Goal: Task Accomplishment & Management: Manage account settings

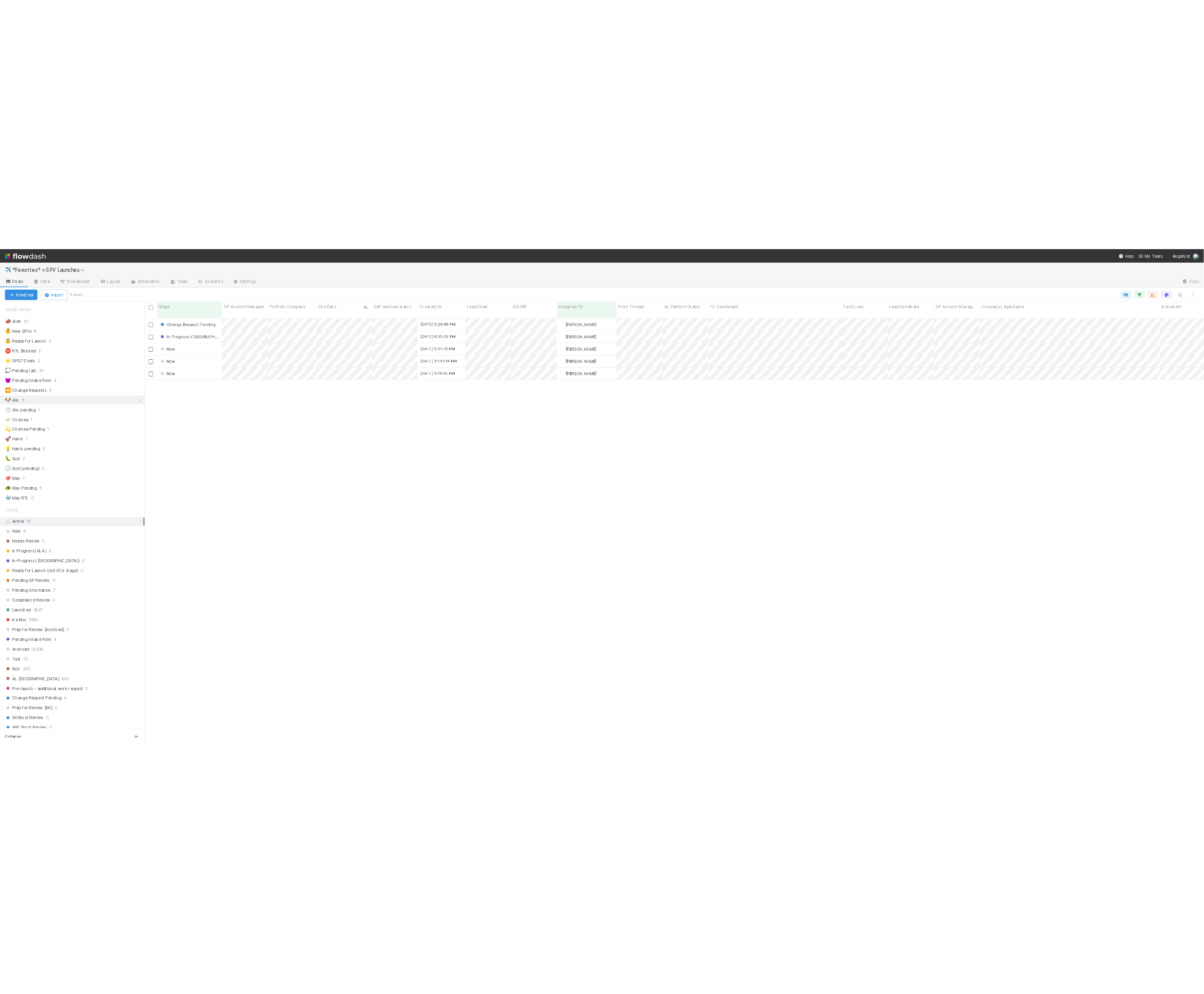
scroll to position [866, 2126]
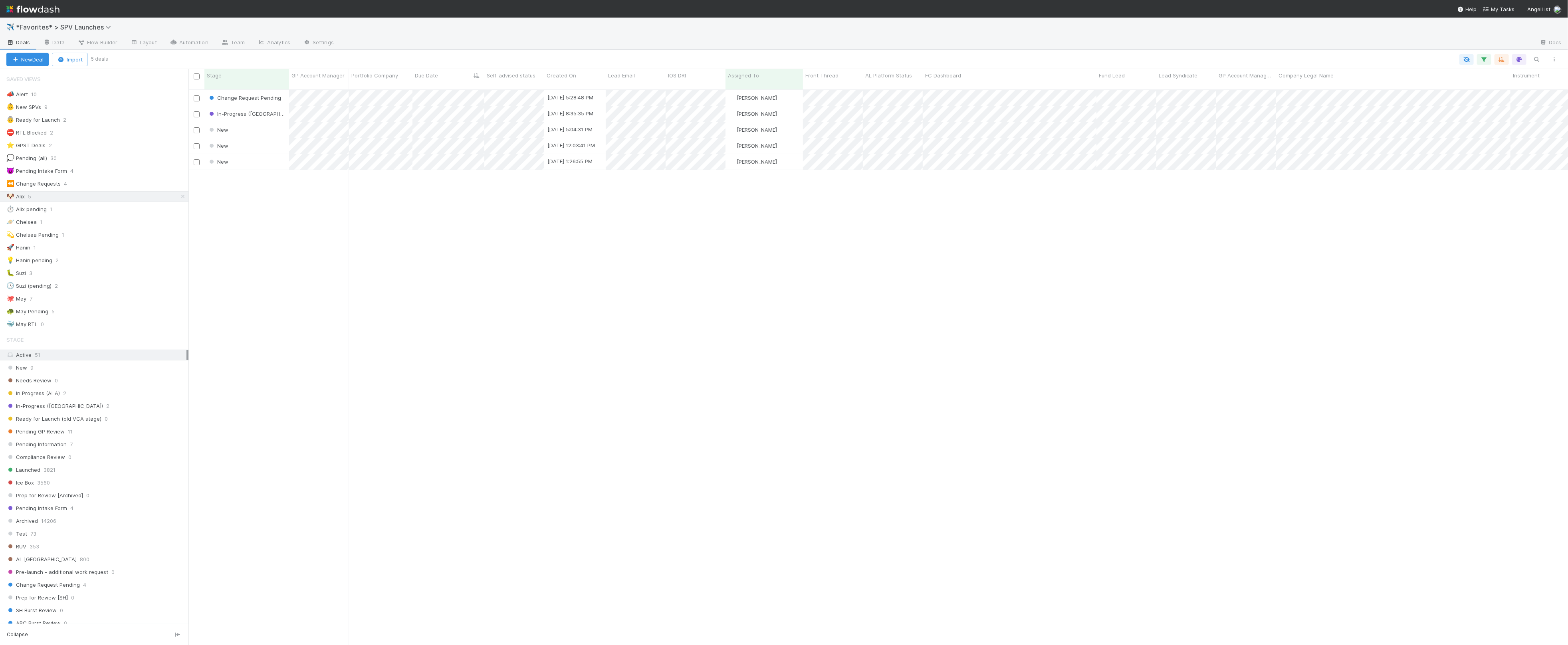
click at [525, 249] on div "Change Request Pending 8/7/25, 5:28:48 PM Alix Hashagen 0 0 0 0 0 0 0 1 1 0 0 I…" at bounding box center [878, 371] width 1380 height 562
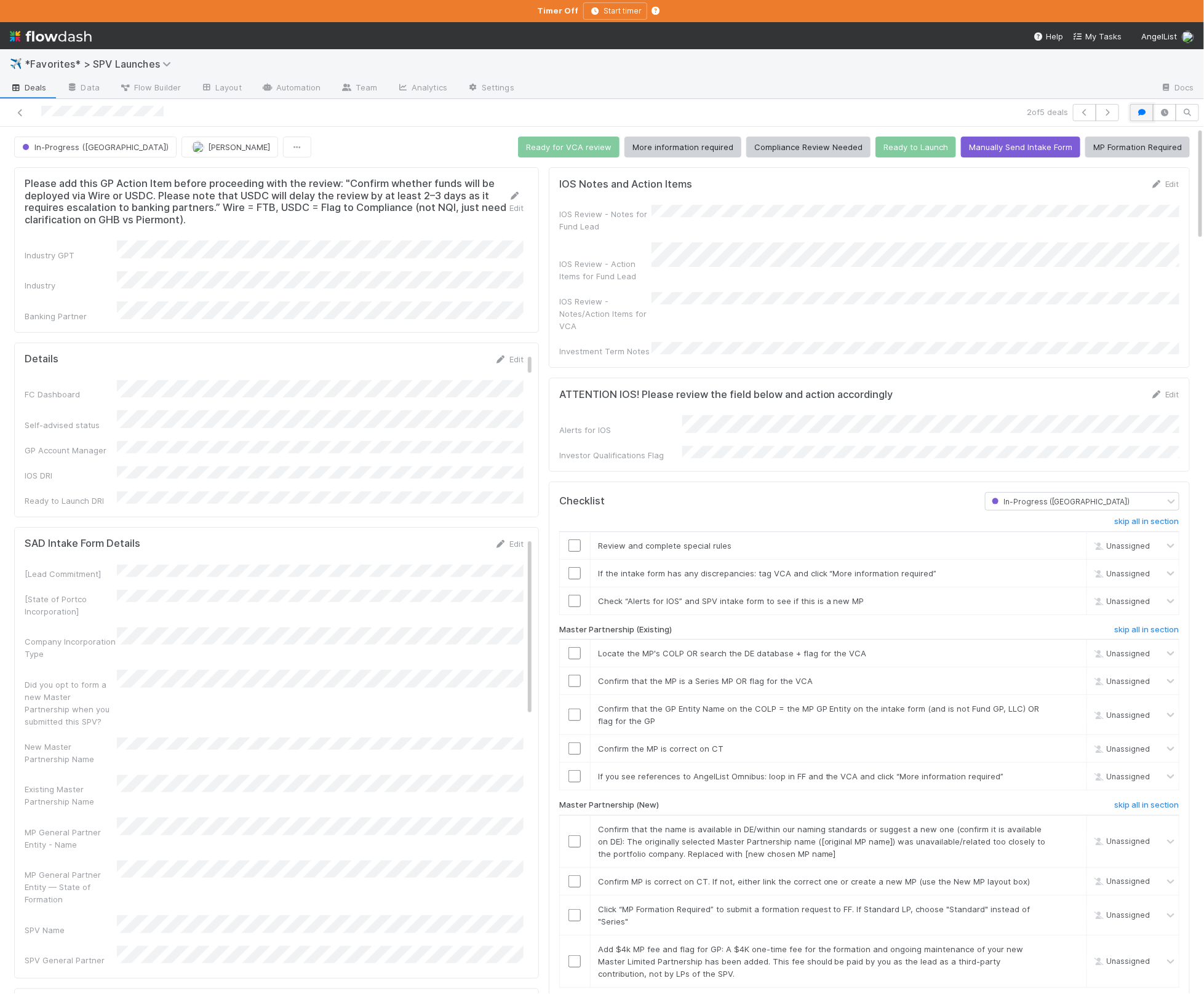
click at [1145, 118] on button "button" at bounding box center [1141, 112] width 24 height 17
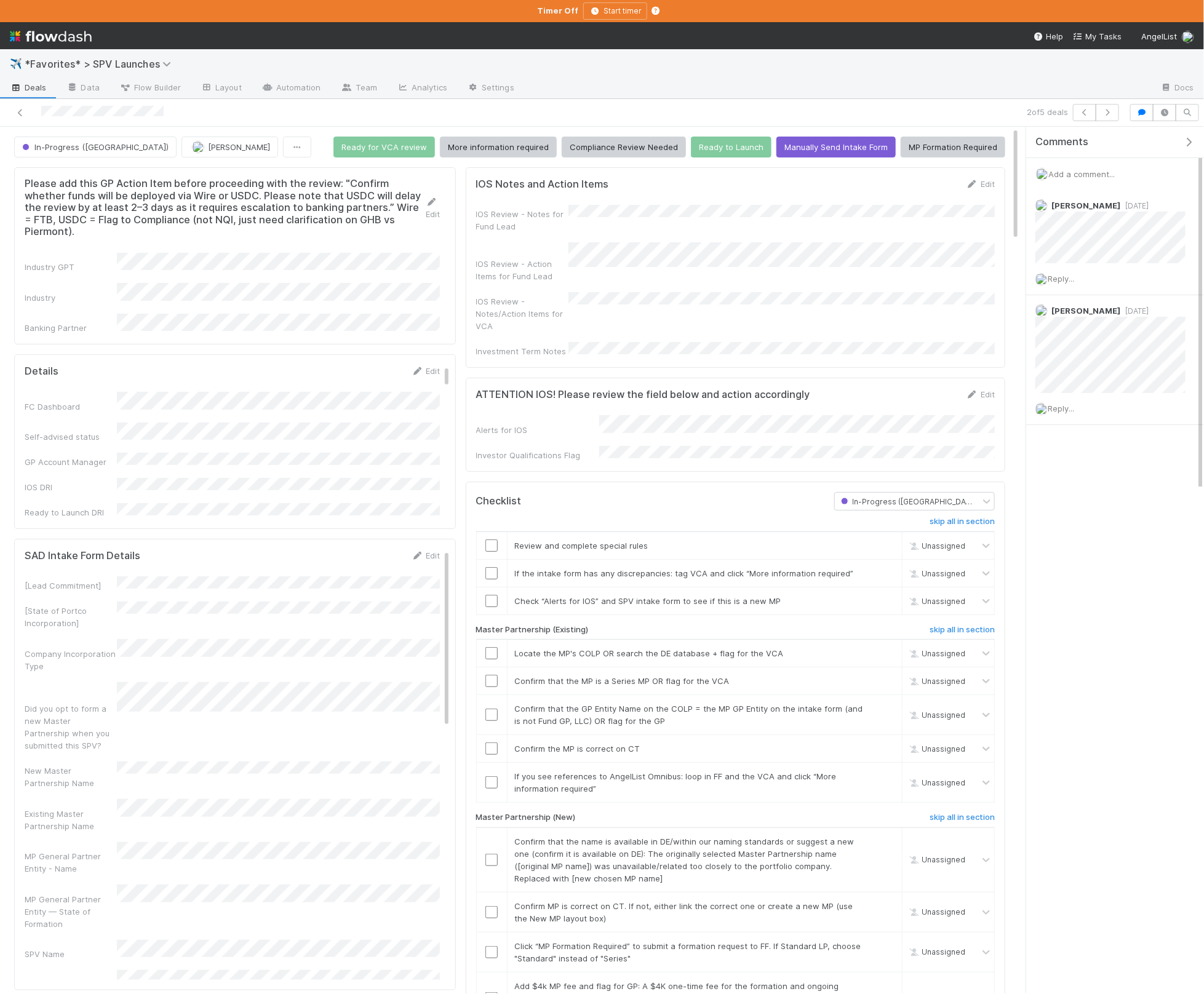
drag, startPoint x: 1185, startPoint y: 141, endPoint x: 1197, endPoint y: 150, distance: 15.0
click at [1185, 141] on icon "button" at bounding box center [1188, 142] width 12 height 10
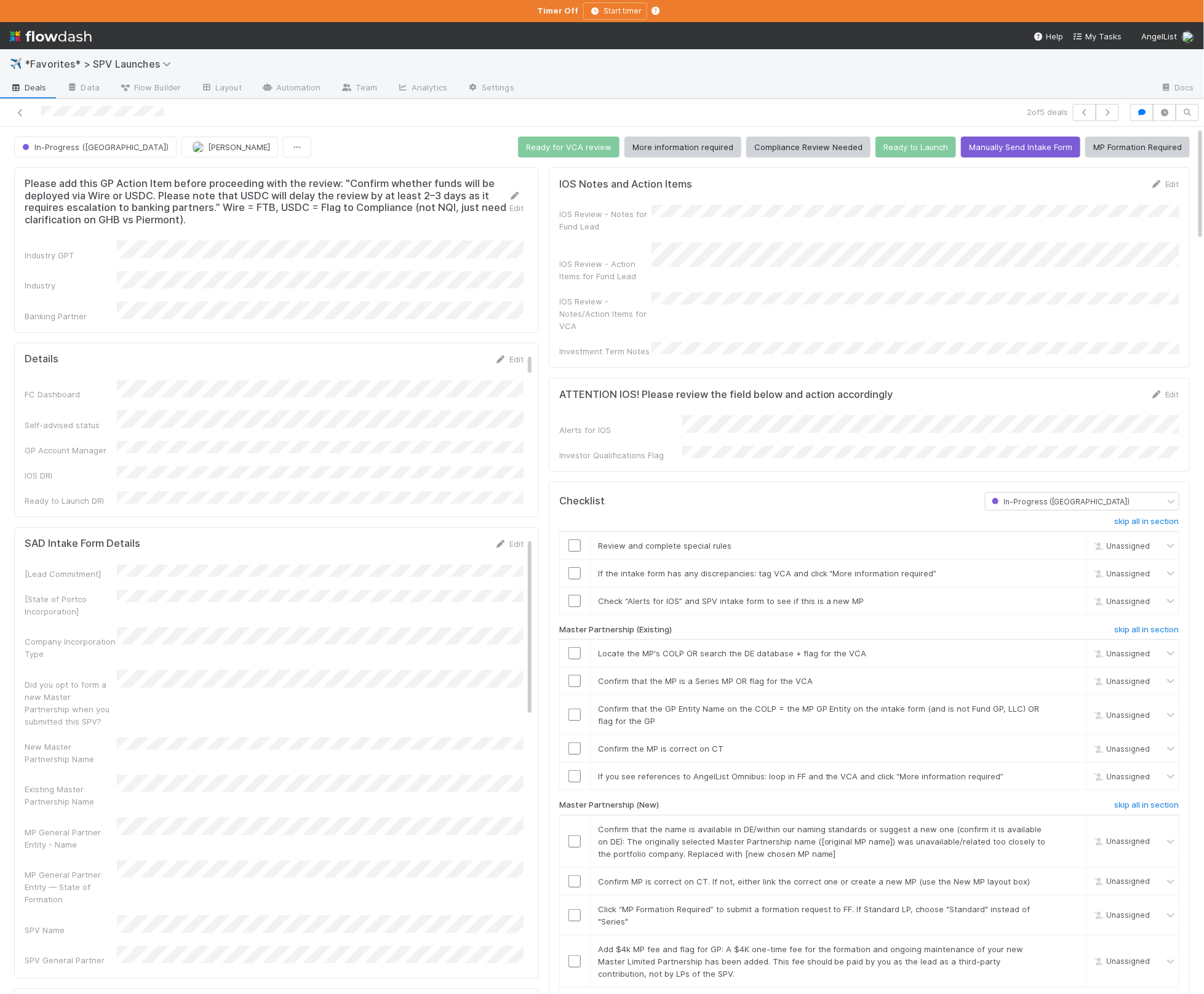
click at [790, 517] on div at bounding box center [763, 525] width 426 height 15
click at [1076, 541] on link "skip" at bounding box center [1071, 545] width 15 height 10
click at [174, 688] on div "Did you opt to form a new Master Partnership when you submitted this SPV?" at bounding box center [274, 698] width 499 height 57
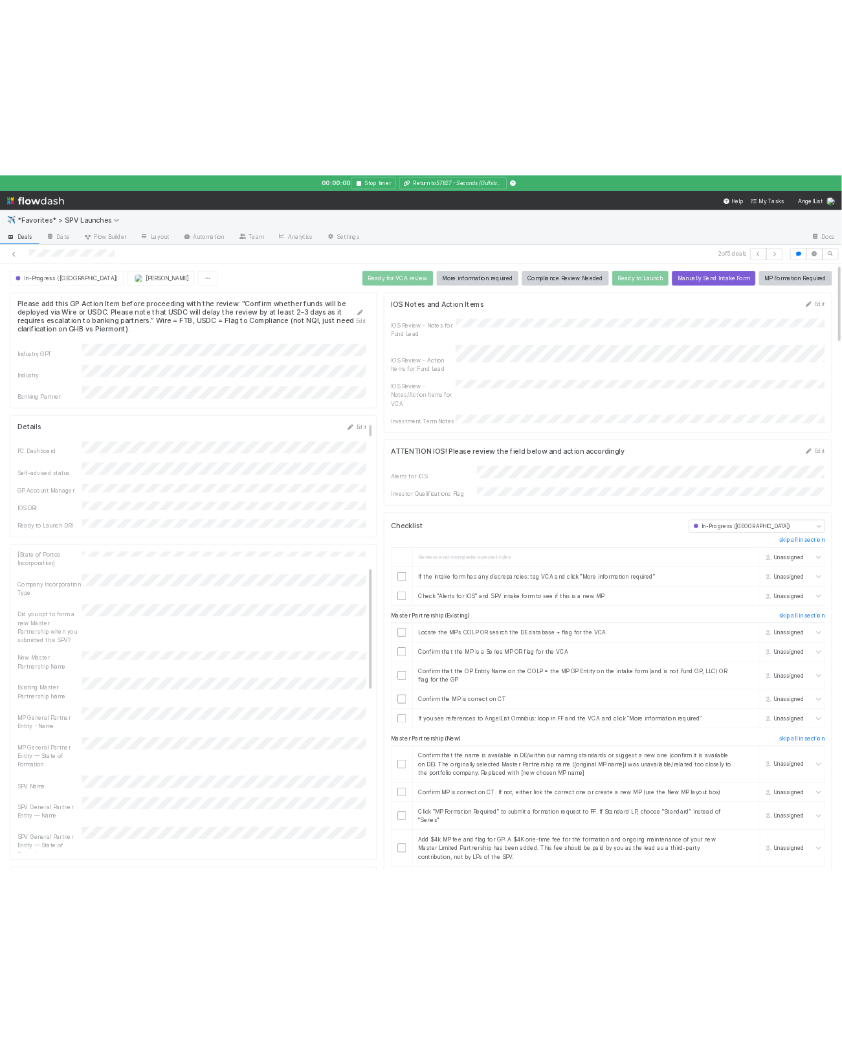
scroll to position [62, 0]
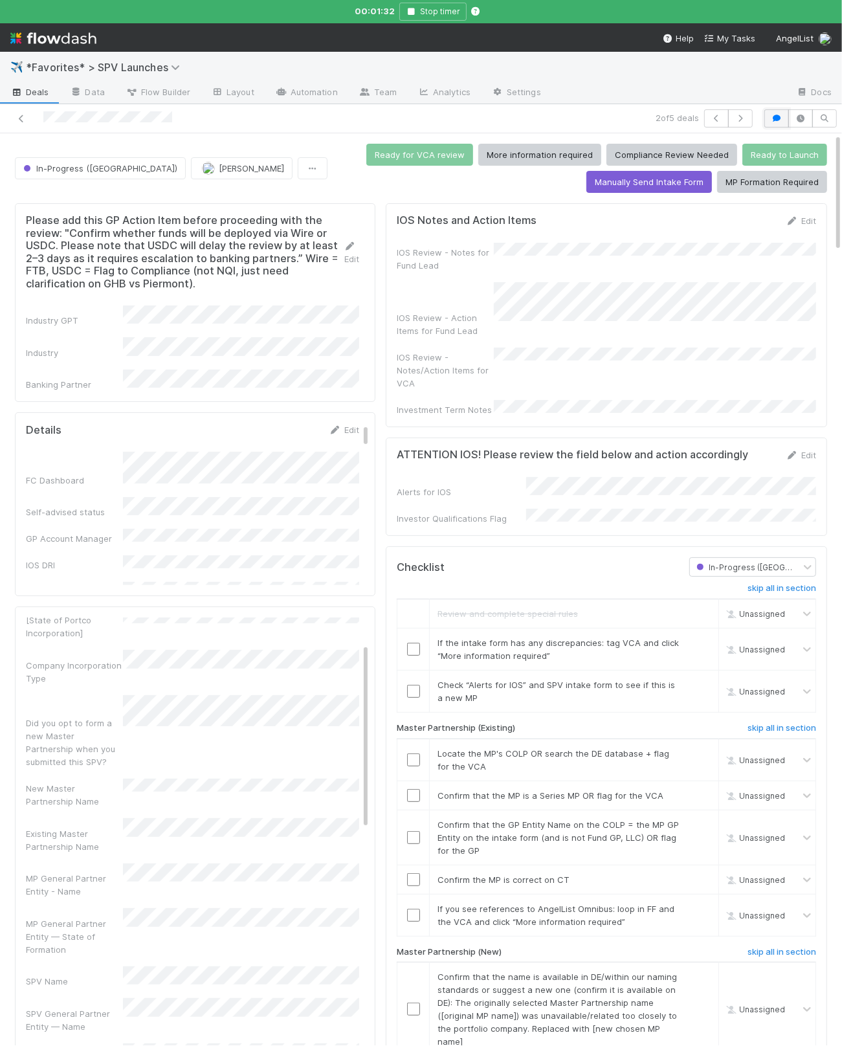
click at [779, 117] on icon "button" at bounding box center [776, 119] width 13 height 8
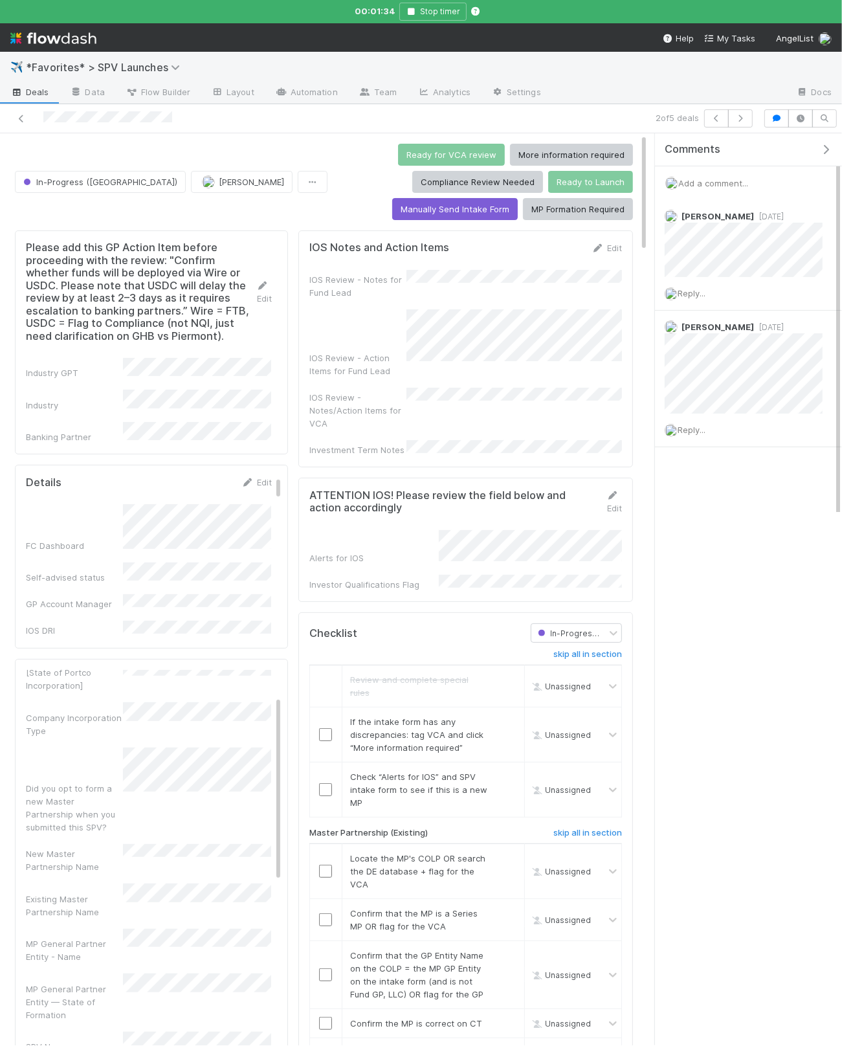
click at [719, 183] on span "Add a comment..." at bounding box center [713, 183] width 70 height 10
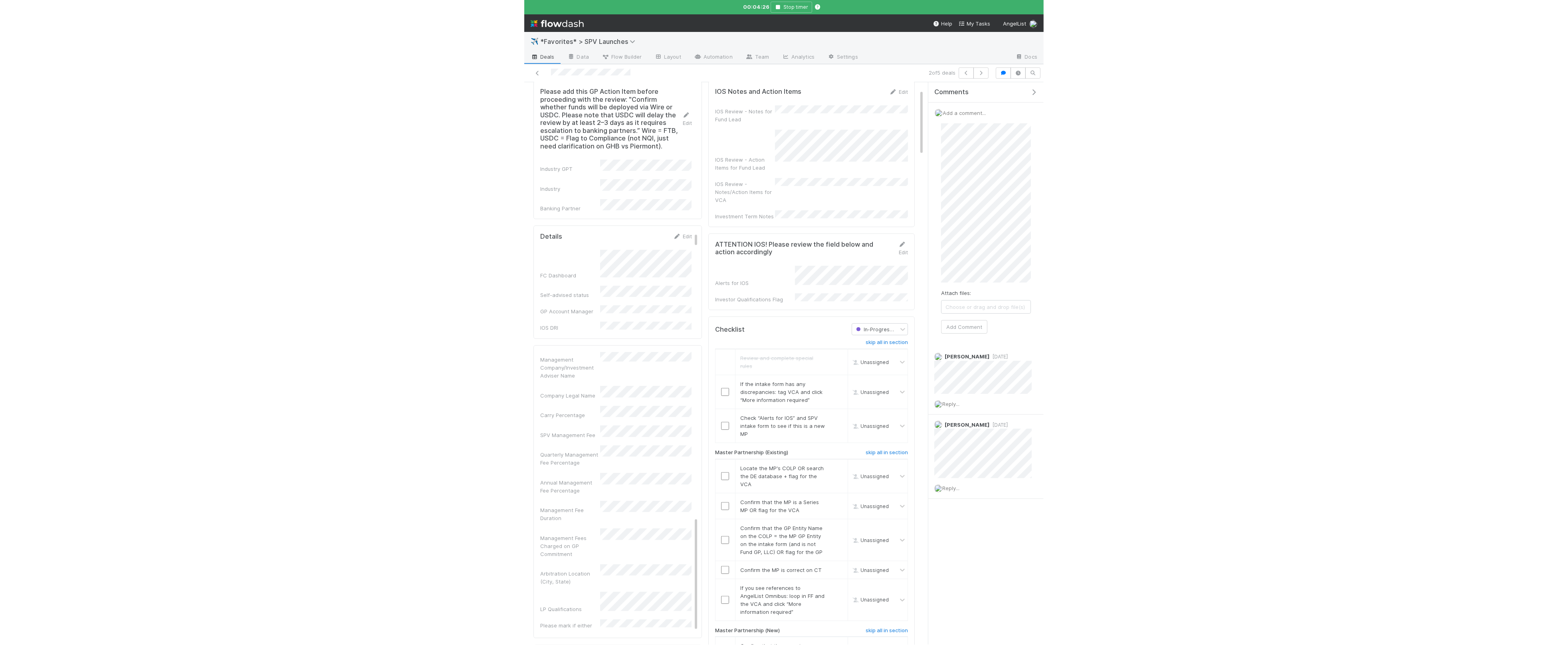
scroll to position [62, 0]
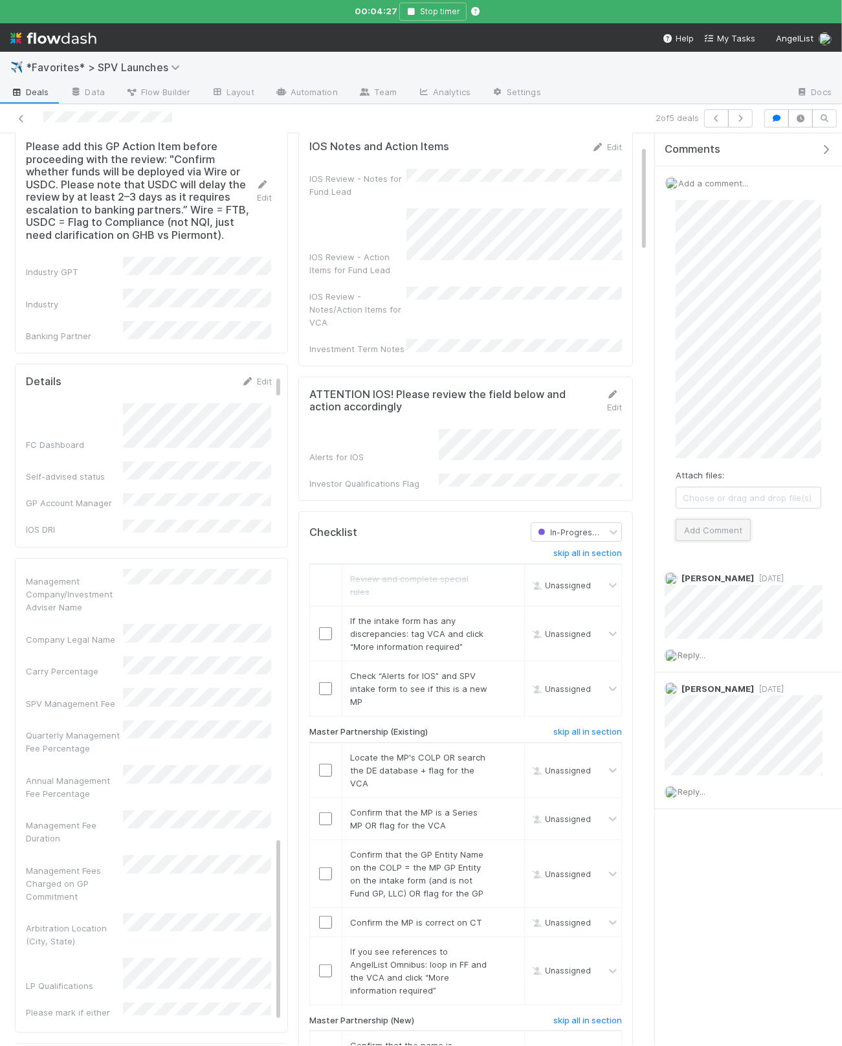
click at [700, 537] on button "Add Comment" at bounding box center [713, 530] width 75 height 22
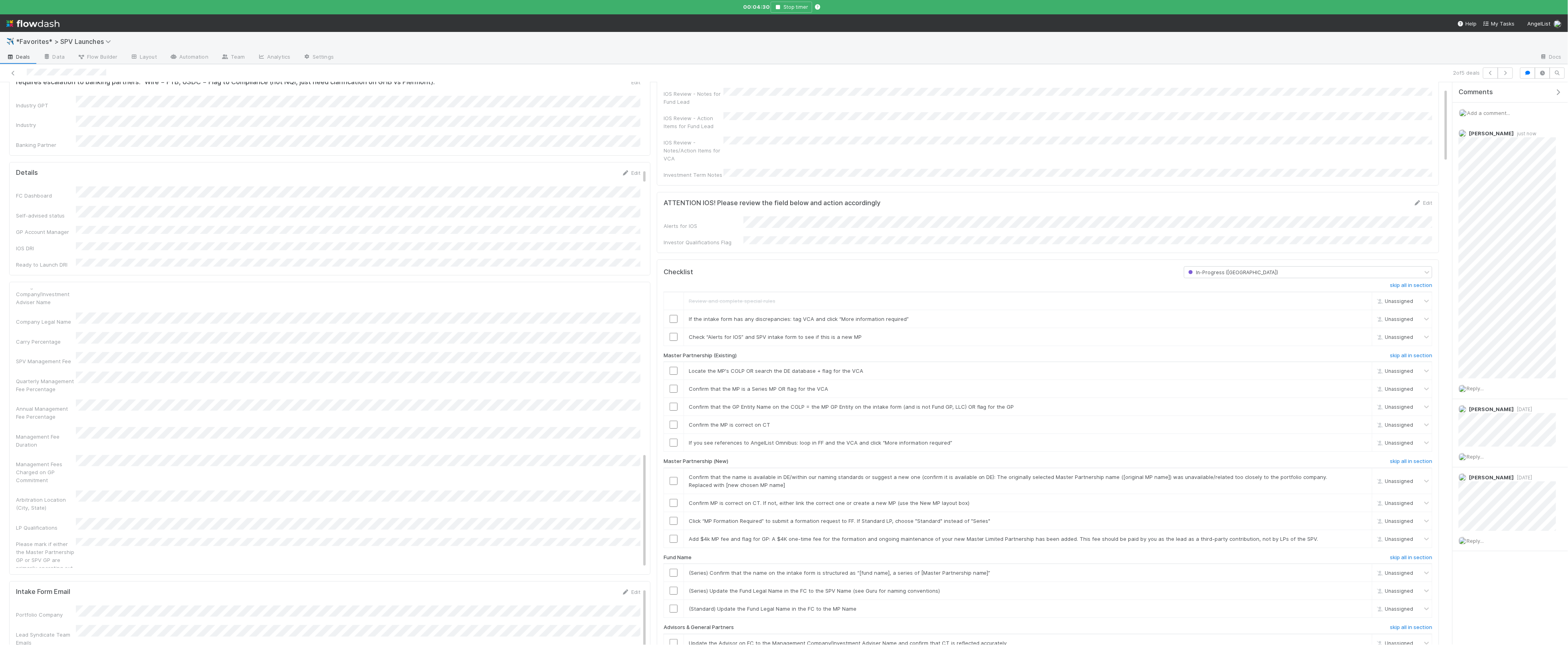
scroll to position [0, 0]
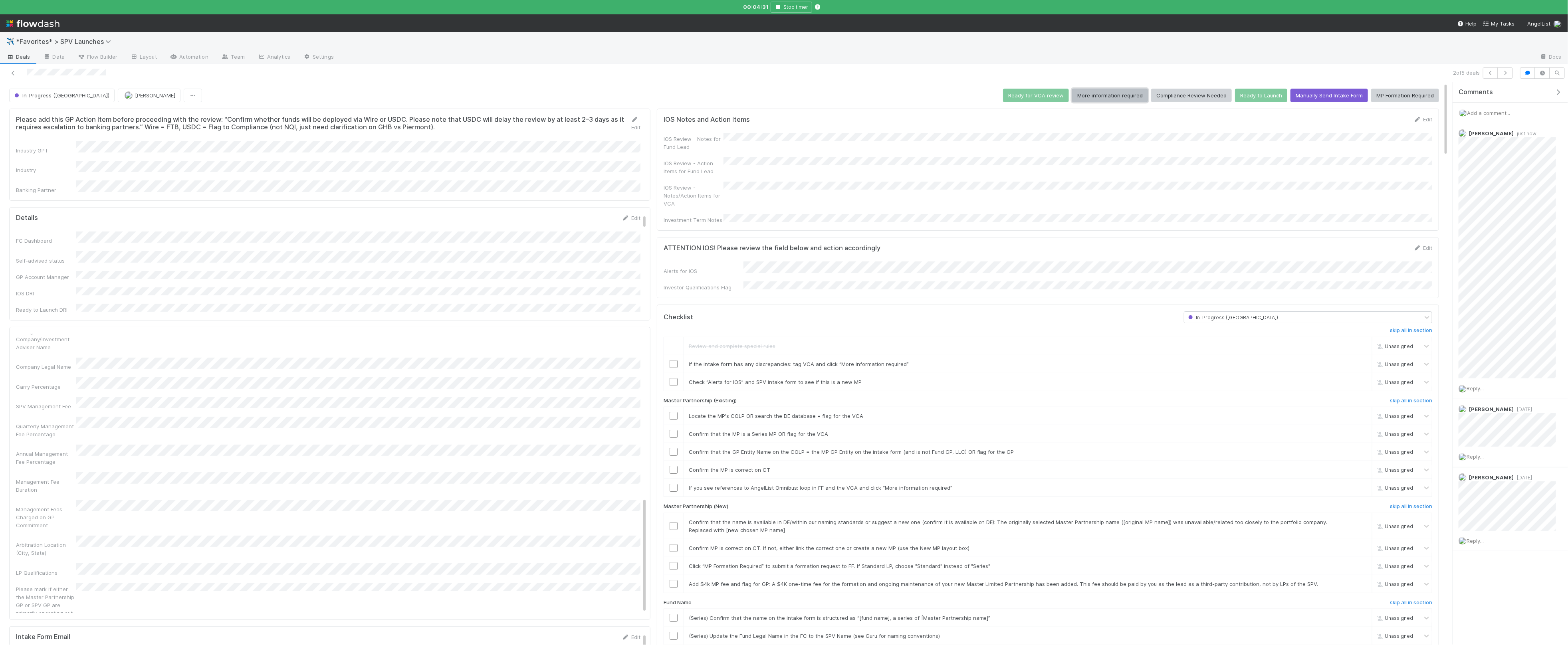
click at [1122, 97] on button "More information required" at bounding box center [1110, 96] width 76 height 14
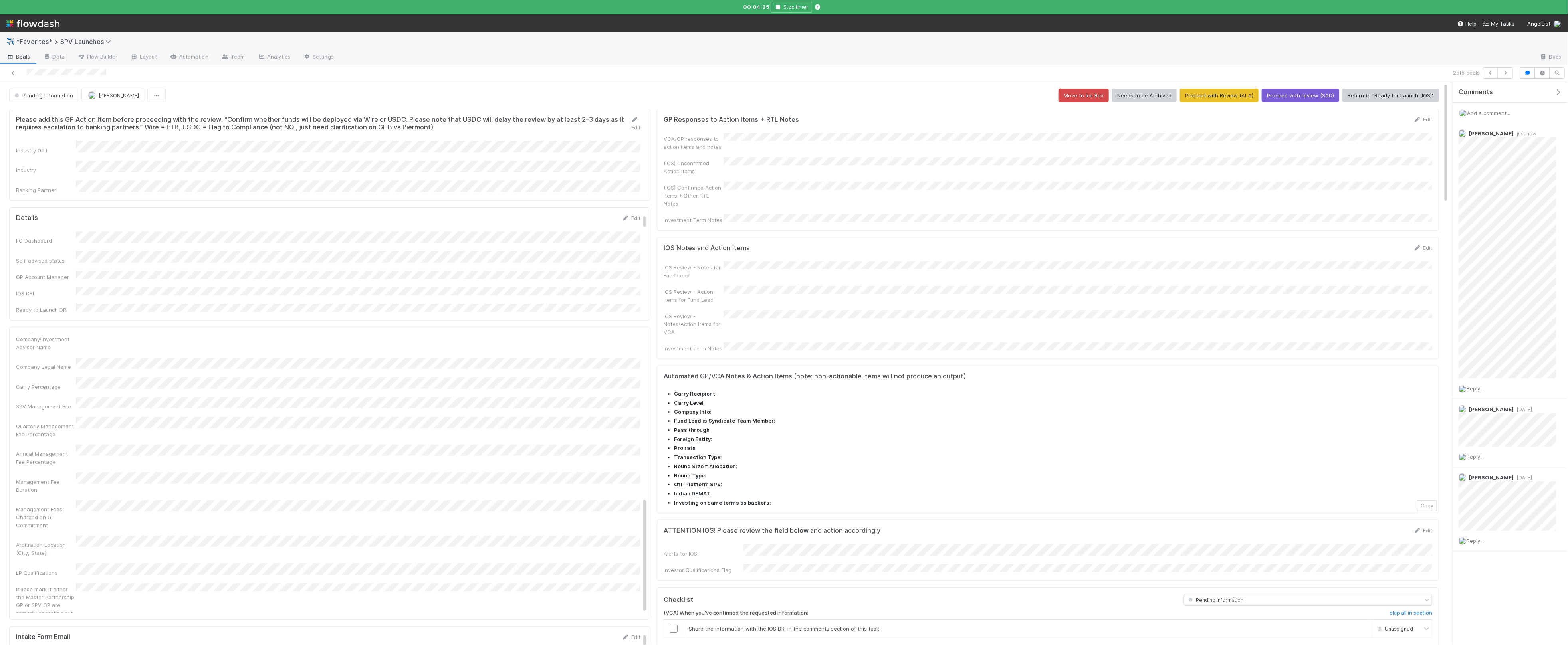
drag, startPoint x: 1274, startPoint y: 46, endPoint x: 1303, endPoint y: 30, distance: 33.1
click at [1274, 46] on div "✈️ *Favorites* > SPV Launches" at bounding box center [784, 41] width 1568 height 19
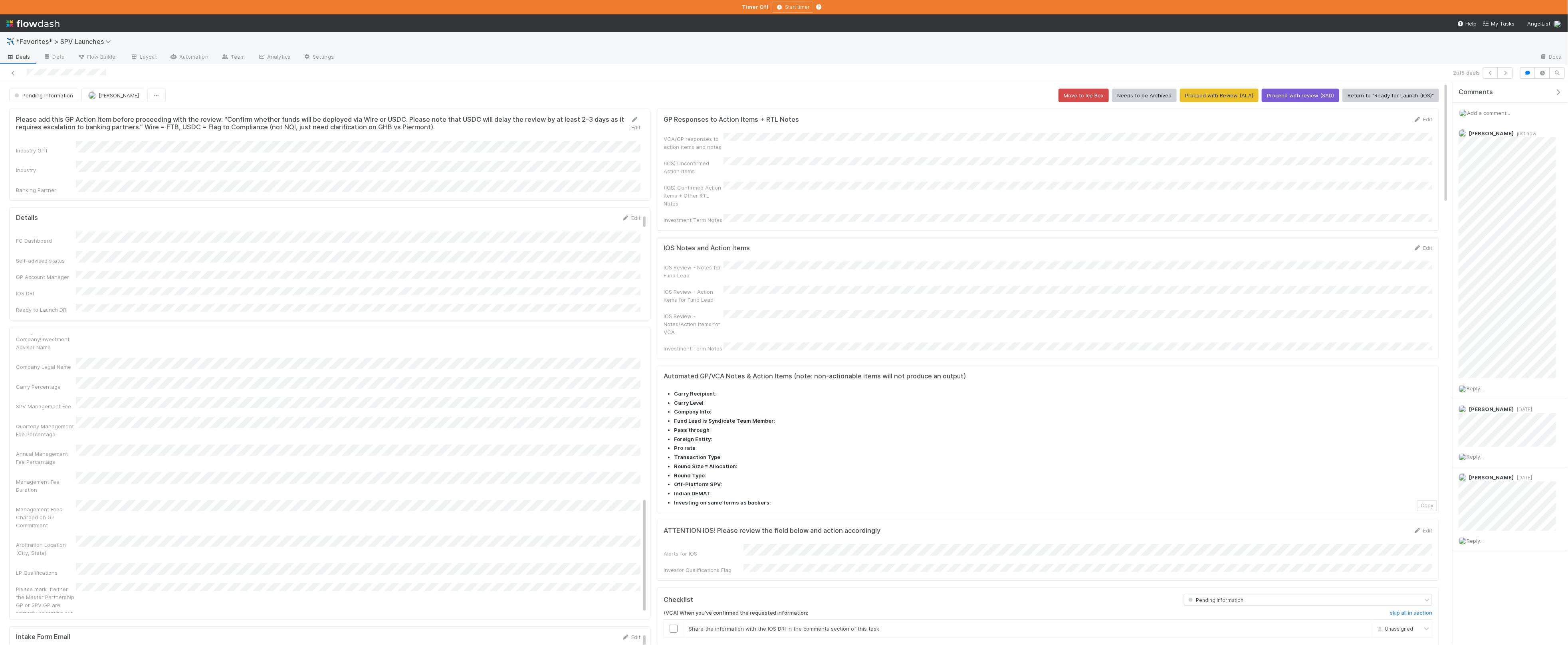
drag, startPoint x: 17, startPoint y: 66, endPoint x: 17, endPoint y: 57, distance: 9.0
click at [17, 65] on div "2 of 5 deals" at bounding box center [784, 73] width 1568 height 18
click at [17, 57] on span "Deals" at bounding box center [18, 56] width 24 height 8
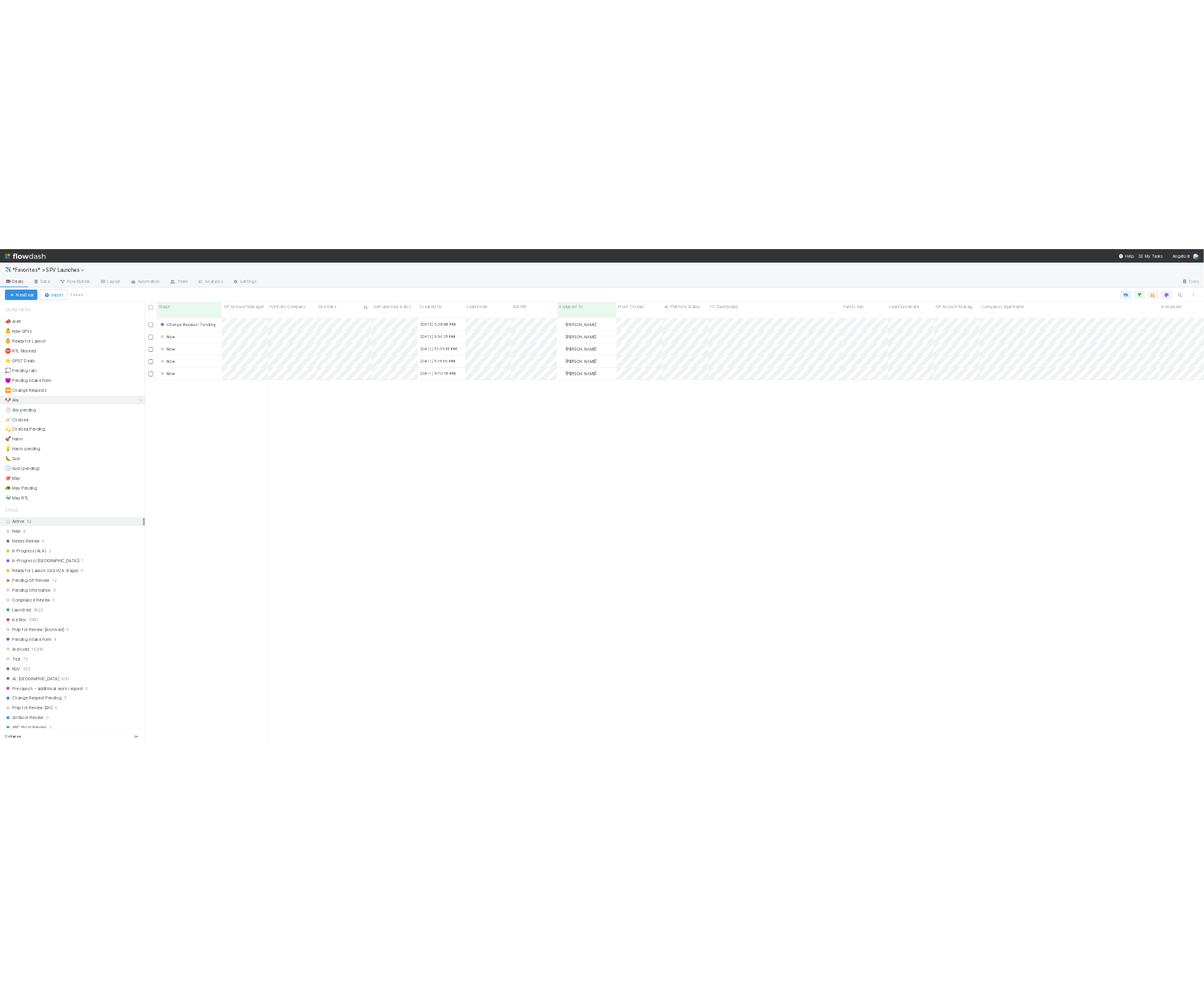
scroll to position [866, 2126]
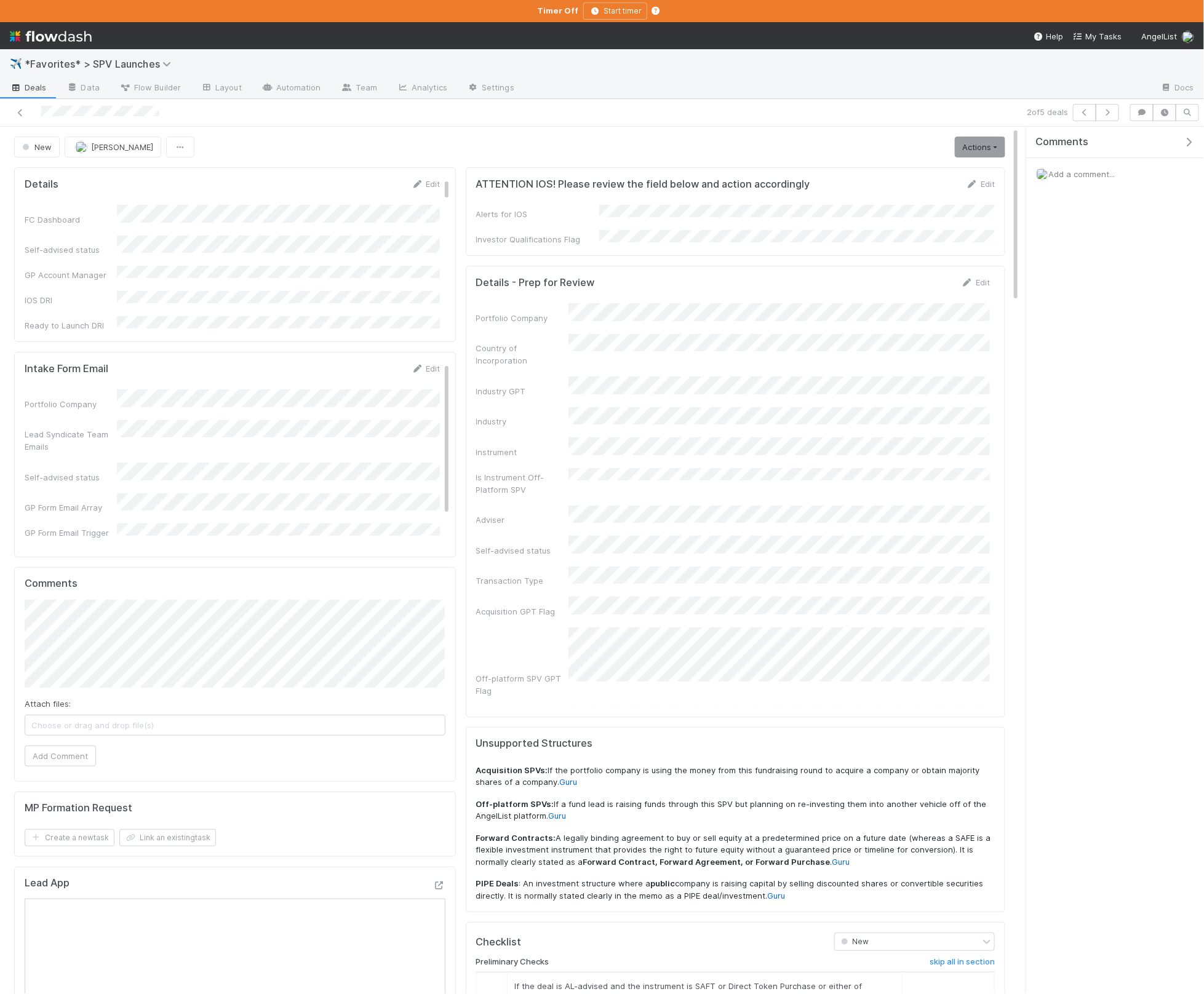
click at [1187, 143] on icon "button" at bounding box center [1188, 142] width 12 height 10
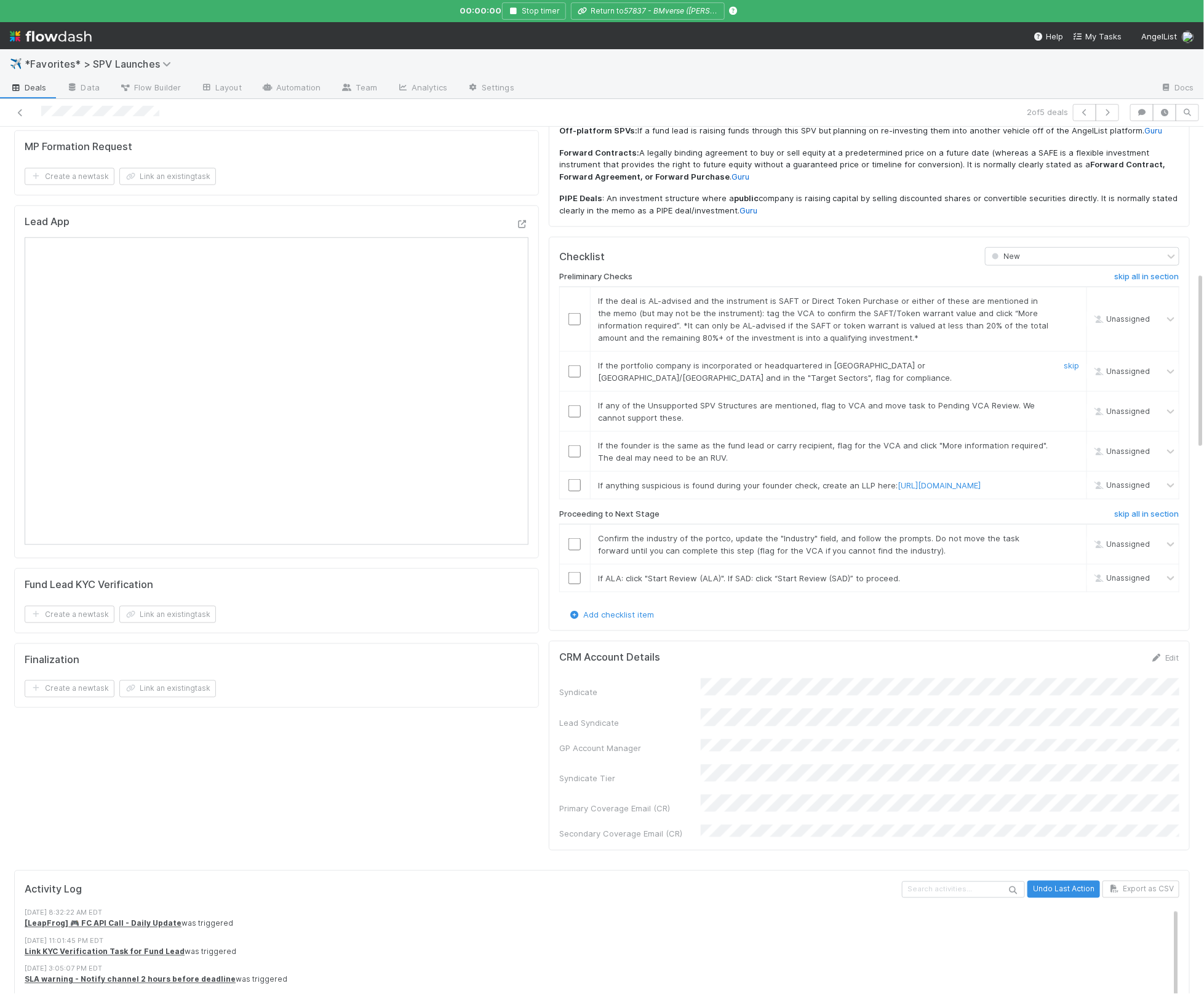
scroll to position [708, 0]
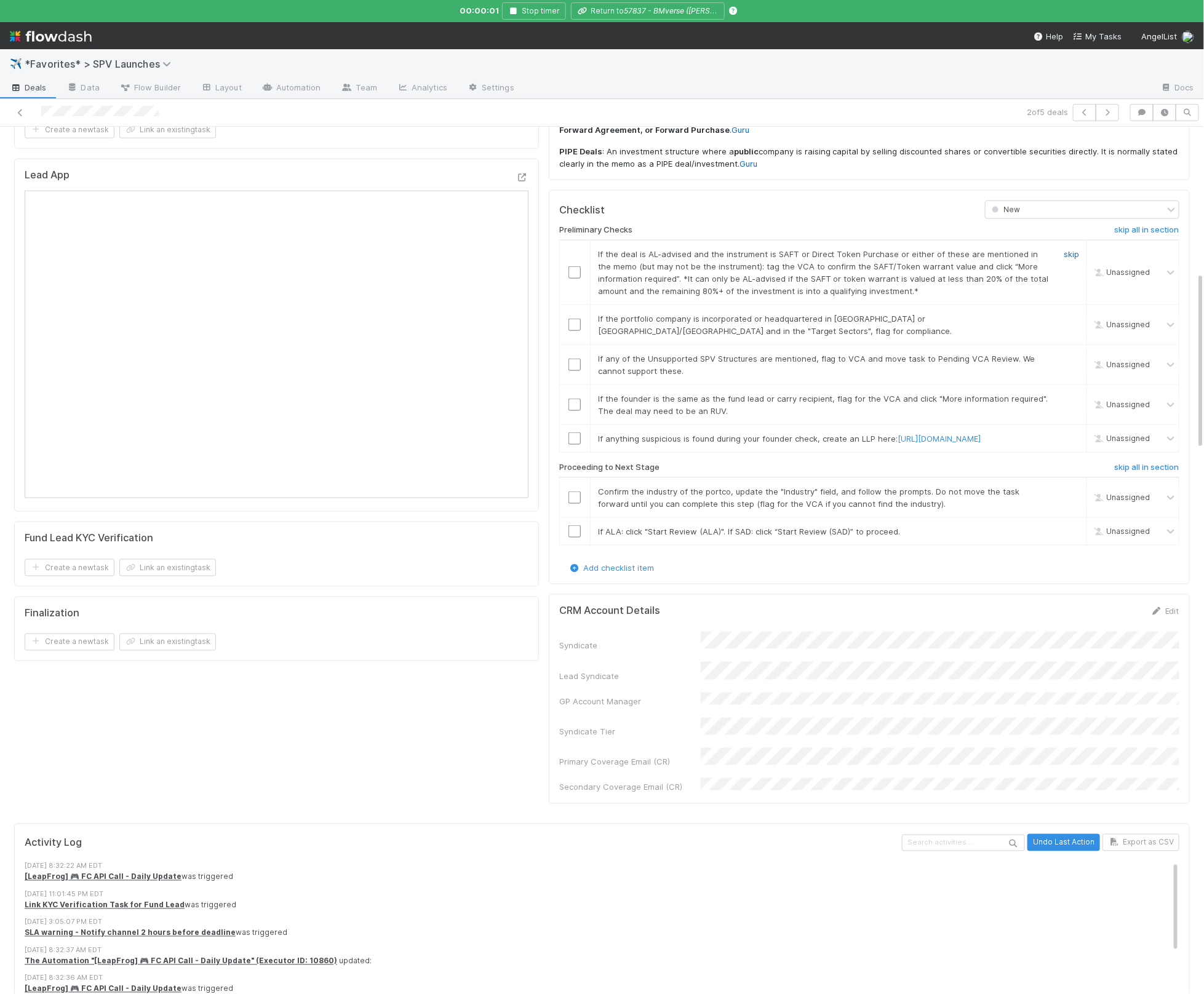
click at [1072, 249] on link "skip" at bounding box center [1071, 254] width 15 height 10
click at [1065, 314] on link "skip" at bounding box center [1071, 318] width 15 height 10
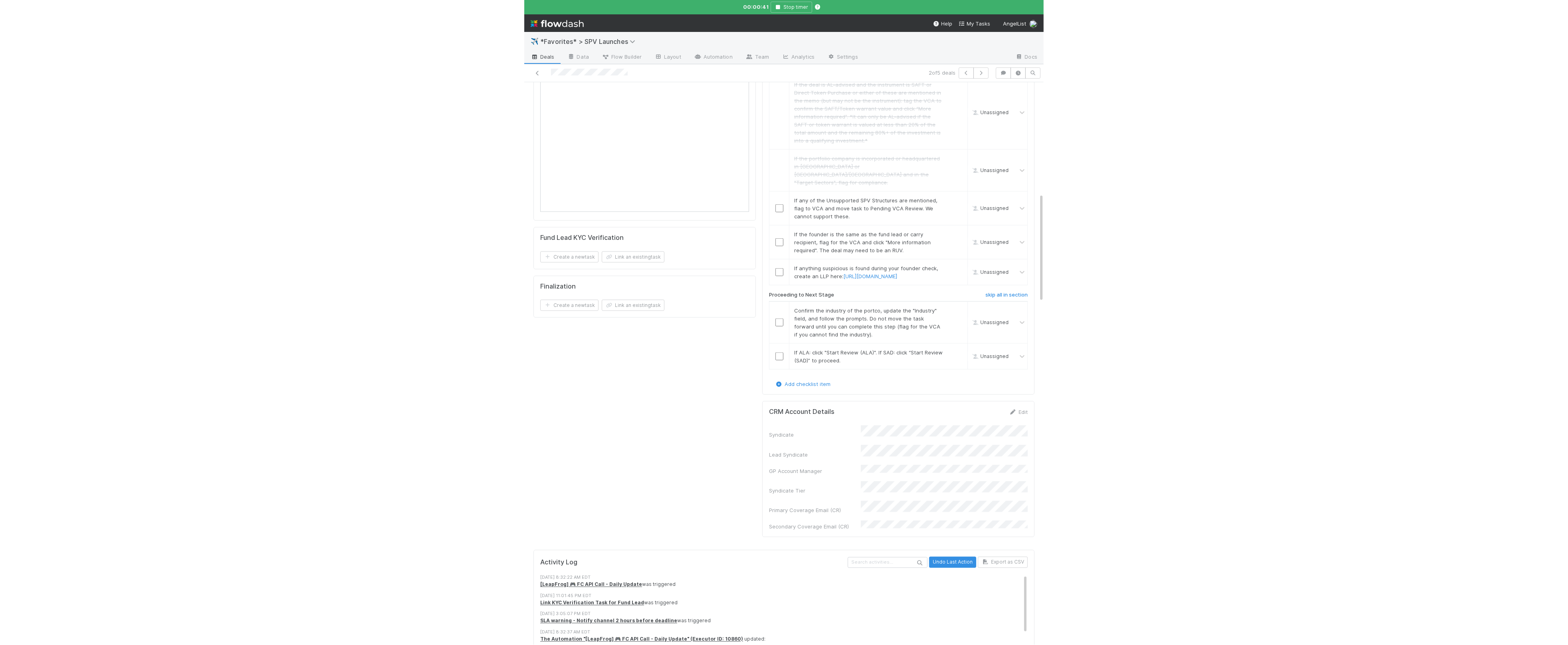
scroll to position [0, 0]
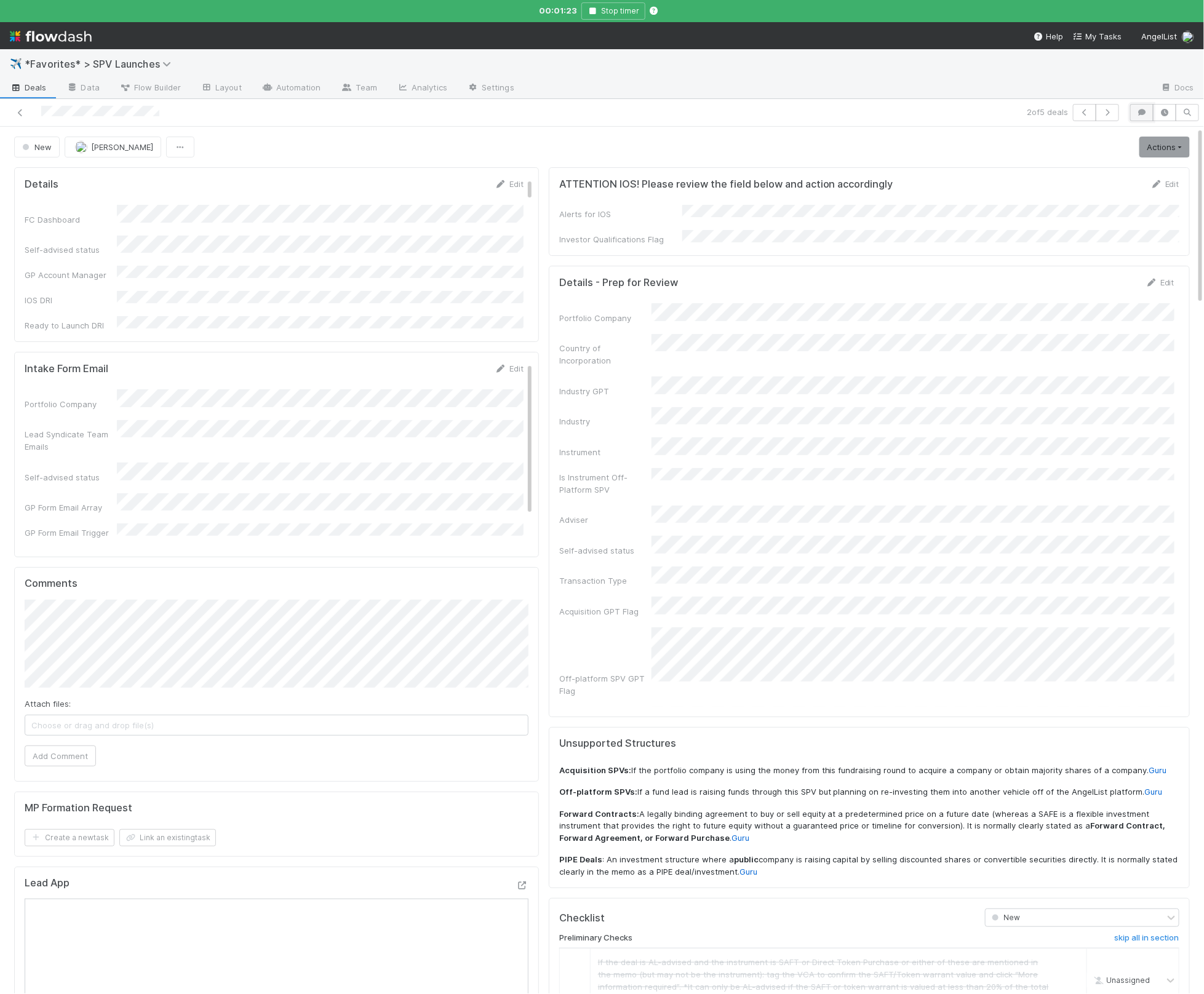
click at [1146, 110] on icon "button" at bounding box center [1141, 113] width 12 height 8
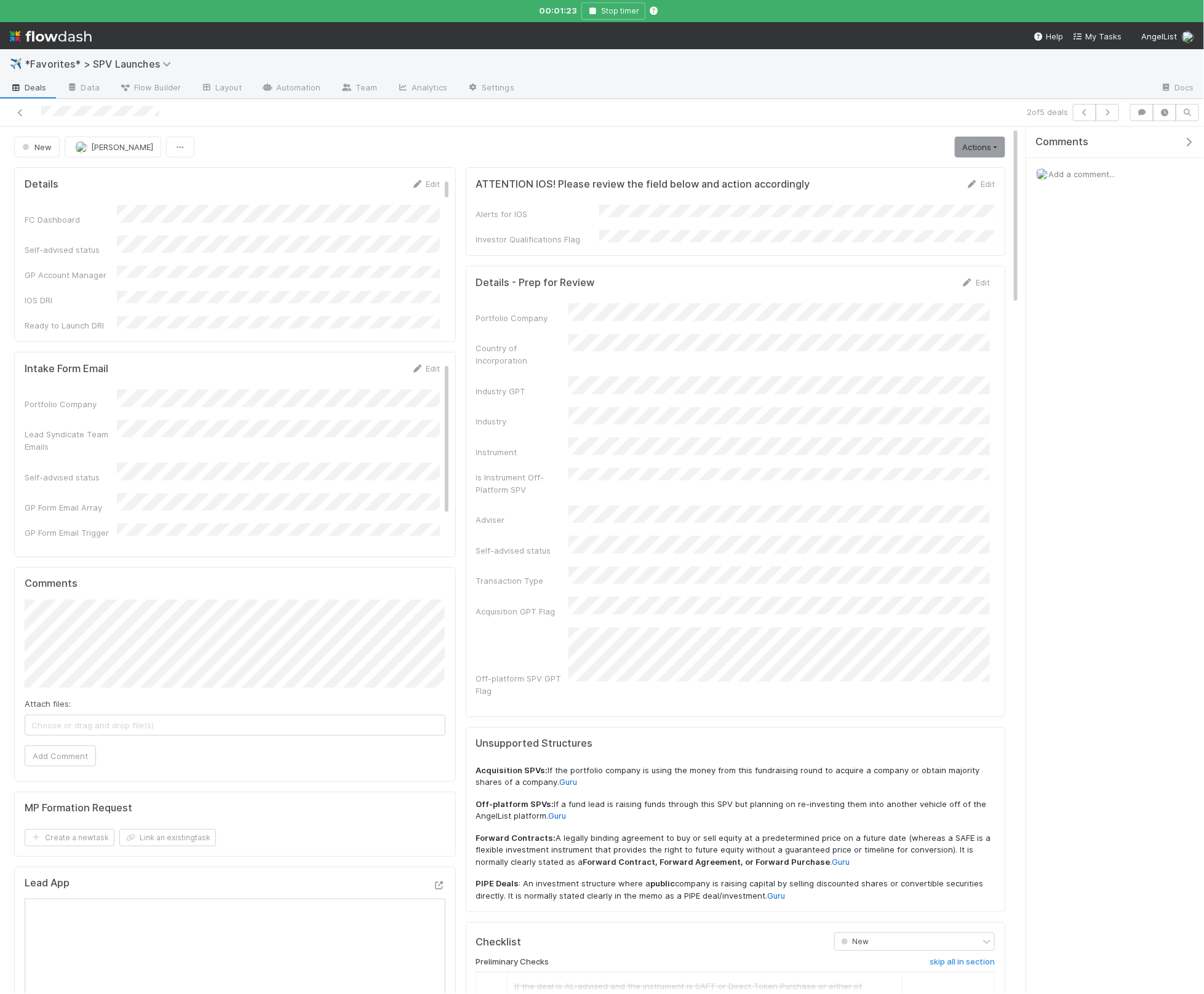
click at [1063, 172] on span "Add a comment..." at bounding box center [1081, 174] width 67 height 10
click at [1109, 385] on button "Add Comment" at bounding box center [1081, 381] width 71 height 21
click at [976, 150] on link "Actions" at bounding box center [980, 147] width 50 height 21
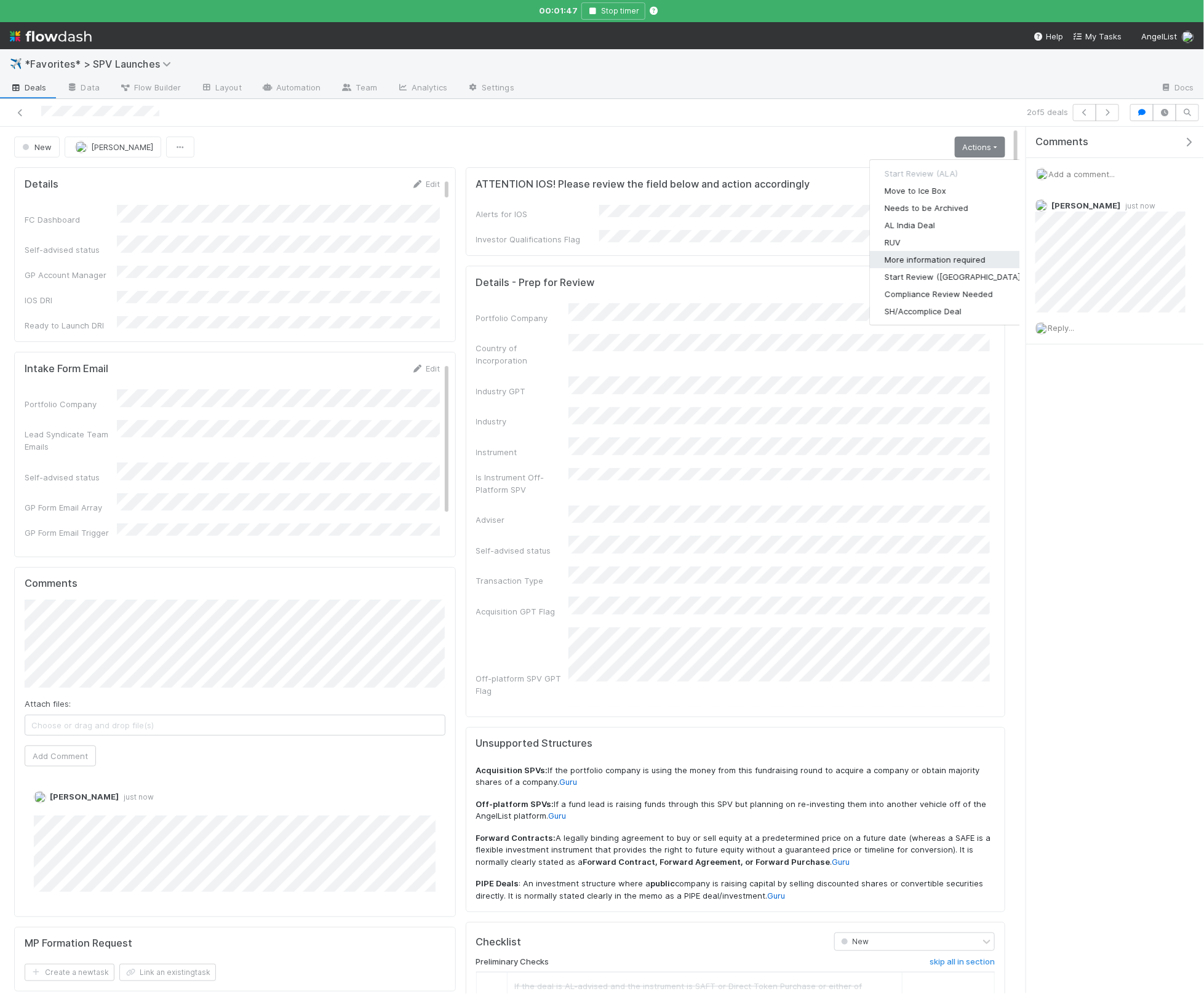
click at [936, 258] on button "More information required" at bounding box center [953, 259] width 168 height 17
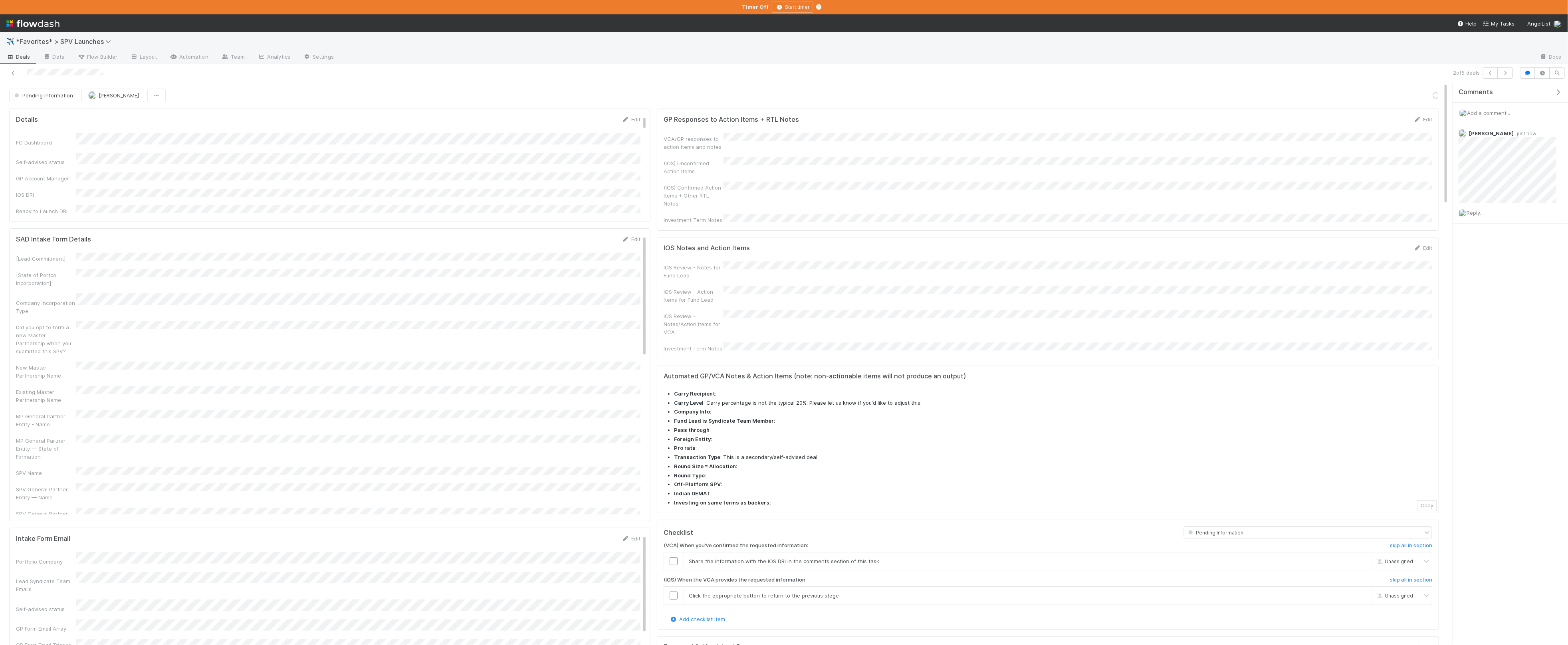
drag, startPoint x: 444, startPoint y: 92, endPoint x: 304, endPoint y: 88, distance: 140.1
click at [442, 92] on div "Pending Information Alix Hashagen Loading..." at bounding box center [724, 96] width 1430 height 14
click at [13, 52] on link "Deals" at bounding box center [19, 57] width 37 height 13
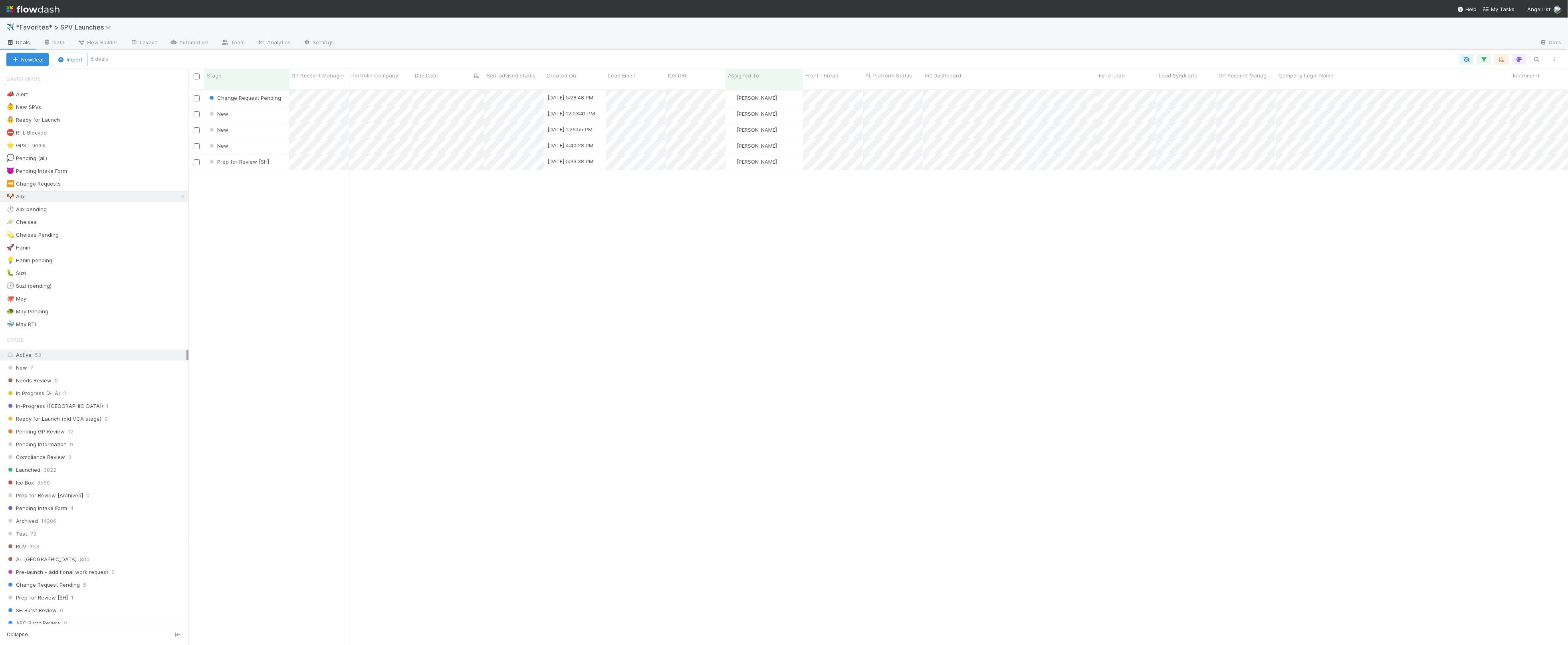
scroll to position [1, 1]
click at [76, 28] on span "*Favorites* > SPV Launches" at bounding box center [65, 27] width 99 height 8
click at [88, 97] on div "🎢 *Favorites* > Rolling Fund > Rollovers" at bounding box center [104, 90] width 200 height 14
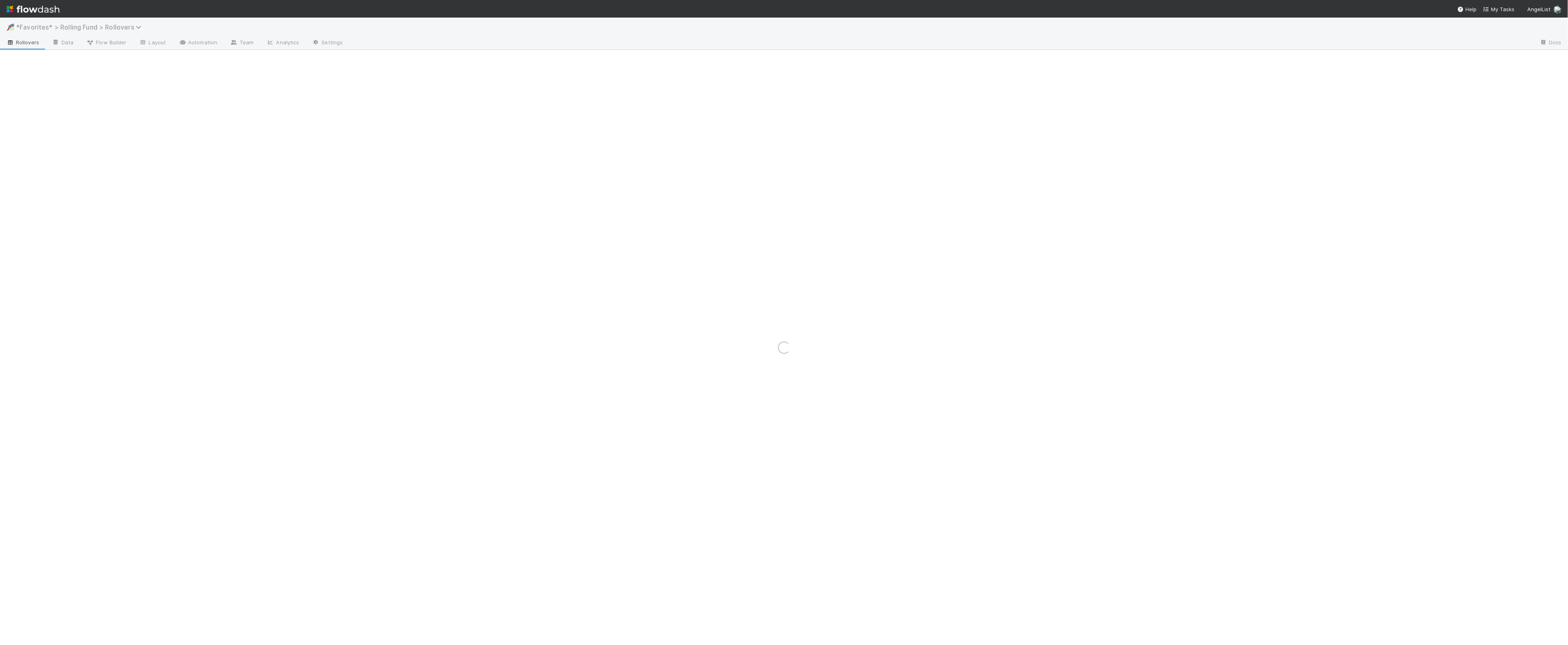
click at [61, 30] on span "*Favorites* > Rolling Fund > Rollovers" at bounding box center [81, 27] width 130 height 8
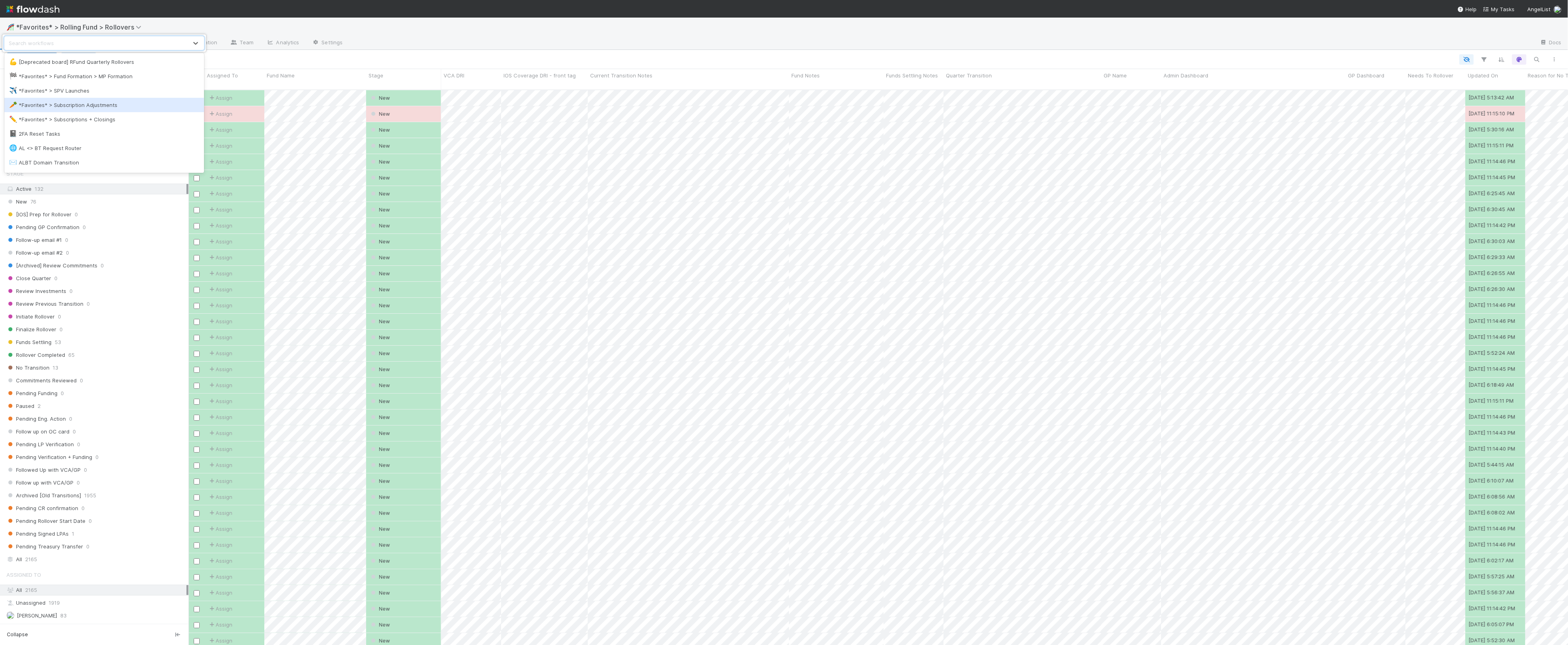
scroll to position [562, 1380]
click at [78, 105] on div "🥕 *Favorites* > Subscription Adjustments" at bounding box center [104, 105] width 190 height 8
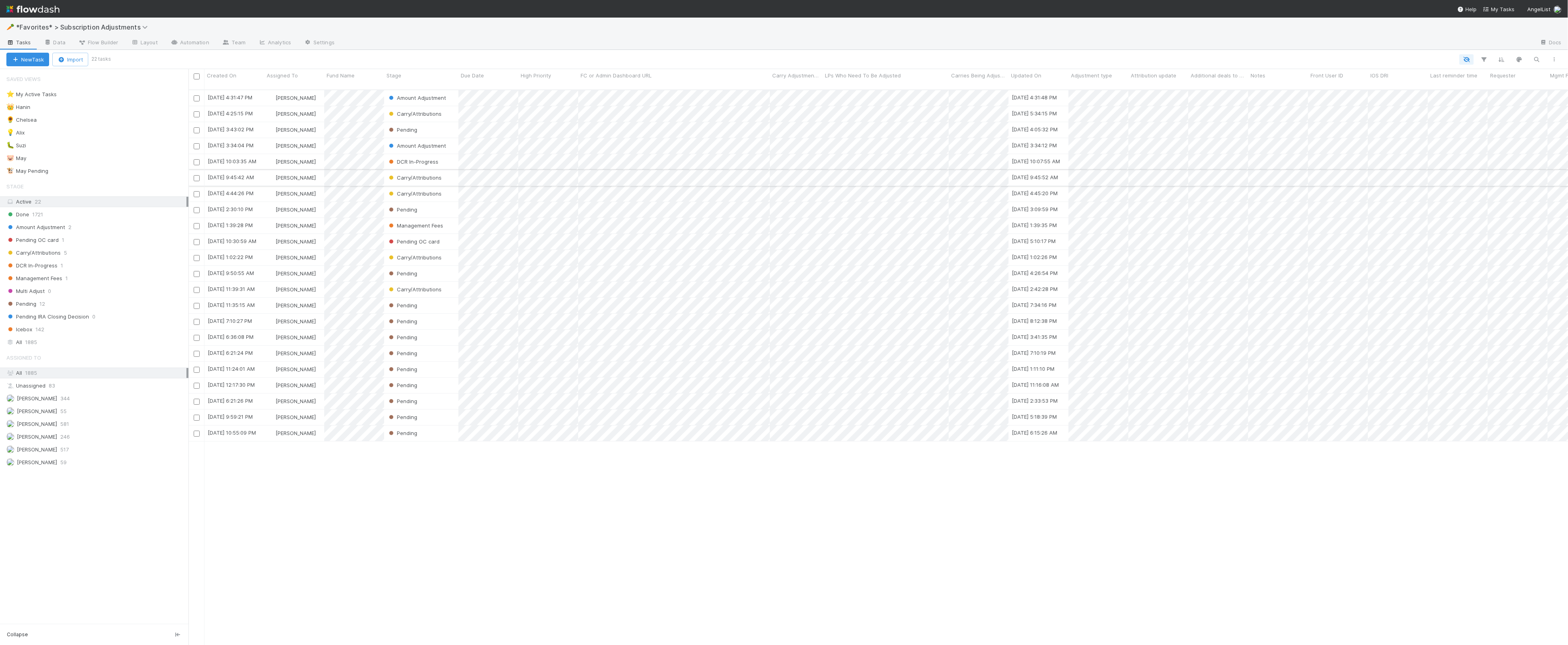
scroll to position [562, 1380]
click at [90, 129] on div "💡 Alix 8" at bounding box center [97, 133] width 182 height 10
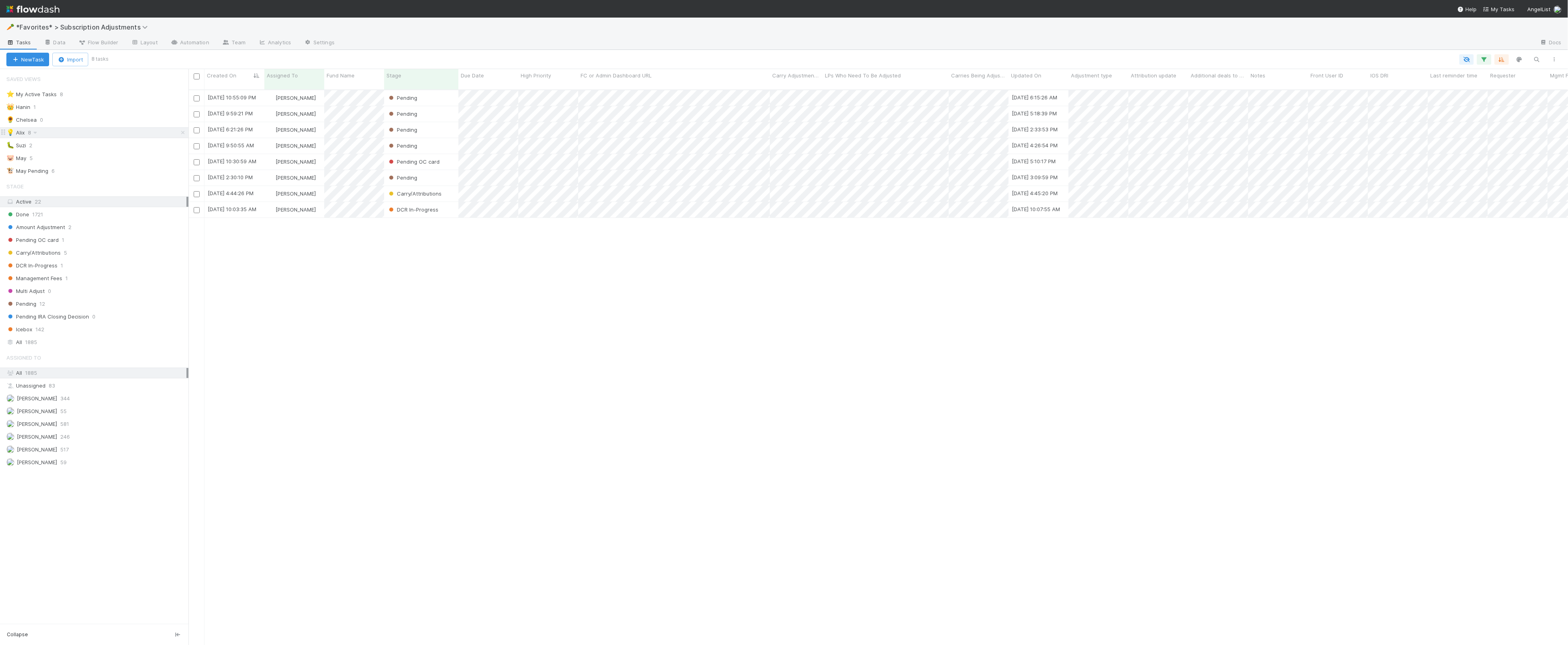
scroll to position [562, 1380]
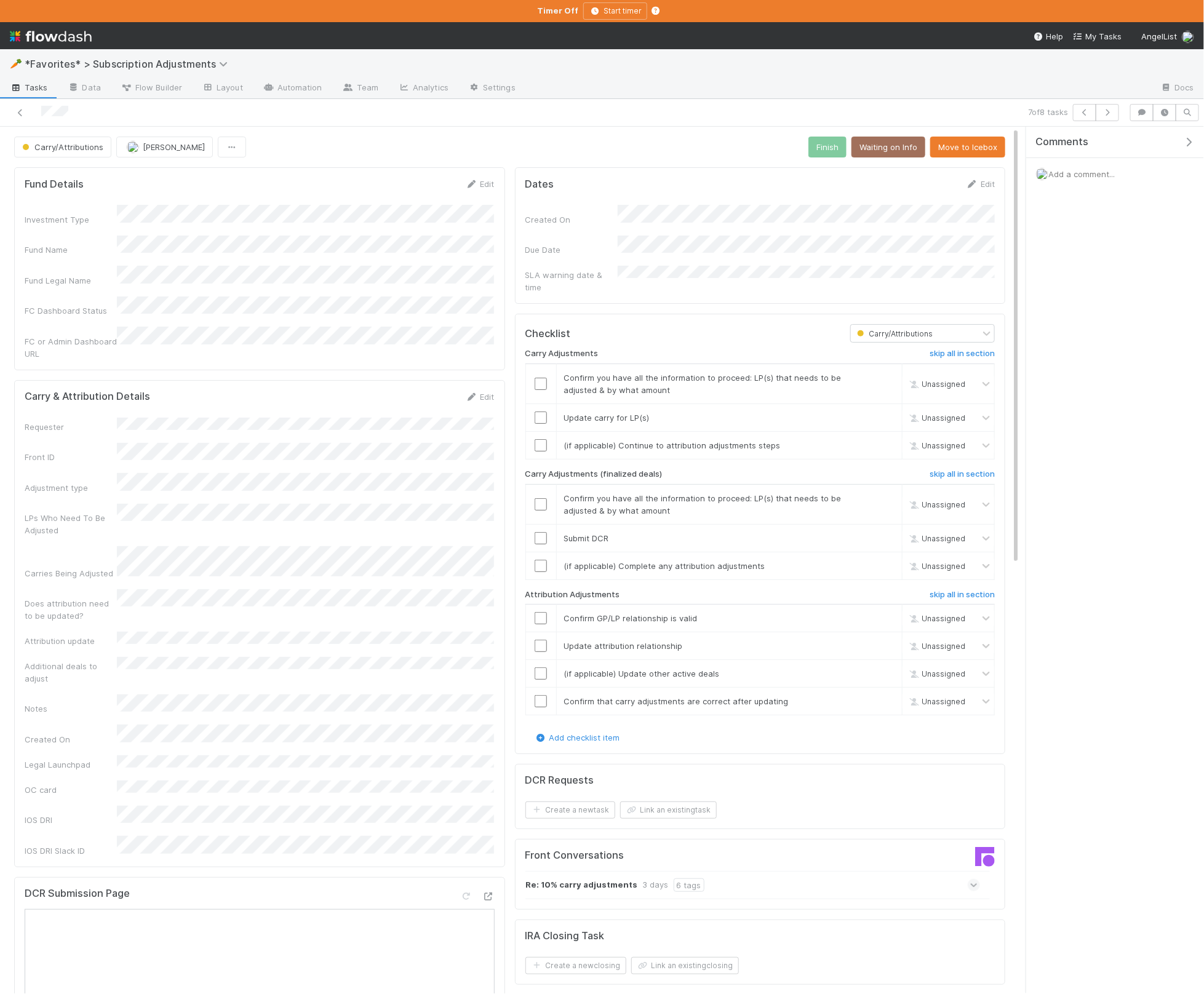
click at [1185, 143] on icon "button" at bounding box center [1188, 142] width 12 height 10
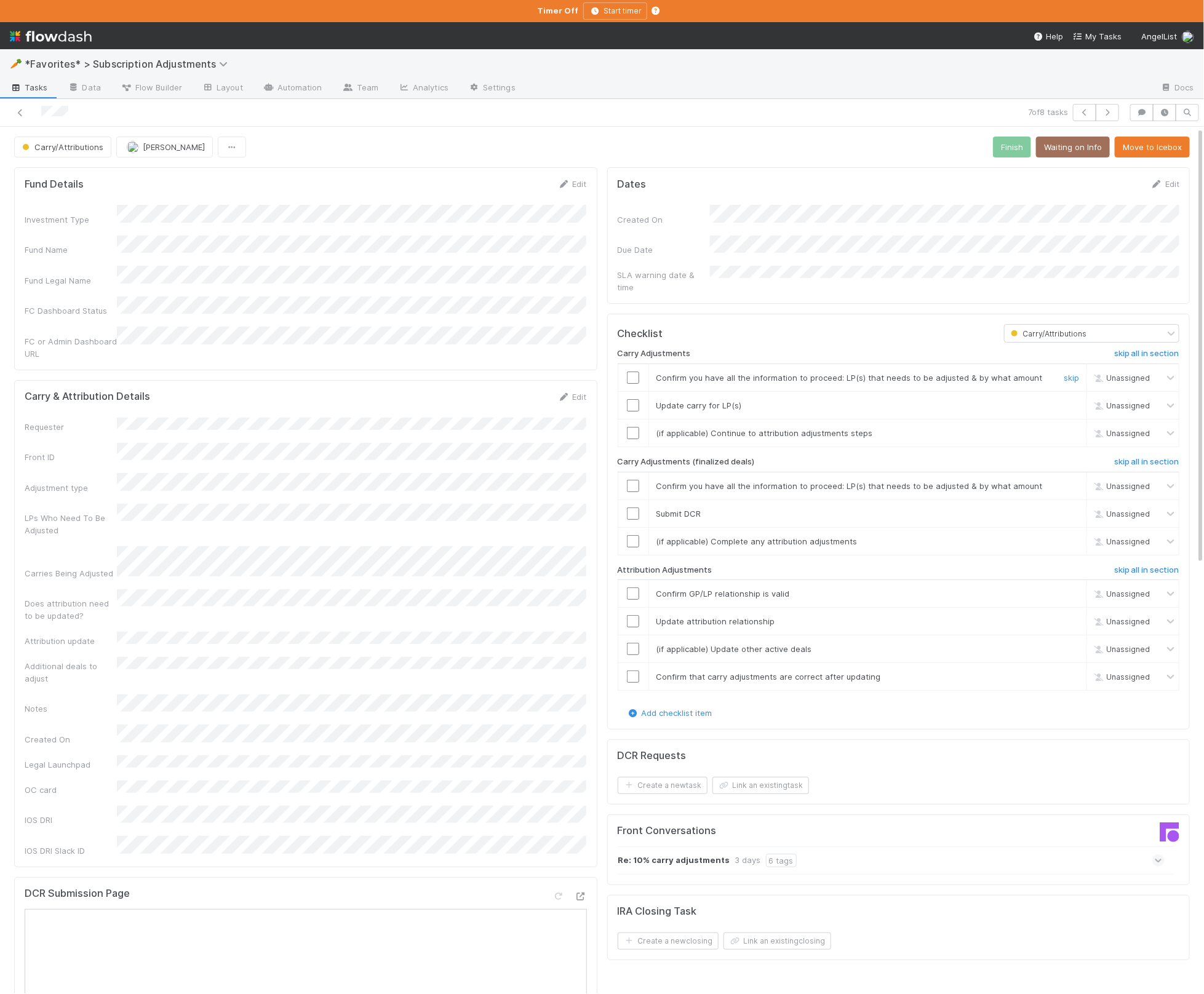
click at [631, 372] on input "checkbox" at bounding box center [633, 377] width 12 height 12
click at [631, 399] on input "checkbox" at bounding box center [633, 405] width 12 height 12
click at [1068, 429] on link "skip" at bounding box center [1071, 433] width 15 height 10
click at [1135, 457] on h6 "skip all in section" at bounding box center [1146, 462] width 66 height 10
click at [1161, 565] on h6 "skip all in section" at bounding box center [1146, 570] width 66 height 10
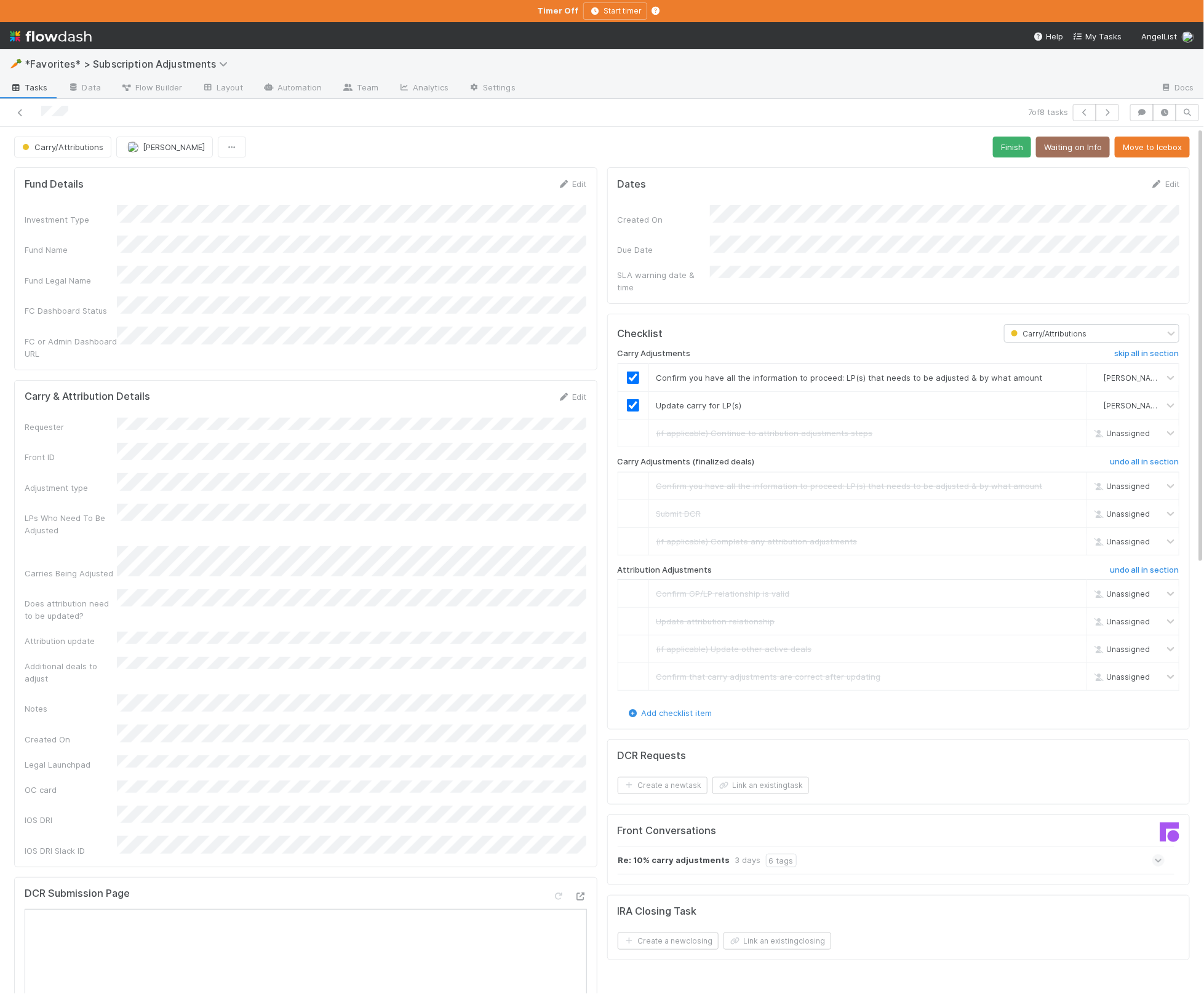
click at [974, 177] on div "Dates Edit Created On Due Date SLA warning date & time" at bounding box center [899, 236] width 583 height 137
click at [1016, 146] on button "Finish" at bounding box center [1012, 147] width 38 height 21
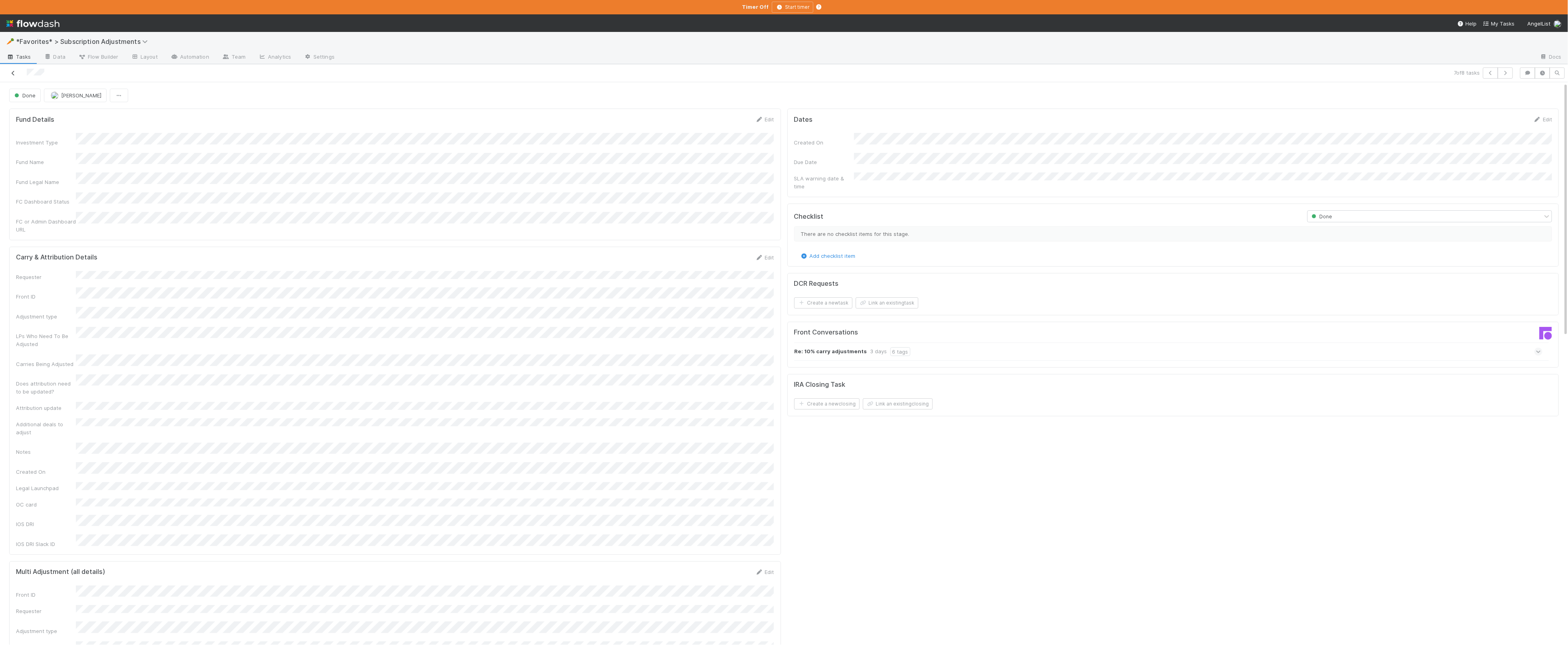
click at [17, 73] on icon at bounding box center [13, 73] width 8 height 5
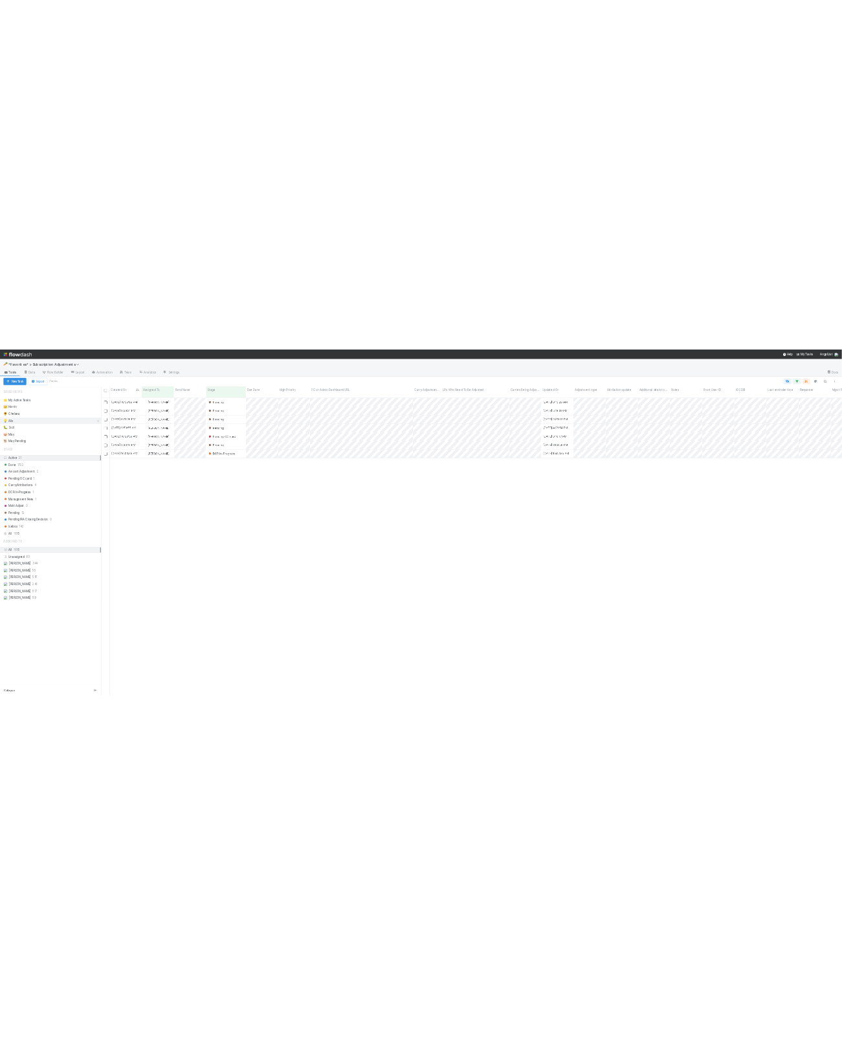
scroll to position [911, 2237]
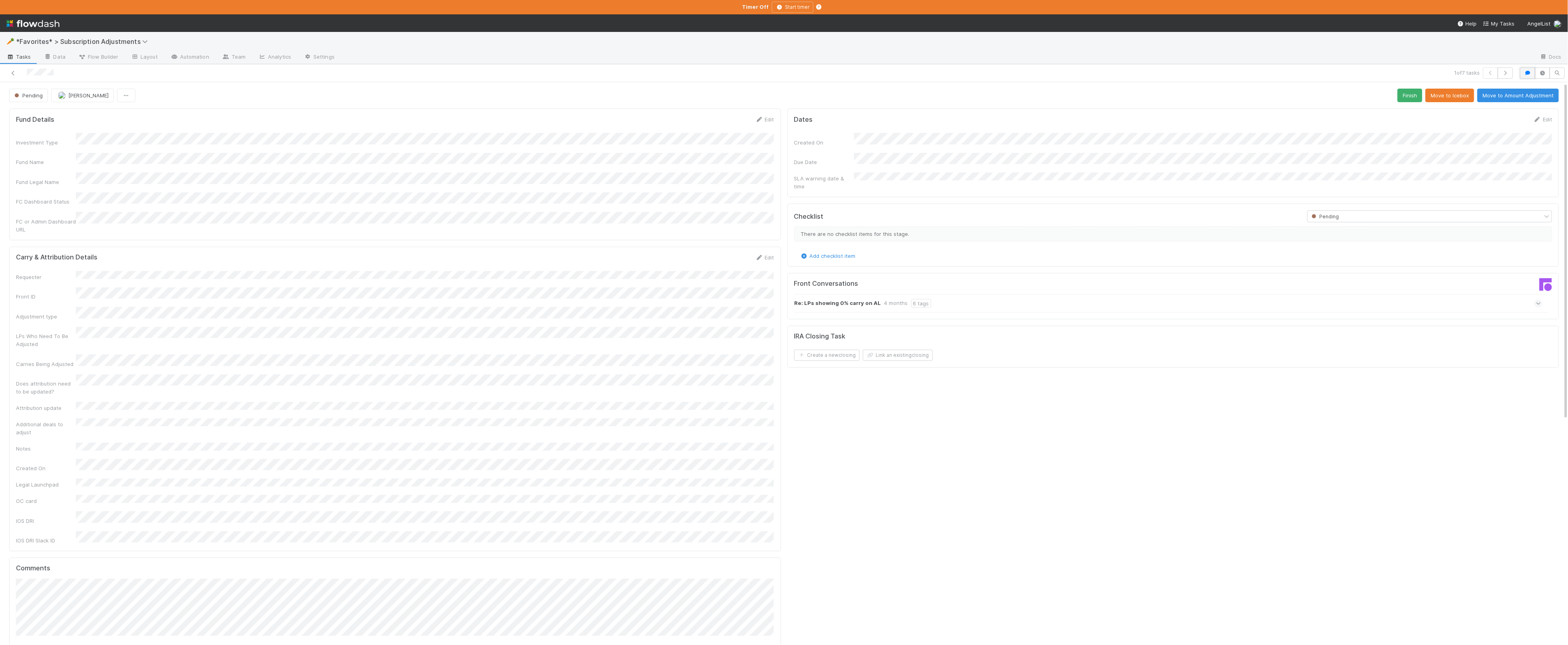
click at [1527, 76] on button "button" at bounding box center [1527, 73] width 15 height 11
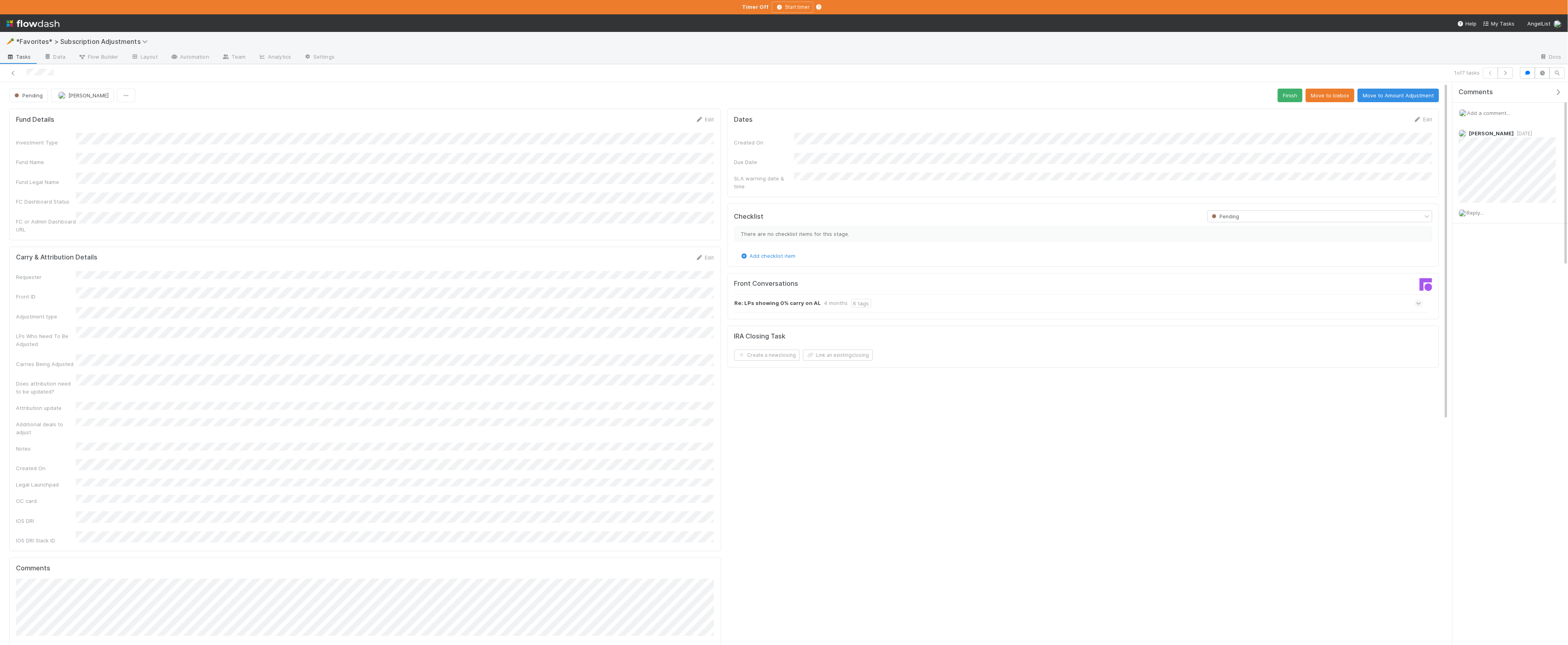
click at [1490, 113] on span "Add a comment..." at bounding box center [1488, 113] width 43 height 6
click at [1483, 253] on button "Add Comment" at bounding box center [1488, 247] width 46 height 14
click at [1506, 74] on icon "button" at bounding box center [1505, 73] width 8 height 5
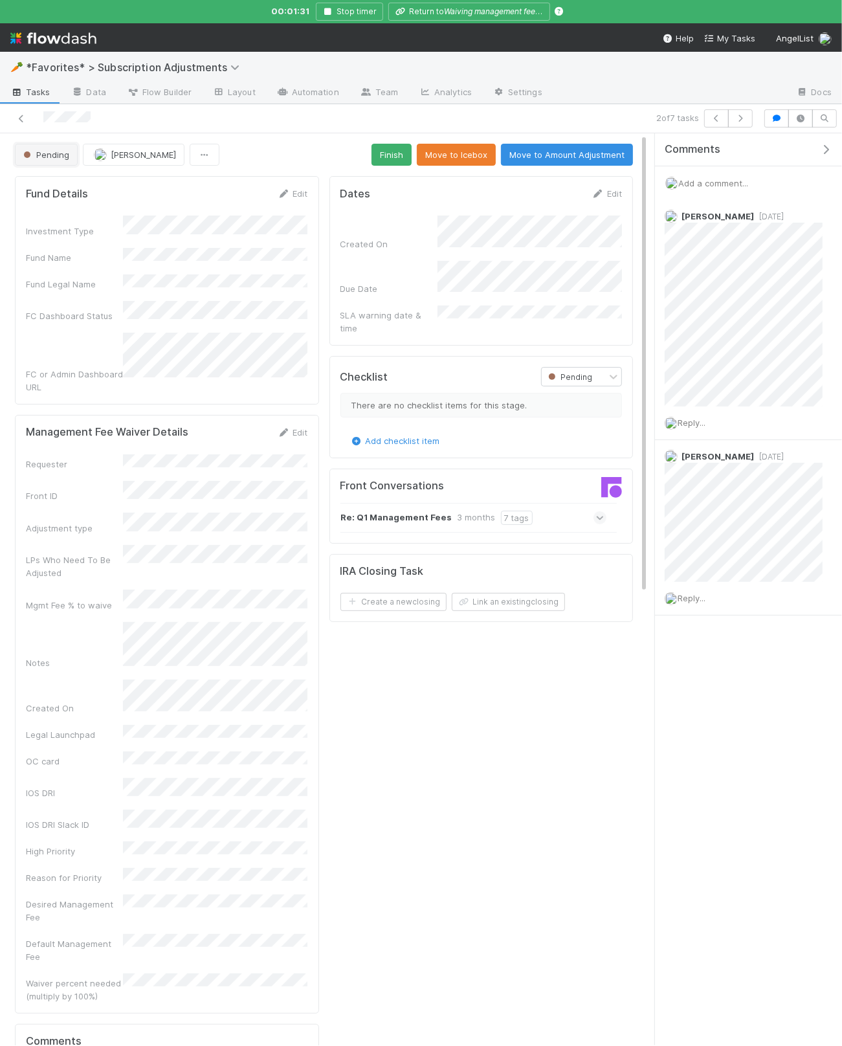
click at [72, 158] on button "Pending" at bounding box center [46, 155] width 63 height 22
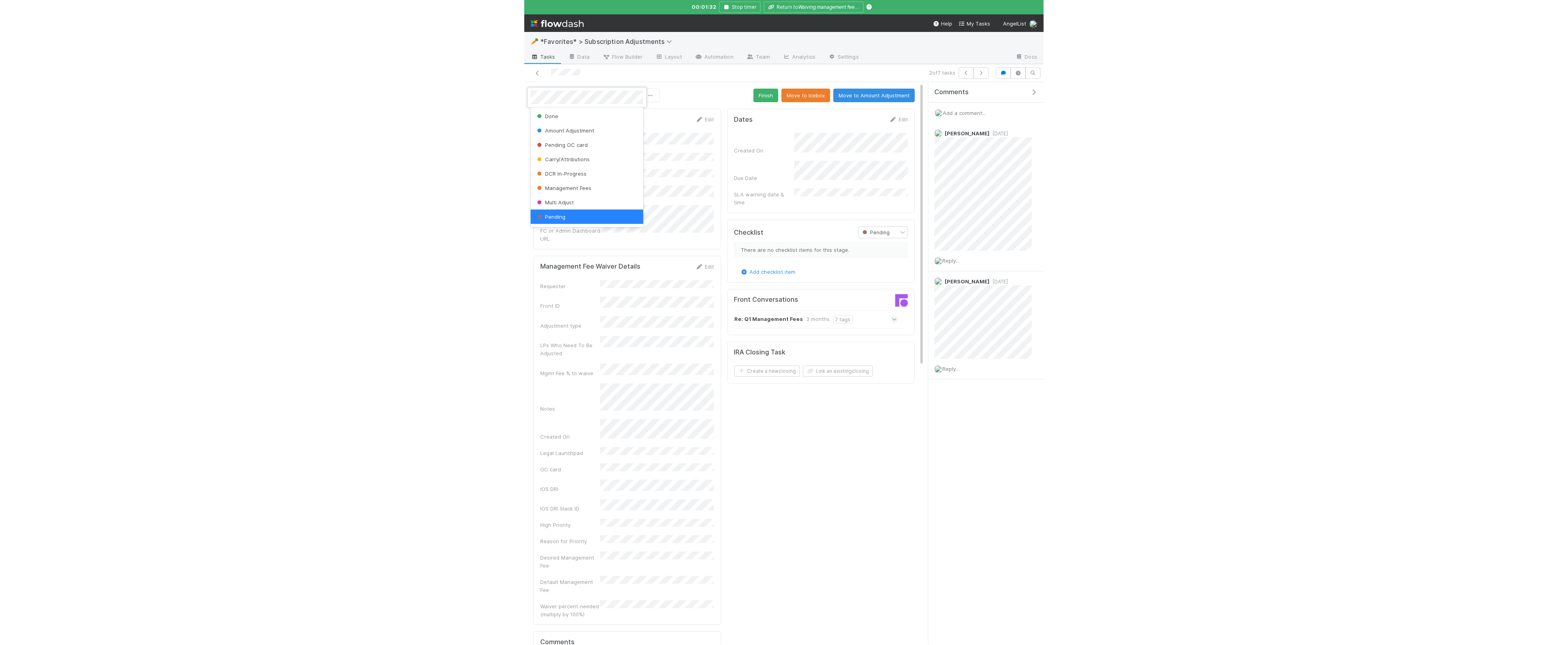
scroll to position [1, 0]
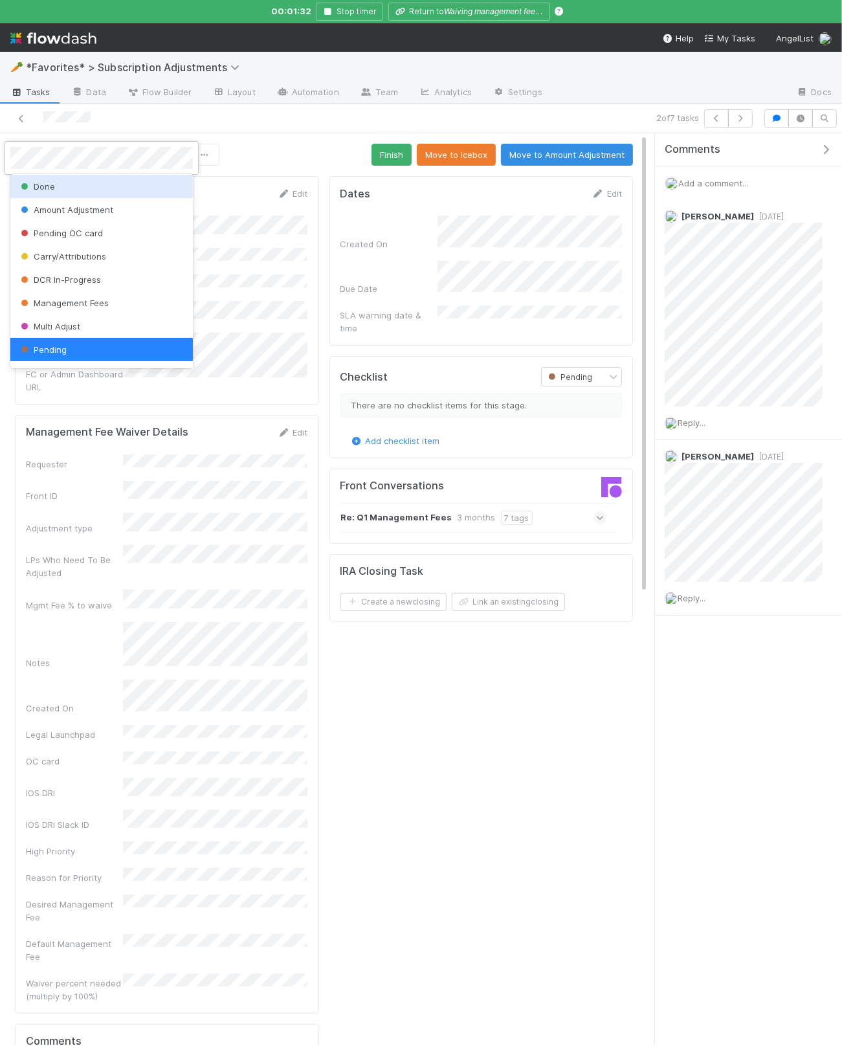
click at [69, 184] on div "Done" at bounding box center [101, 186] width 183 height 23
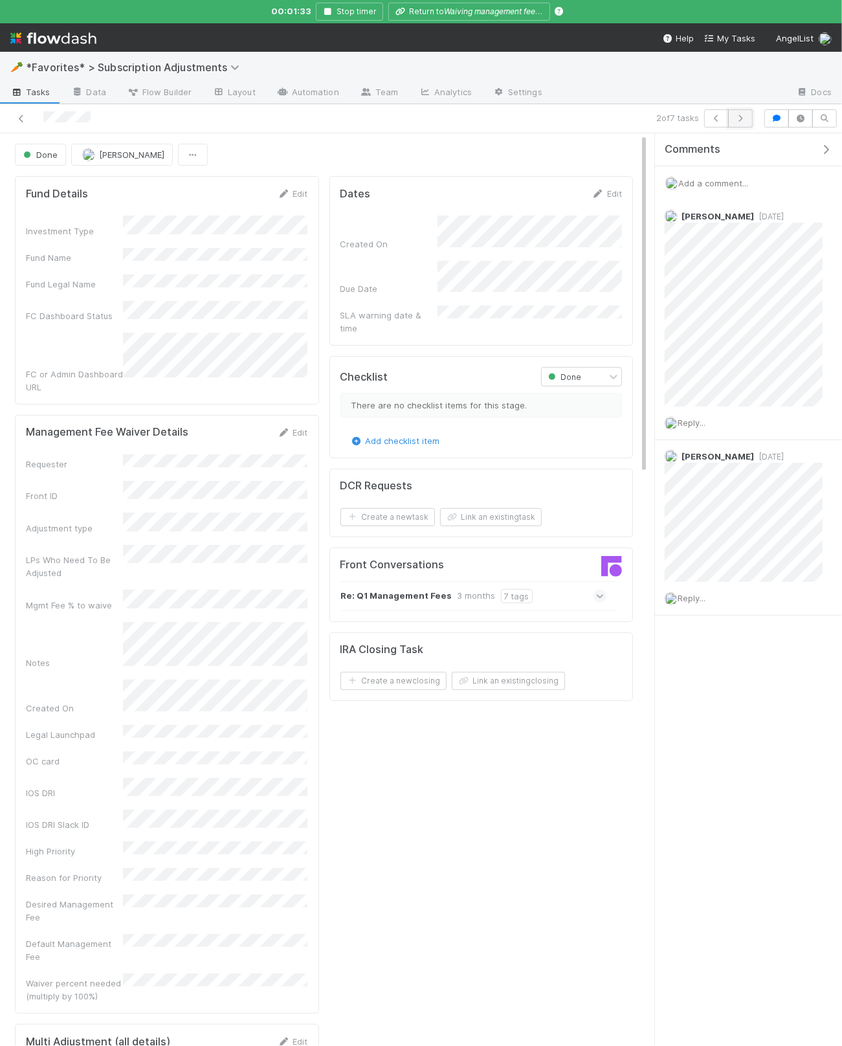
click at [739, 126] on button "button" at bounding box center [740, 118] width 25 height 18
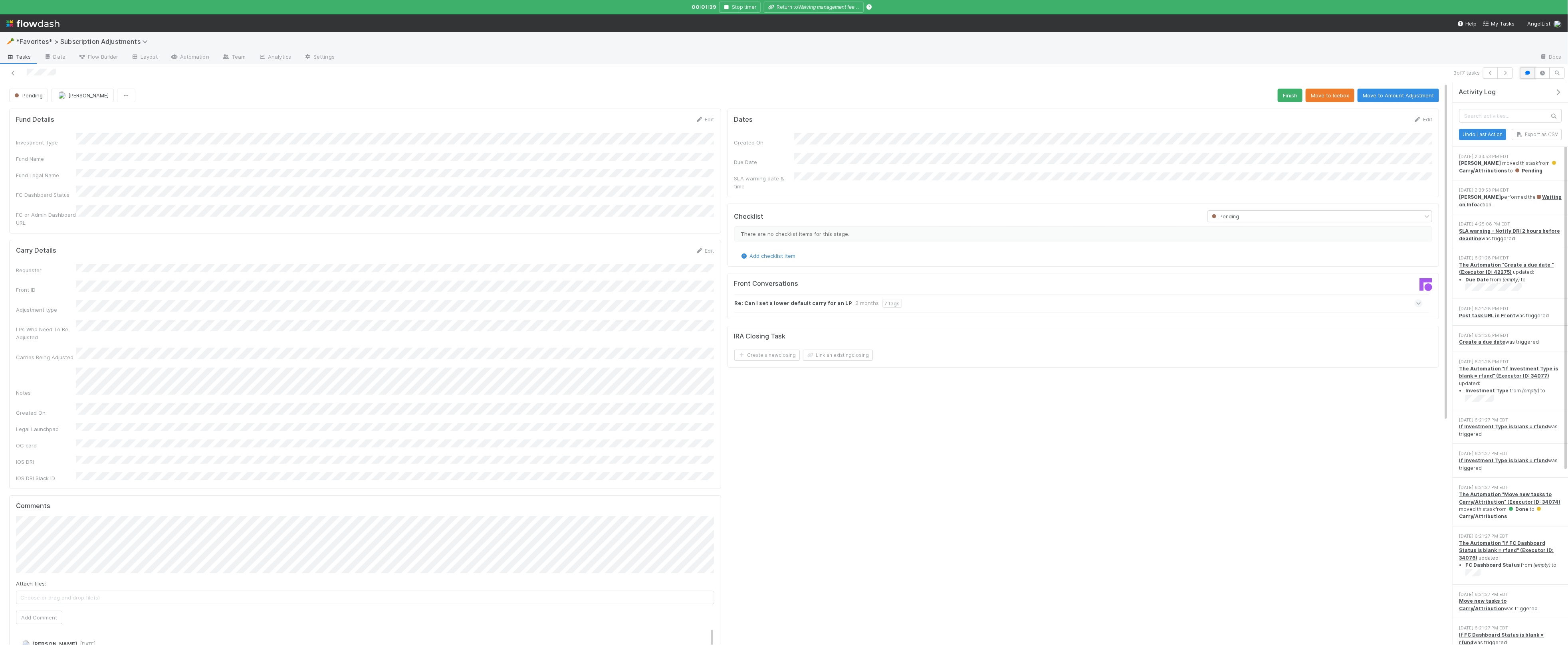
click at [1525, 75] on icon "button" at bounding box center [1527, 73] width 8 height 5
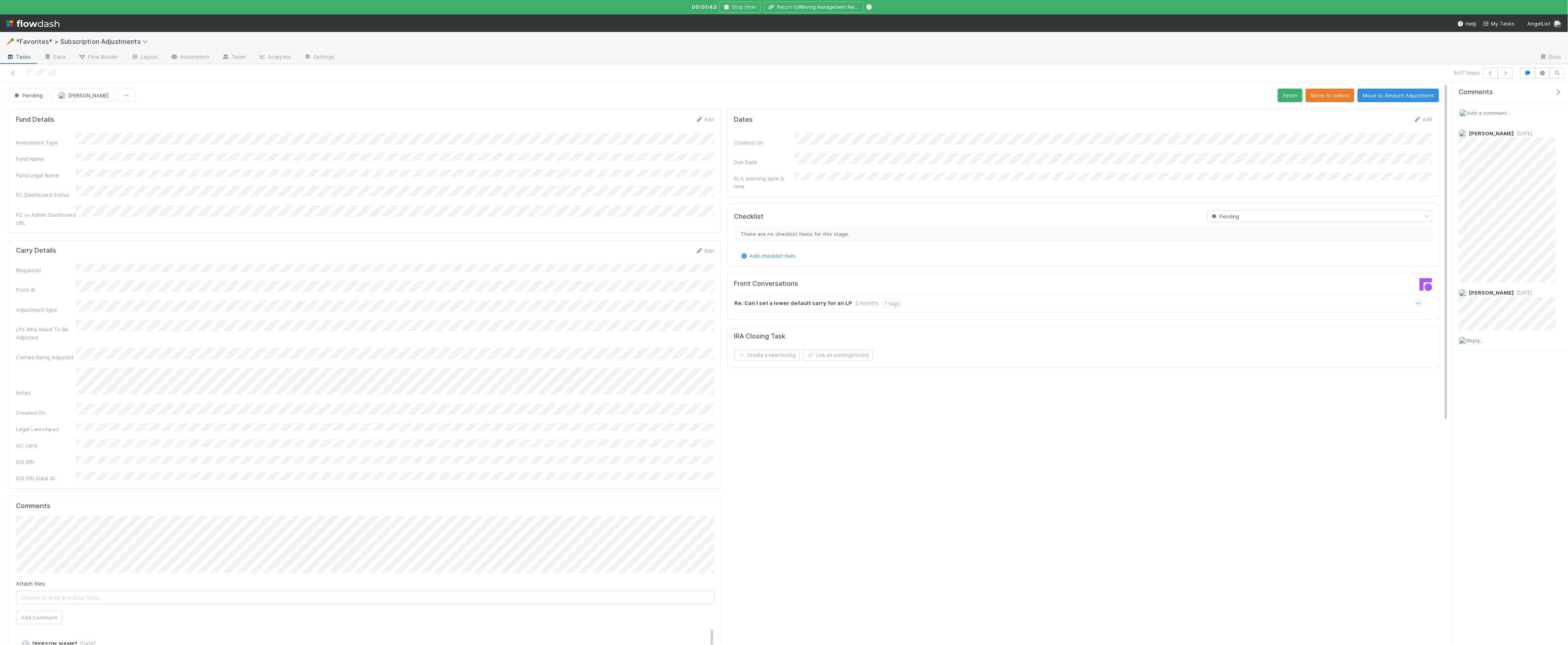
click at [1533, 352] on div "Comments Add a comment... Alix Hashagen 1 month ago Samara Wyant 1 month ago Re…" at bounding box center [1510, 236] width 115 height 308
click at [1486, 344] on div "Reply..." at bounding box center [1507, 340] width 109 height 20
click at [1484, 343] on span "Reply..." at bounding box center [1475, 340] width 17 height 6
click at [1343, 99] on button "Move to Icebox" at bounding box center [1330, 96] width 49 height 14
click at [1508, 75] on icon "button" at bounding box center [1505, 73] width 8 height 5
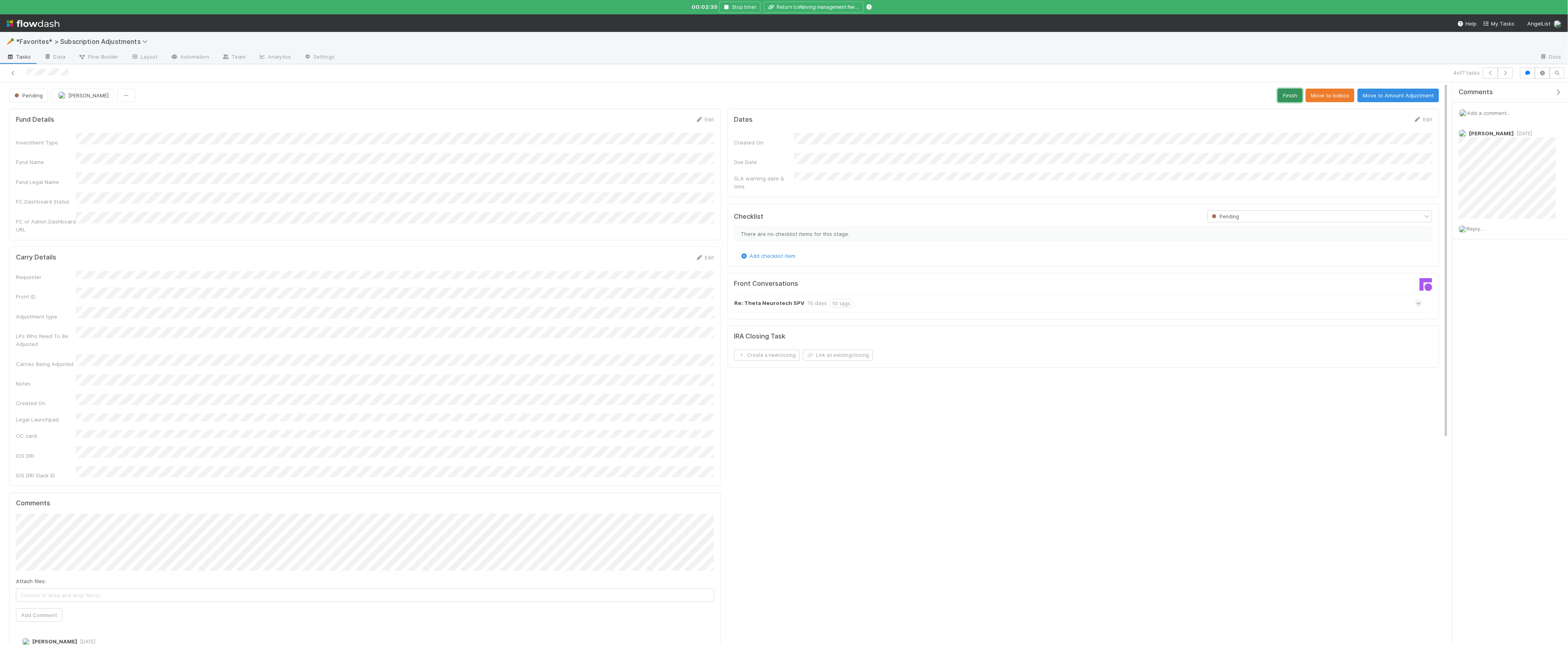
click at [1287, 94] on button "Finish" at bounding box center [1290, 96] width 25 height 14
click at [1502, 73] on icon "button" at bounding box center [1505, 73] width 8 height 5
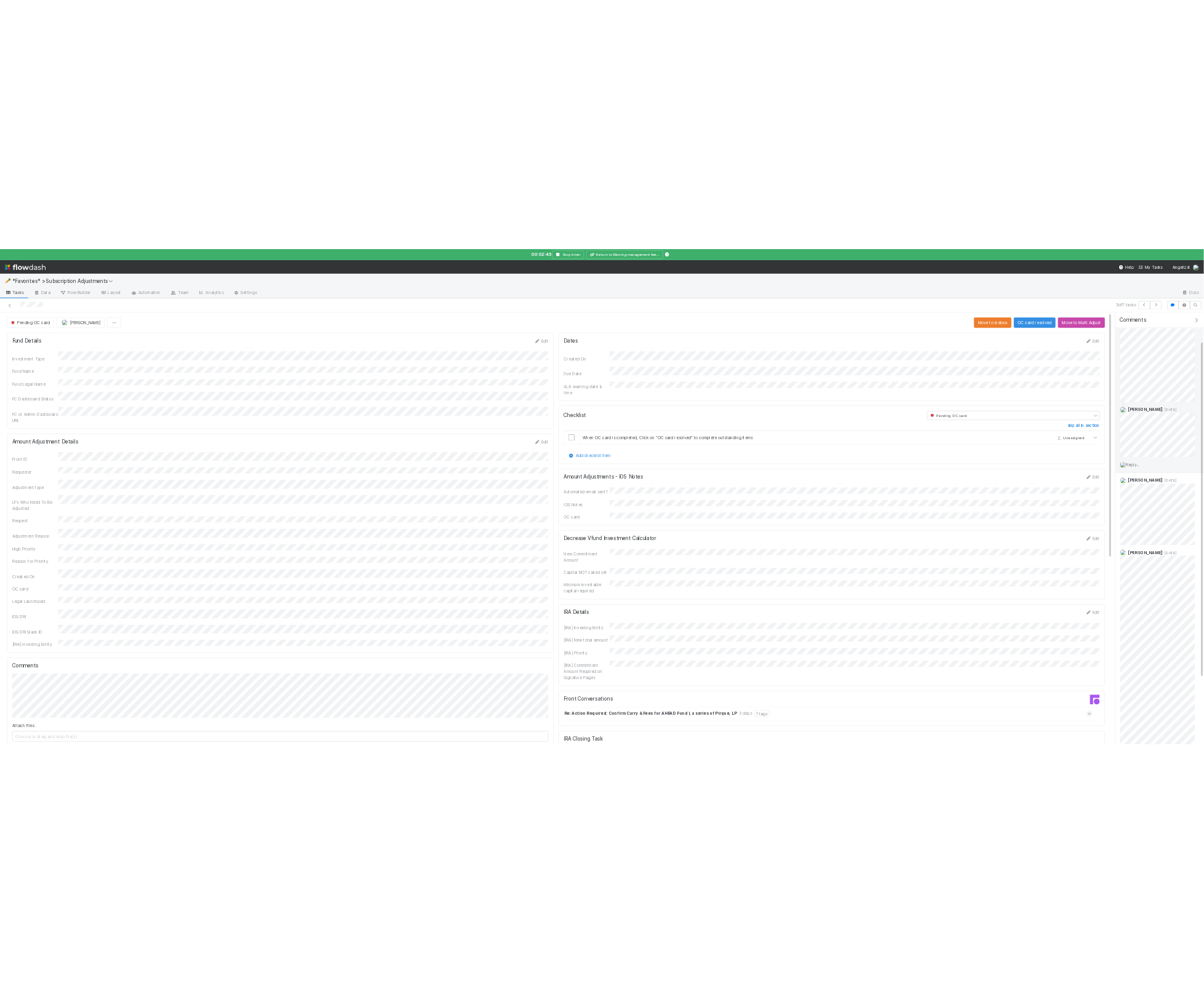
scroll to position [118, 0]
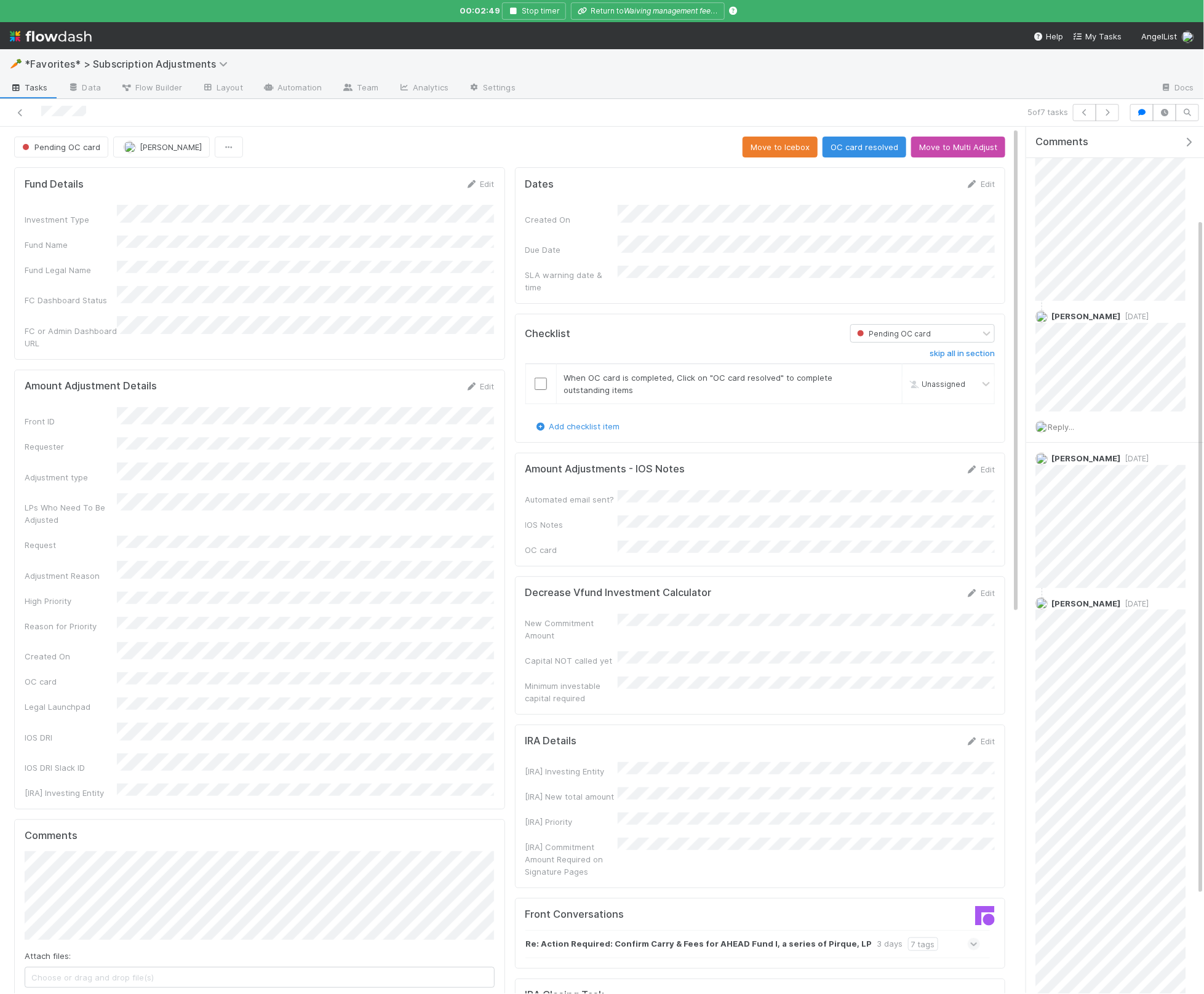
click at [914, 427] on div "Checklist Pending OC card skip all in section When OC card is completed, Click …" at bounding box center [760, 378] width 491 height 129
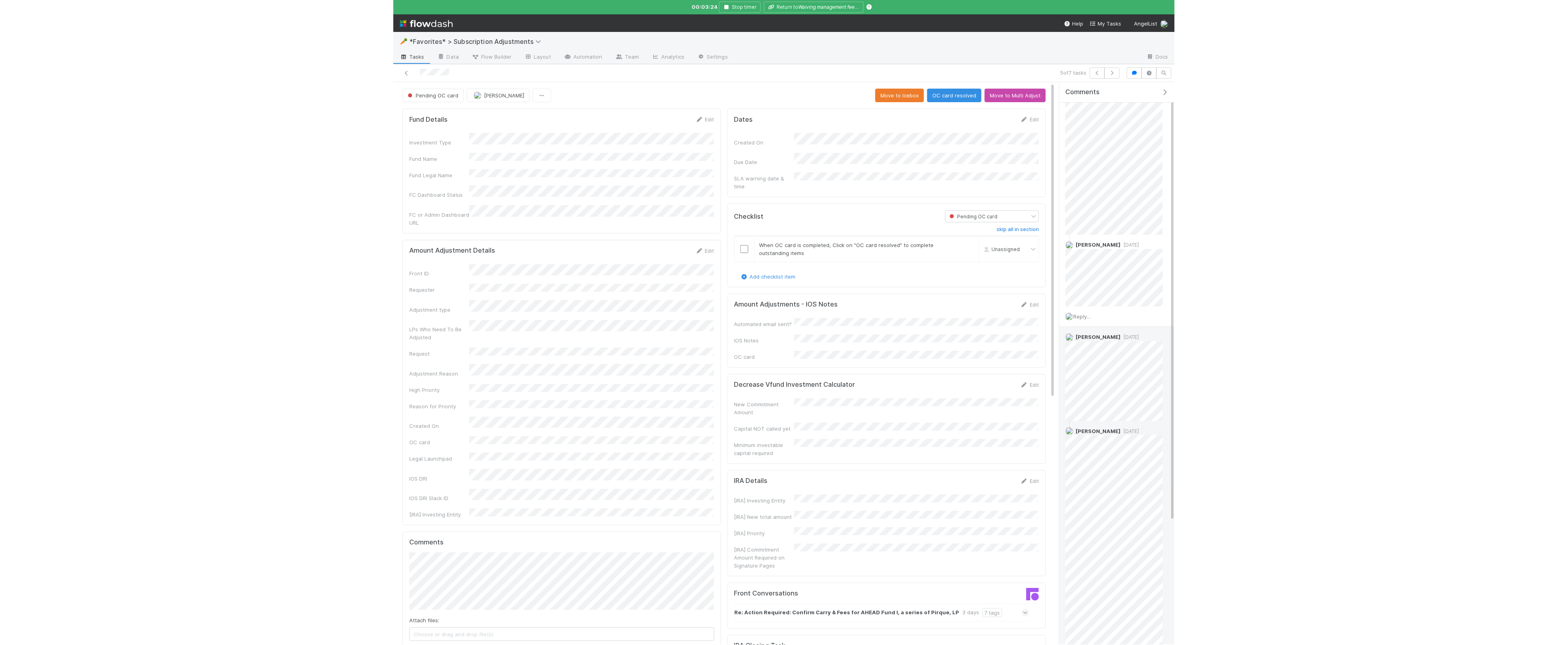
scroll to position [0, 0]
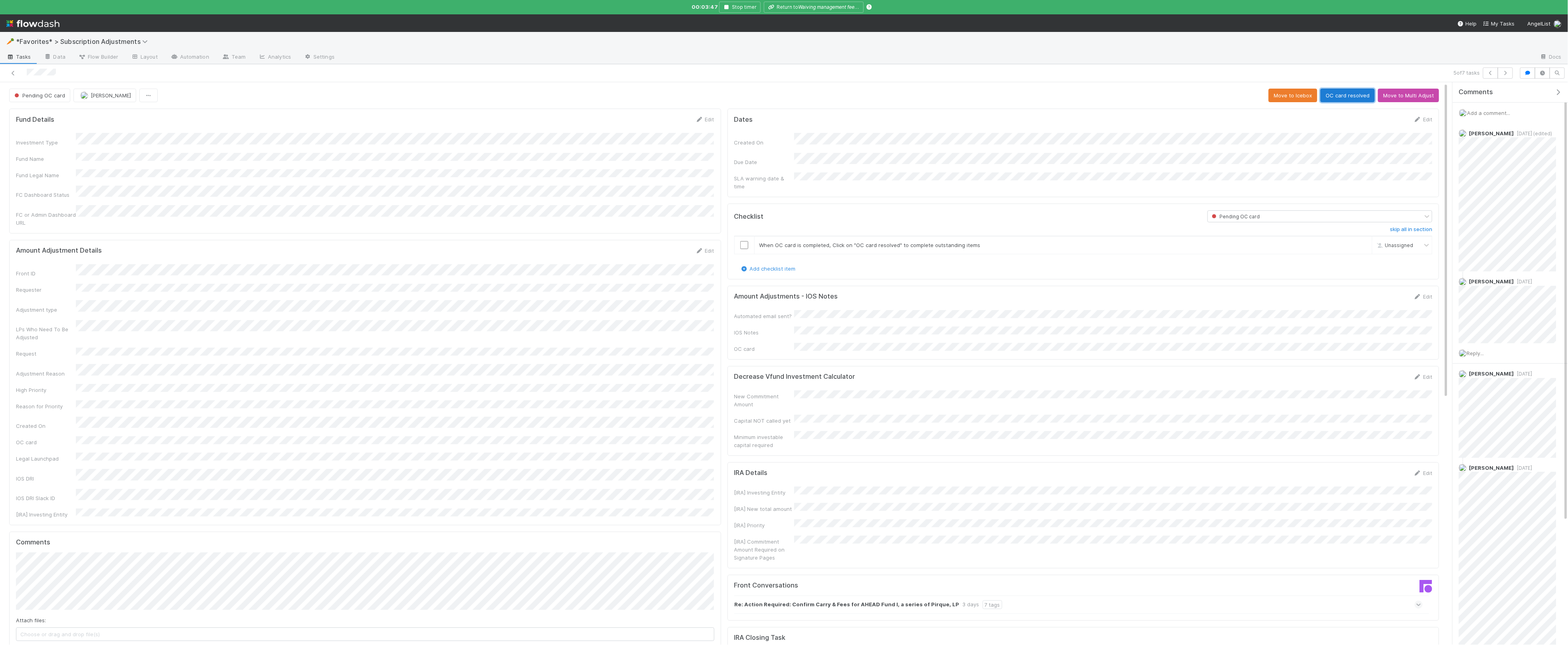
click at [1339, 93] on button "OC card resolved" at bounding box center [1348, 96] width 54 height 14
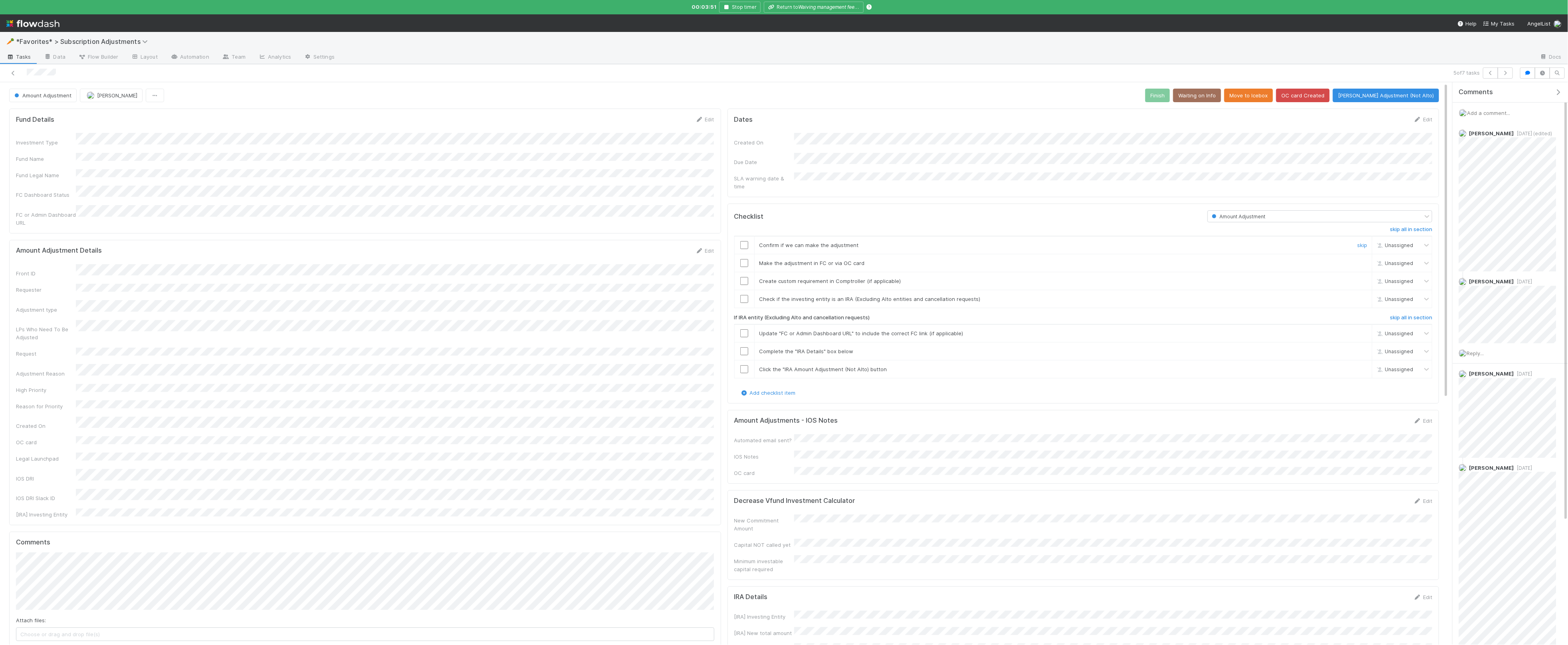
click at [745, 241] on input "checkbox" at bounding box center [744, 245] width 8 height 8
drag, startPoint x: 745, startPoint y: 258, endPoint x: 751, endPoint y: 258, distance: 6.0
click at [745, 259] on input "checkbox" at bounding box center [744, 263] width 8 height 8
click at [1361, 278] on link "skip" at bounding box center [1362, 281] width 10 height 6
click at [747, 295] on input "checkbox" at bounding box center [744, 298] width 8 height 8
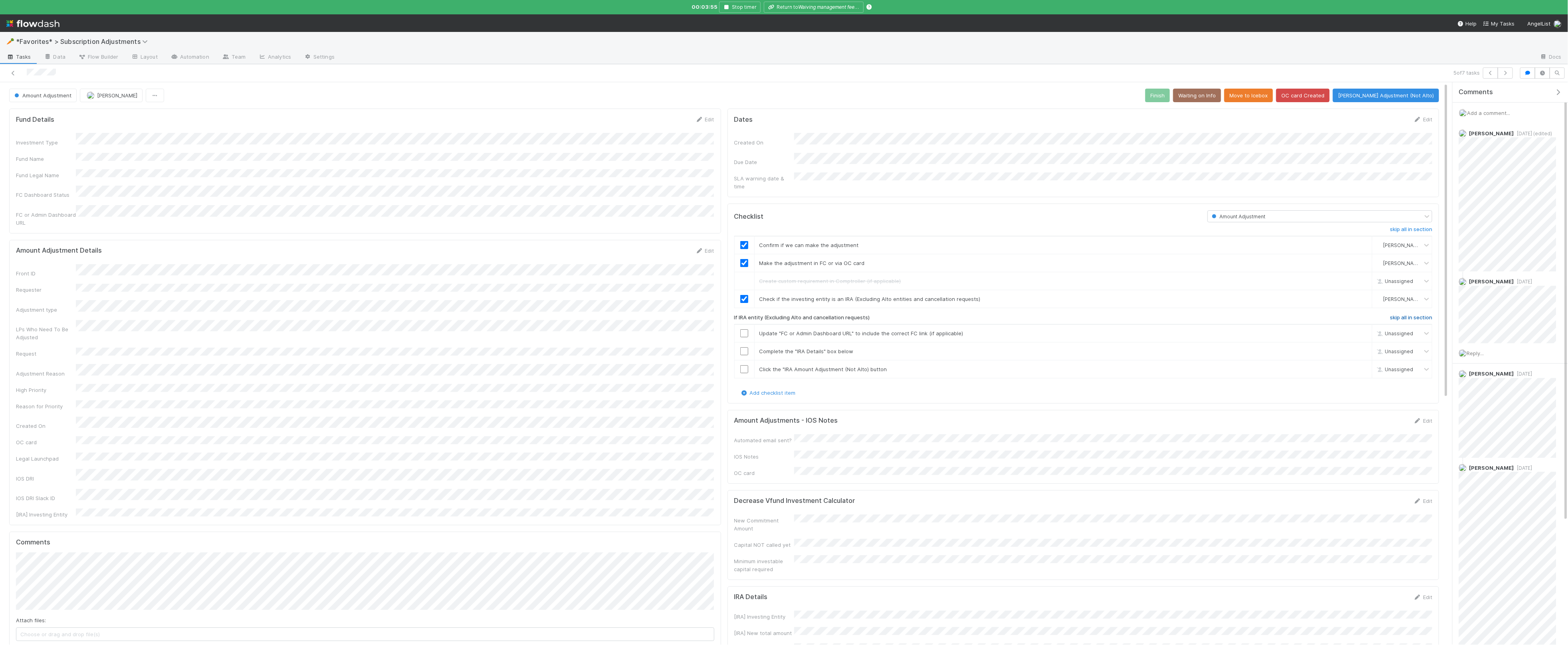
click at [1414, 314] on h6 "skip all in section" at bounding box center [1411, 318] width 43 height 6
click at [1170, 97] on button "Finish" at bounding box center [1158, 96] width 25 height 14
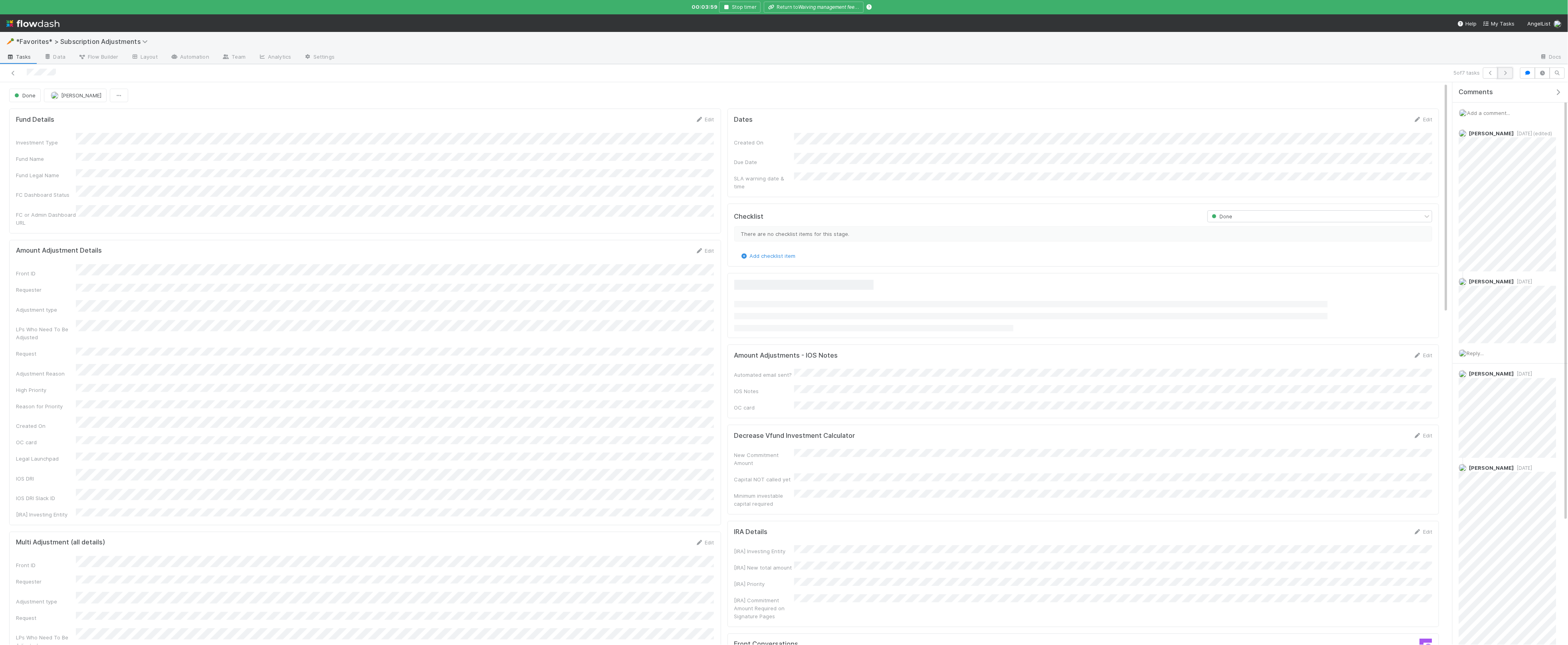
click at [1506, 72] on icon "button" at bounding box center [1505, 73] width 8 height 5
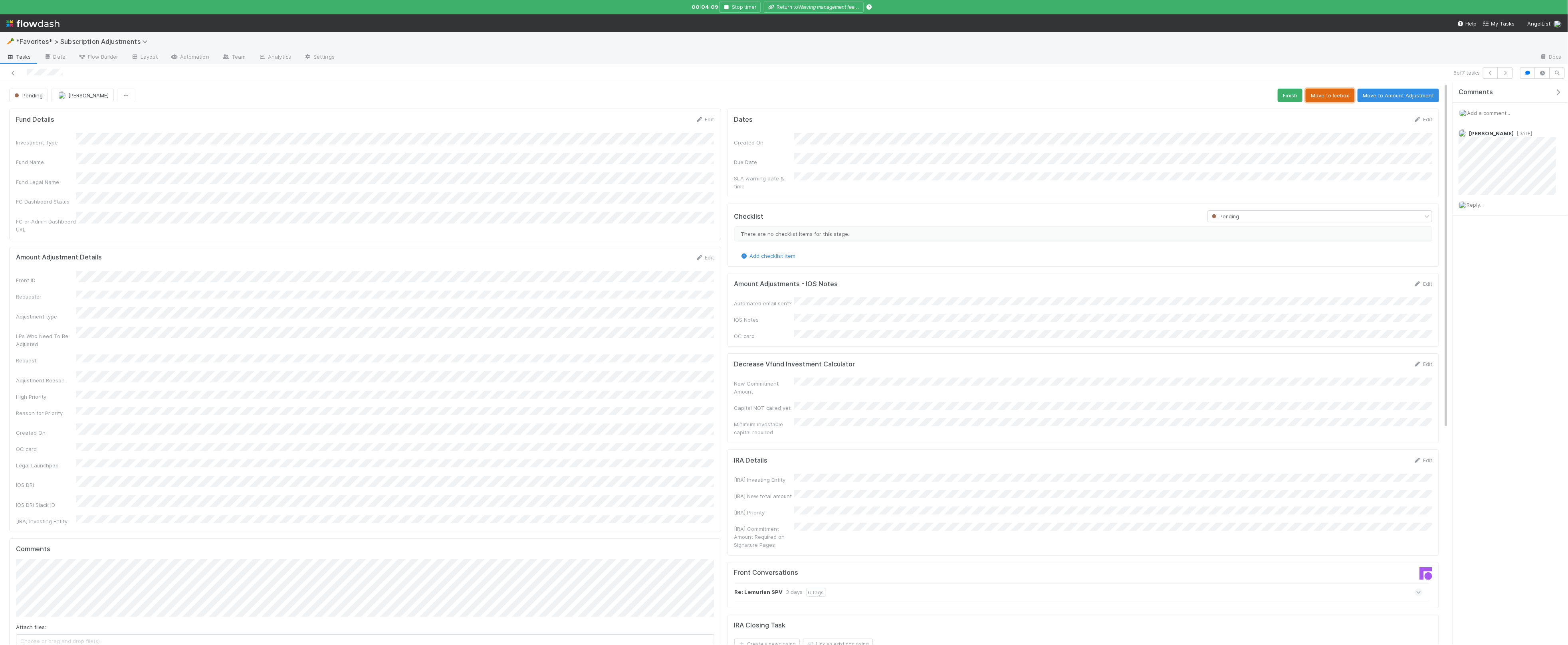
click at [1345, 99] on button "Move to Icebox" at bounding box center [1330, 96] width 49 height 14
click at [1504, 76] on button "button" at bounding box center [1505, 73] width 15 height 11
click at [18, 52] on span "Tasks" at bounding box center [19, 56] width 25 height 8
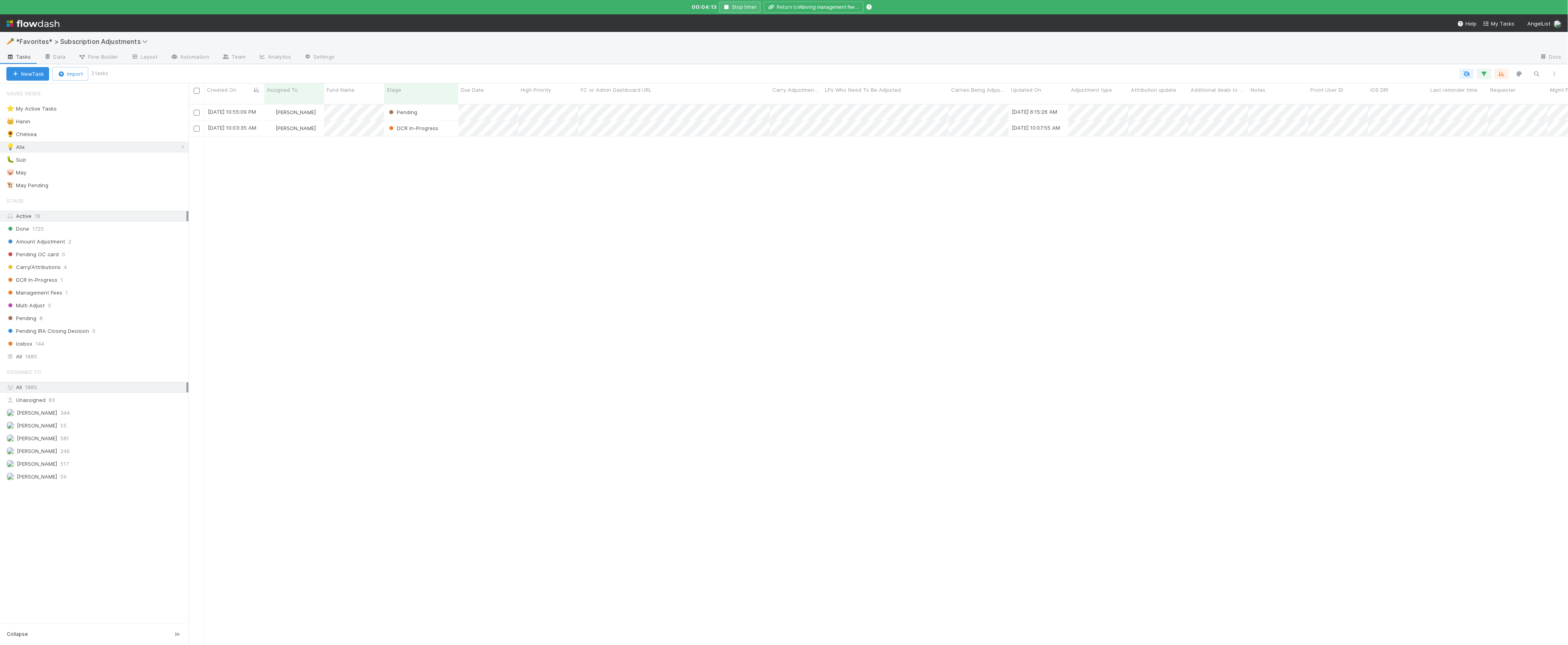
scroll to position [1, 1]
click at [747, 4] on button "Stop timer" at bounding box center [740, 7] width 41 height 11
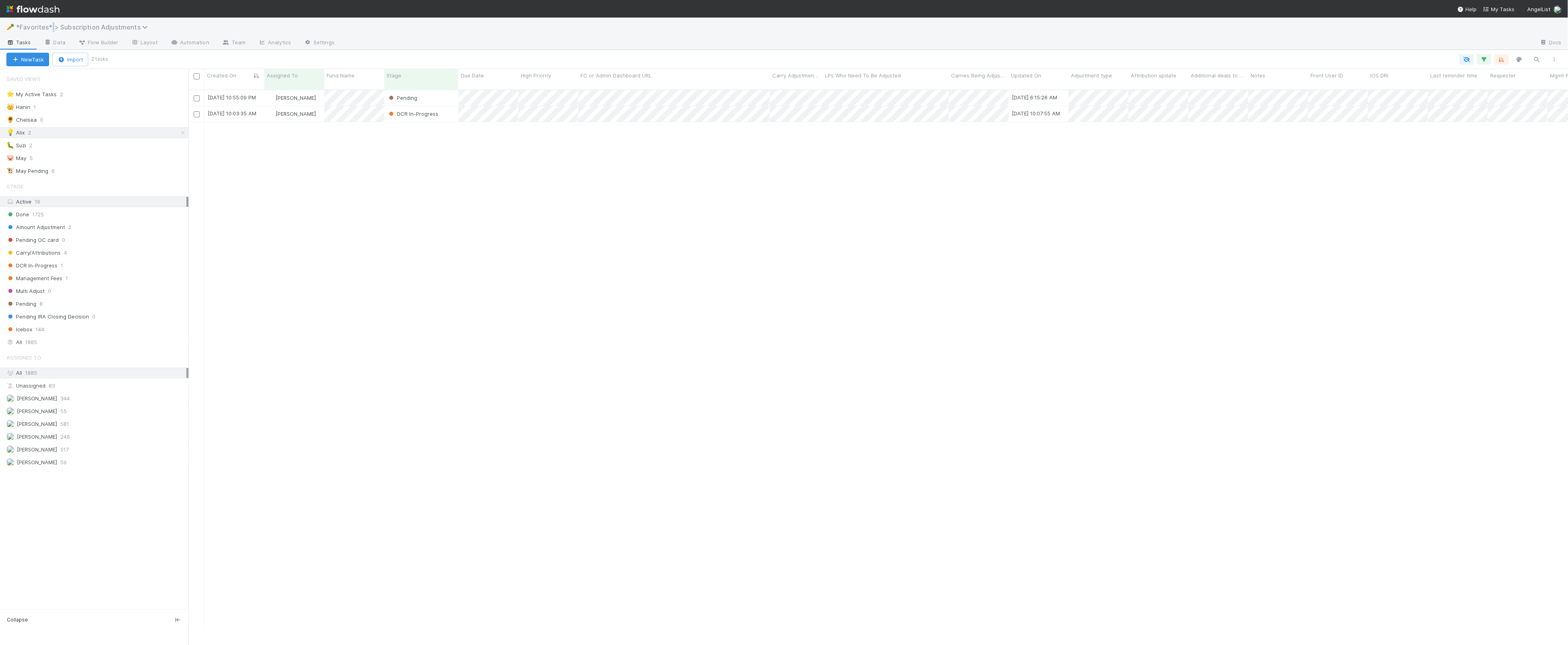
click at [52, 28] on span "*Favorites* > Subscription Adjustments" at bounding box center [84, 27] width 136 height 8
click at [107, 121] on div "✏️ *Favorites* > Subscriptions + Closings" at bounding box center [104, 119] width 190 height 8
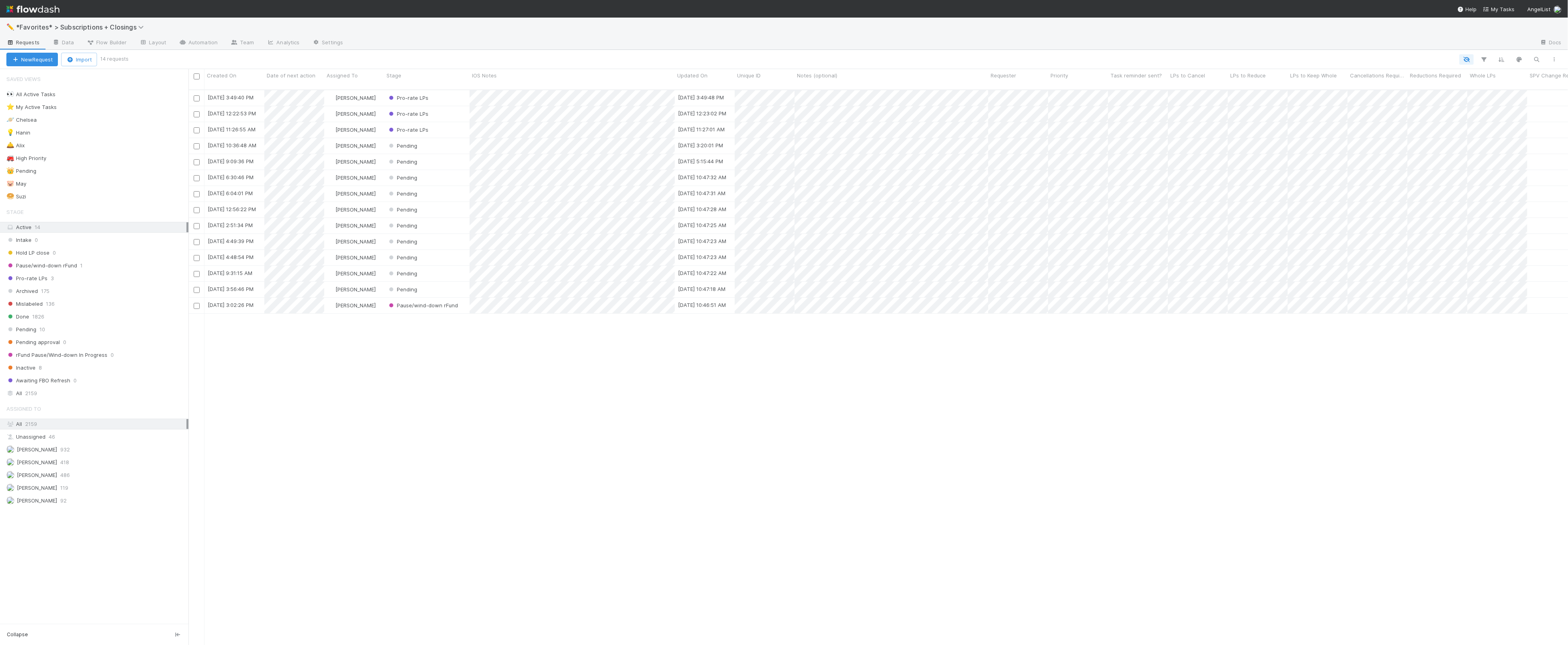
scroll to position [562, 1380]
click at [56, 146] on div "🛎️ Alix 7" at bounding box center [97, 146] width 182 height 10
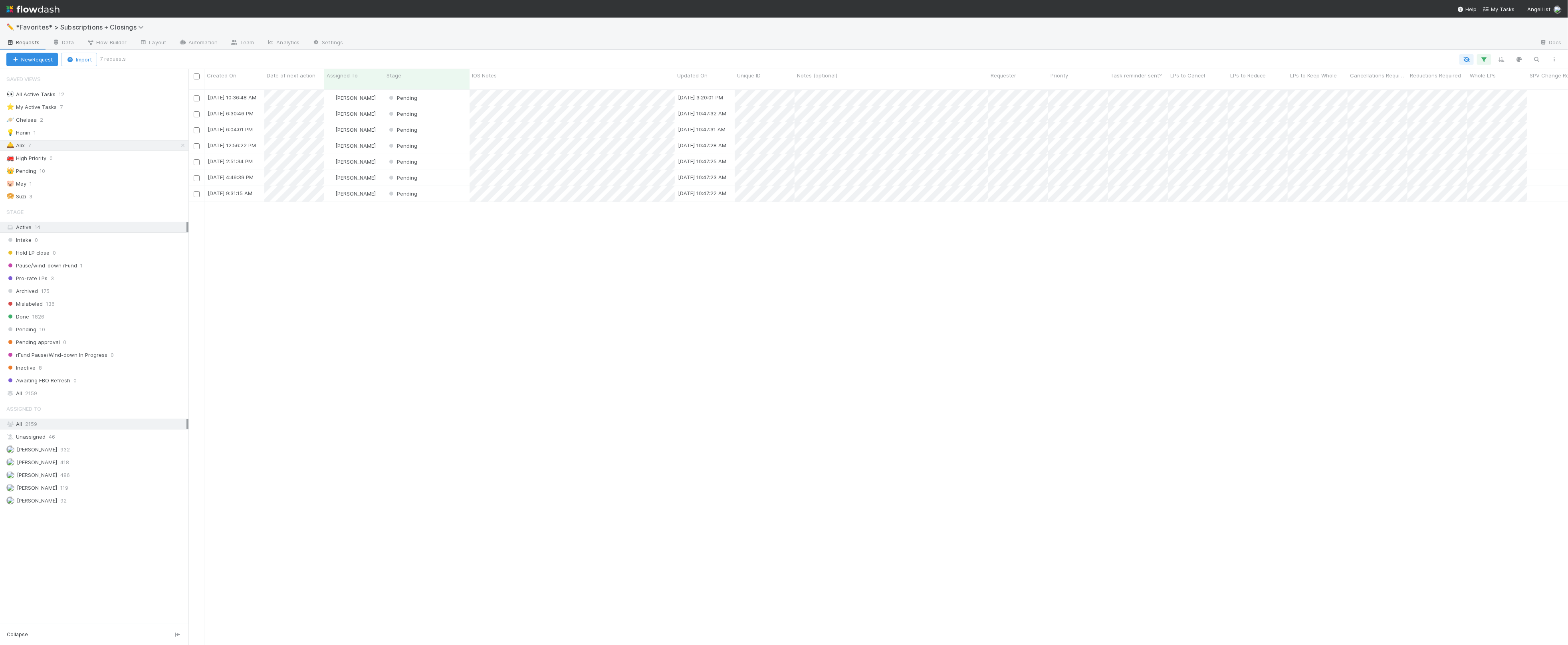
scroll to position [562, 1380]
click at [453, 192] on div "Pending" at bounding box center [427, 194] width 86 height 15
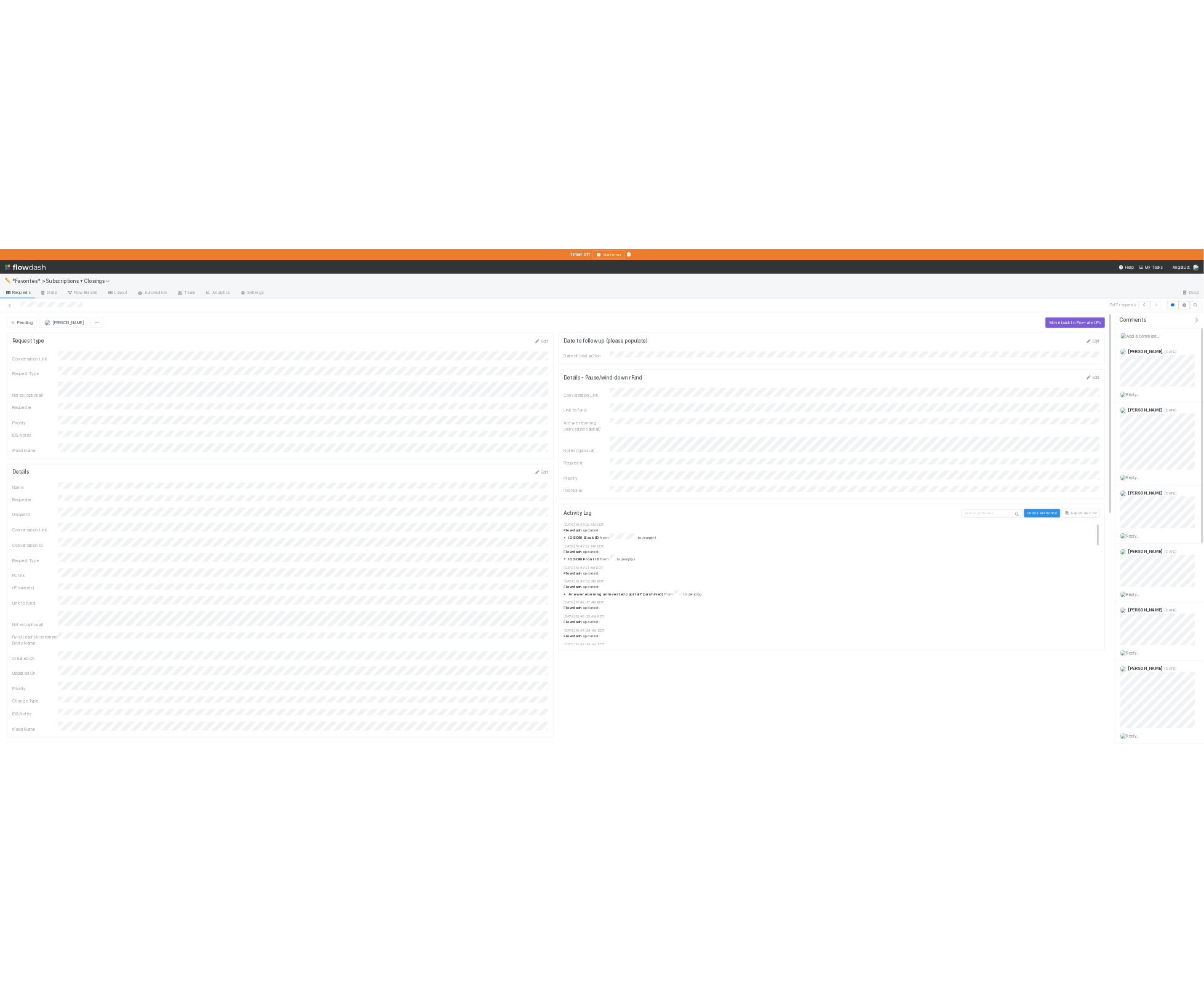
scroll to position [250, 468]
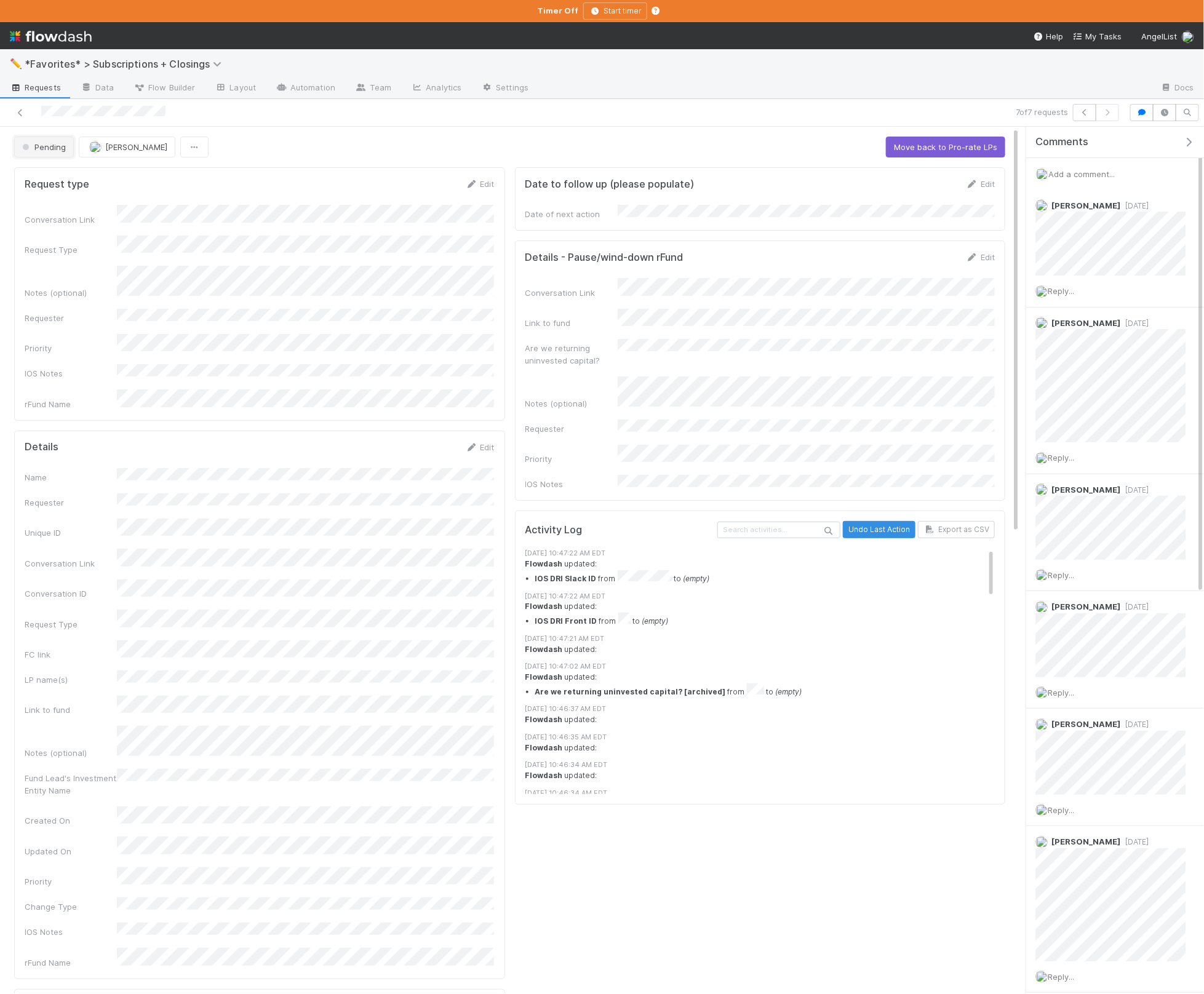
click at [57, 147] on span "Pending" at bounding box center [43, 147] width 47 height 10
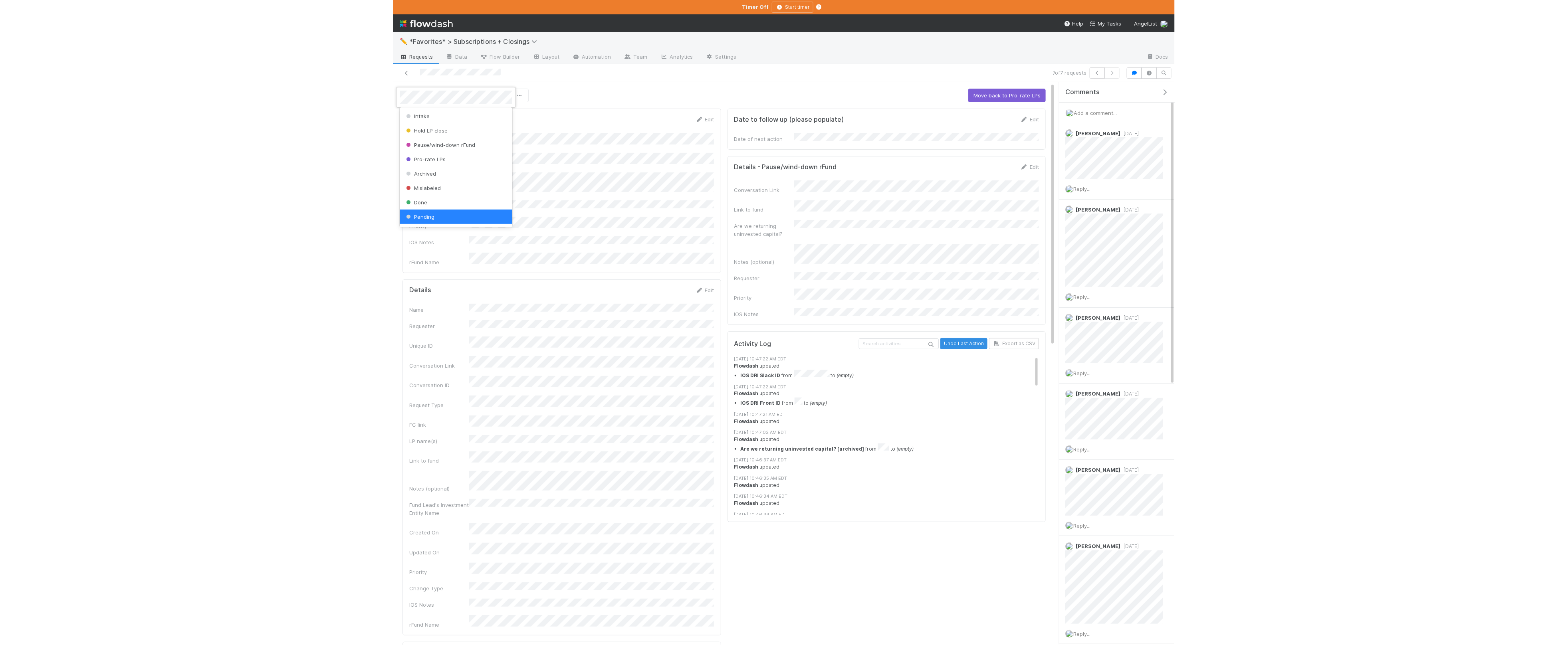
scroll to position [1, 0]
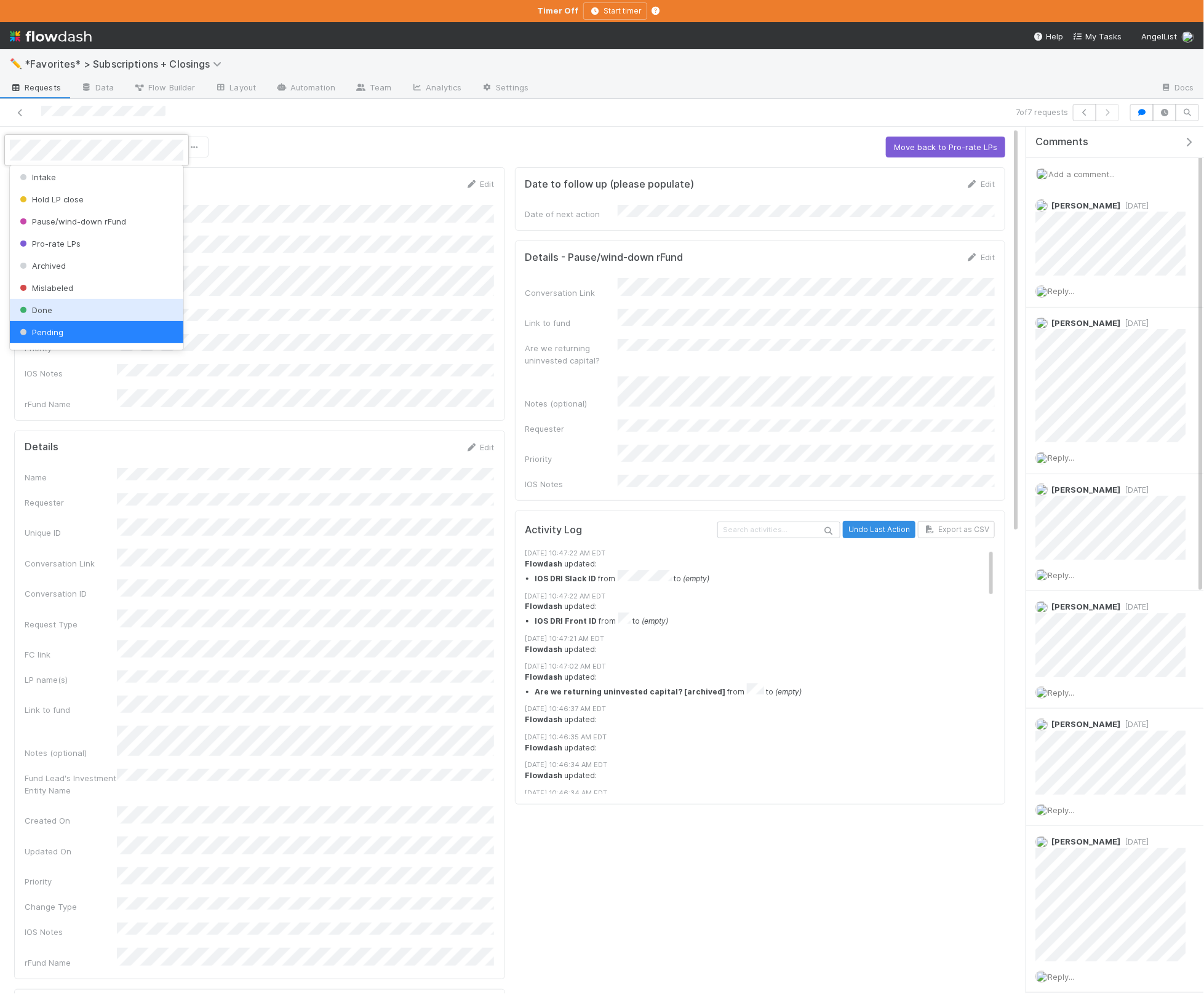
click at [124, 300] on div "Done" at bounding box center [96, 310] width 174 height 22
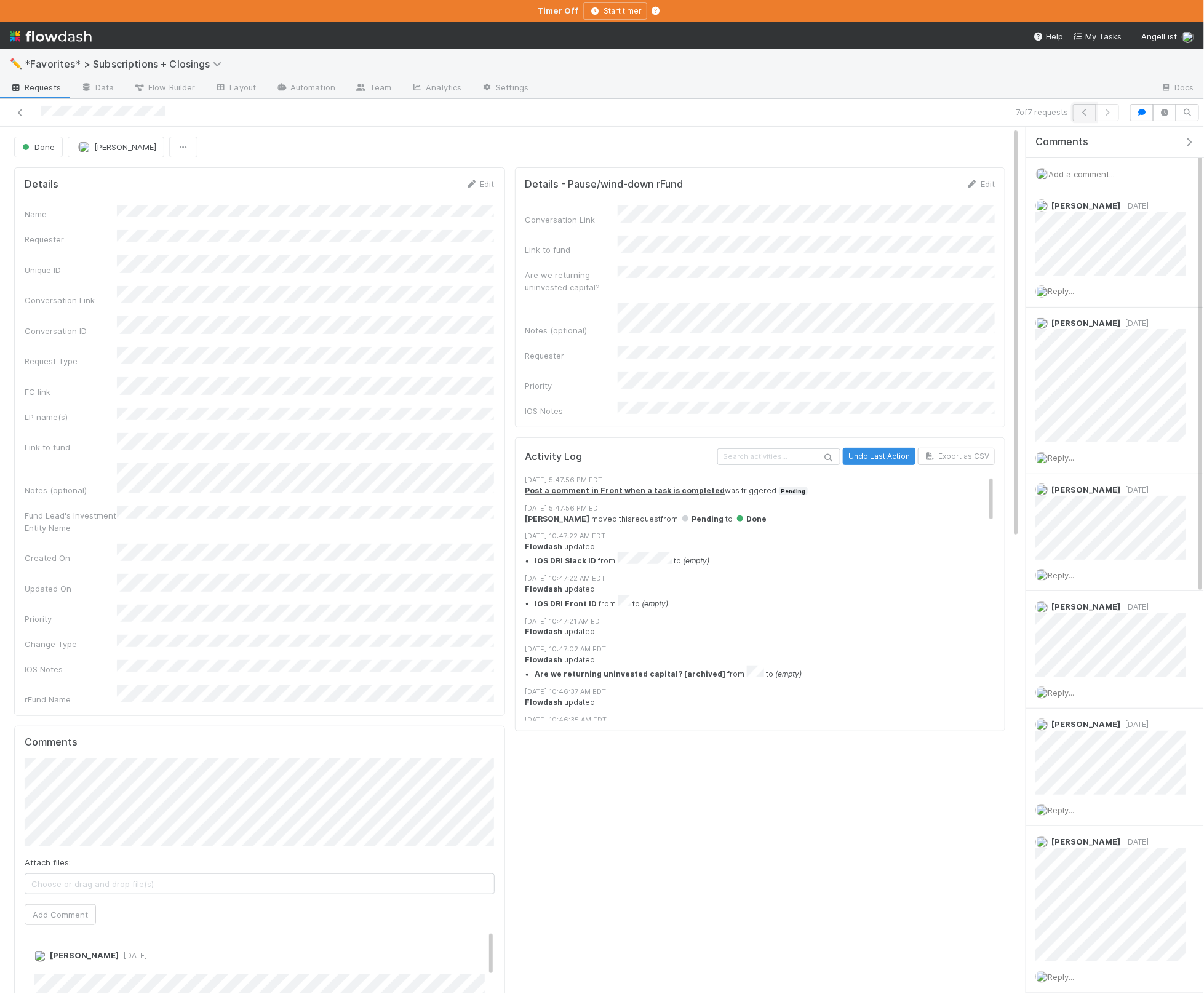
click at [1080, 115] on icon "button" at bounding box center [1084, 113] width 12 height 8
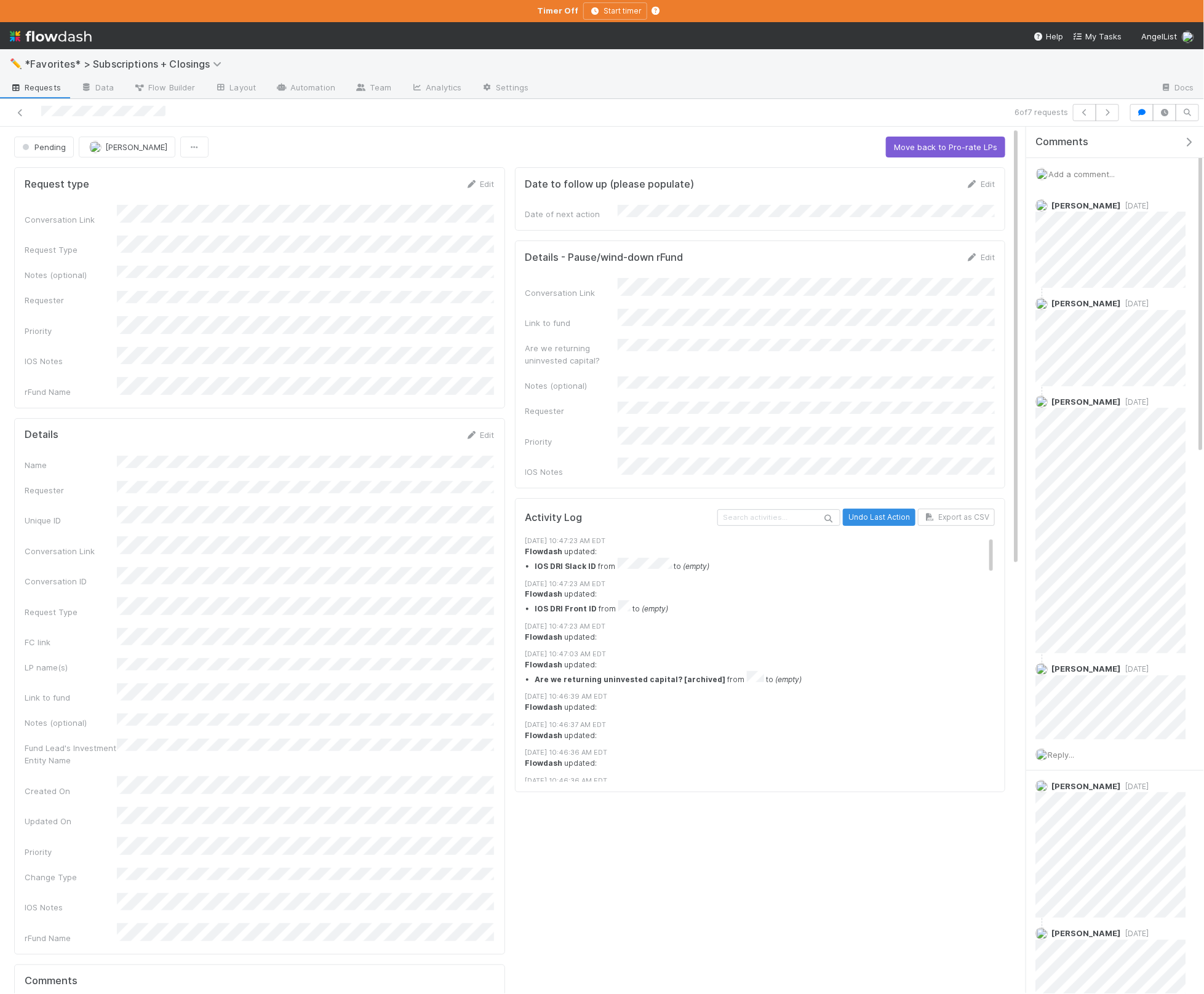
click at [542, 379] on div "Notes (optional)" at bounding box center [571, 385] width 92 height 12
click at [29, 147] on span "button" at bounding box center [26, 146] width 6 height 6
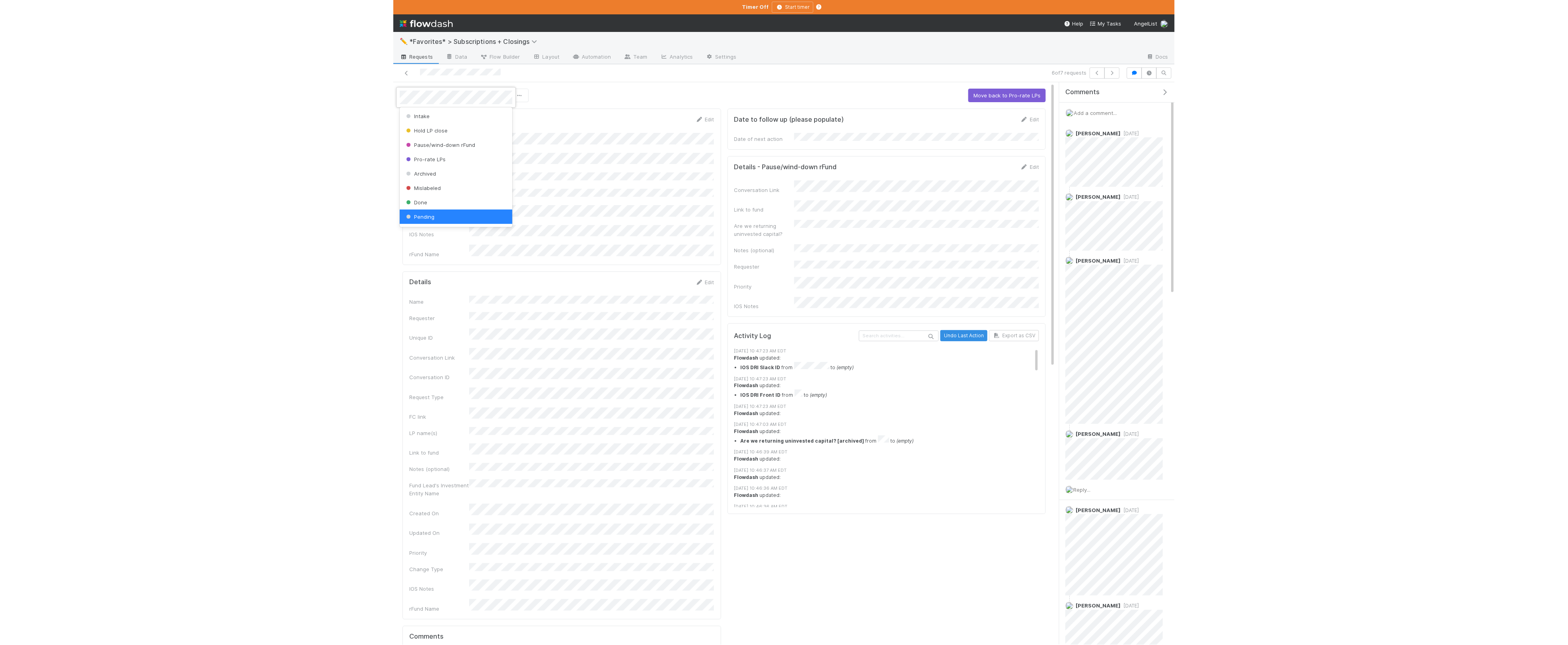
scroll to position [1, 0]
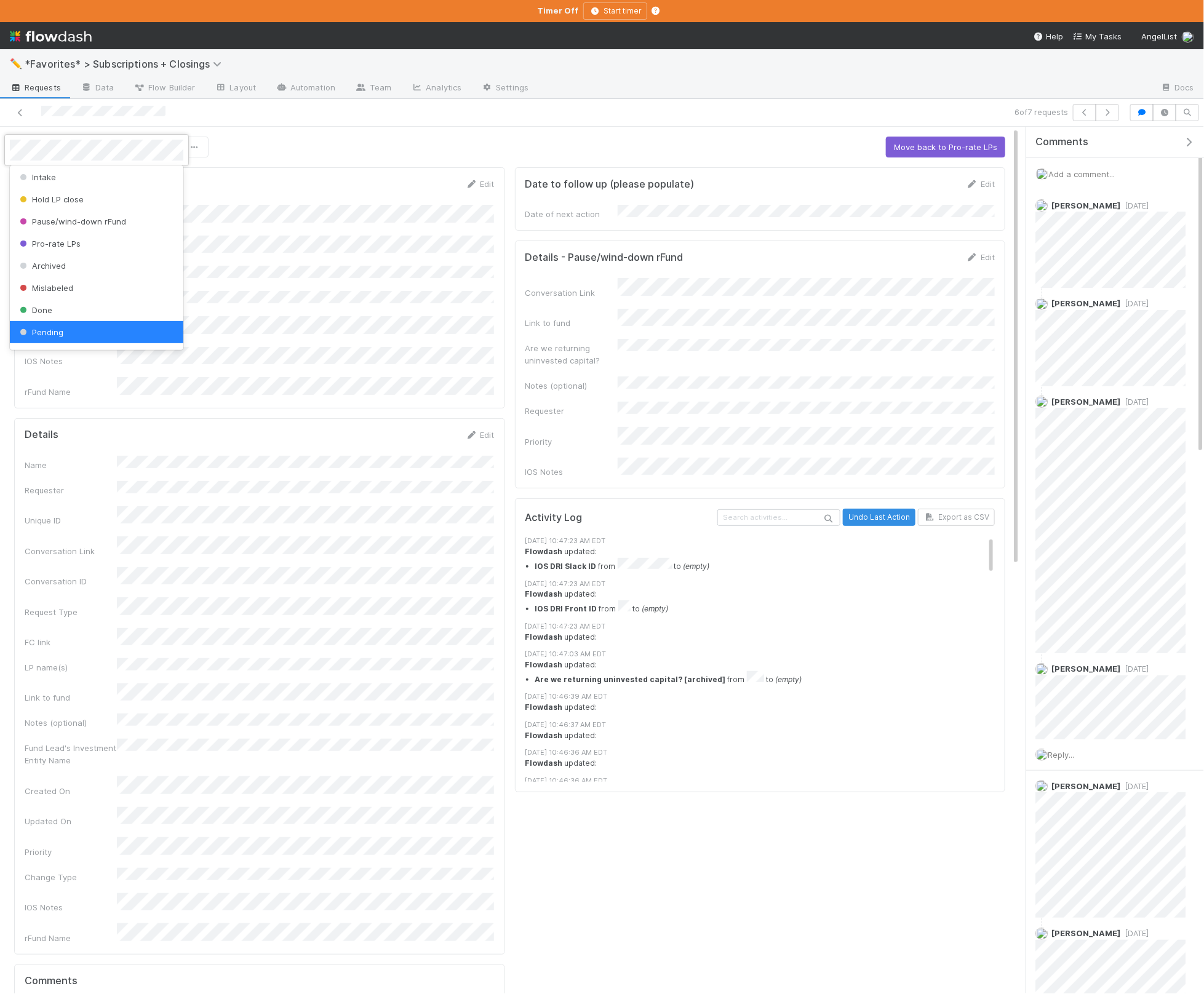
click at [70, 311] on div "Done" at bounding box center [96, 310] width 174 height 22
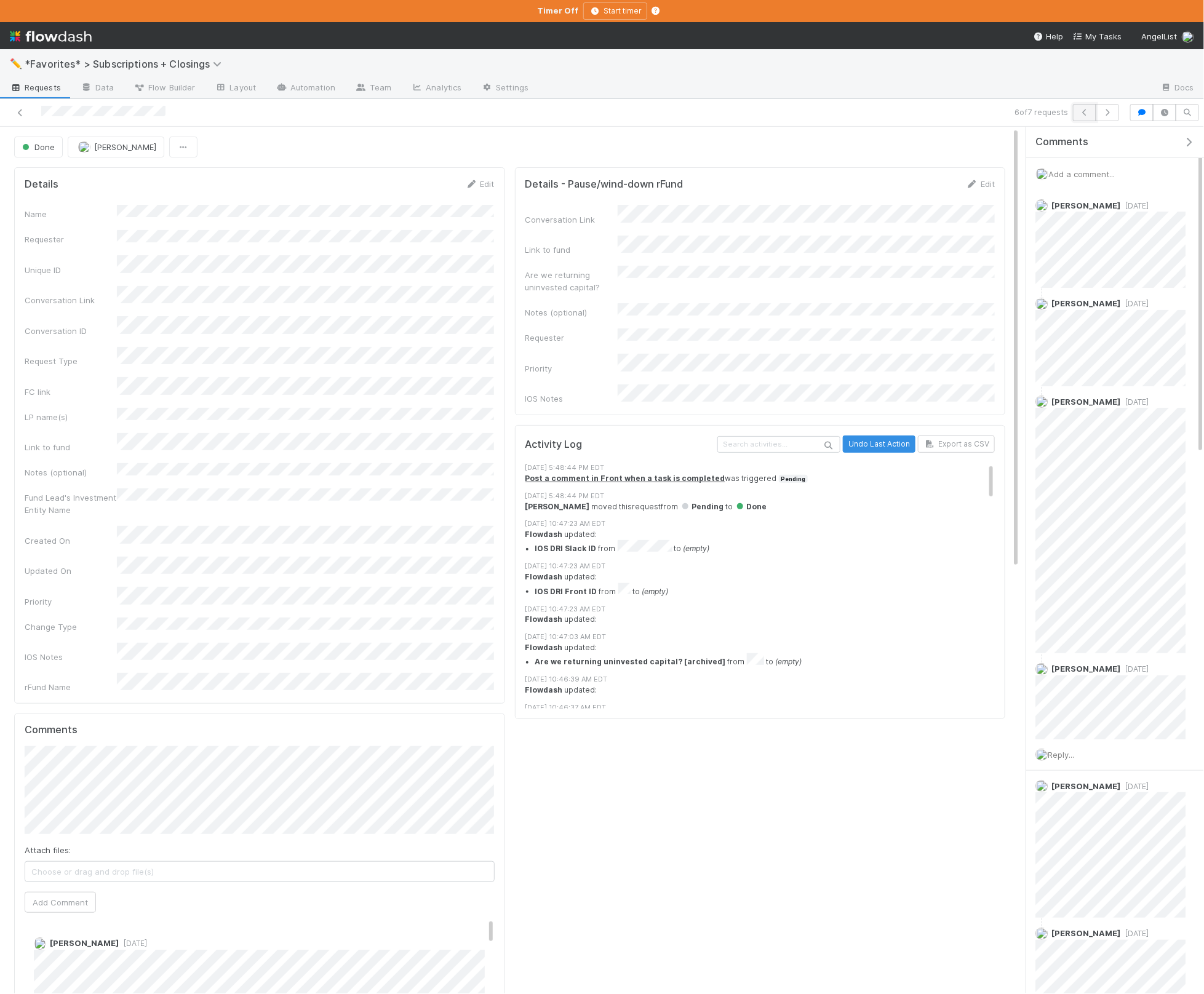
click at [1076, 117] on button "button" at bounding box center [1084, 112] width 24 height 17
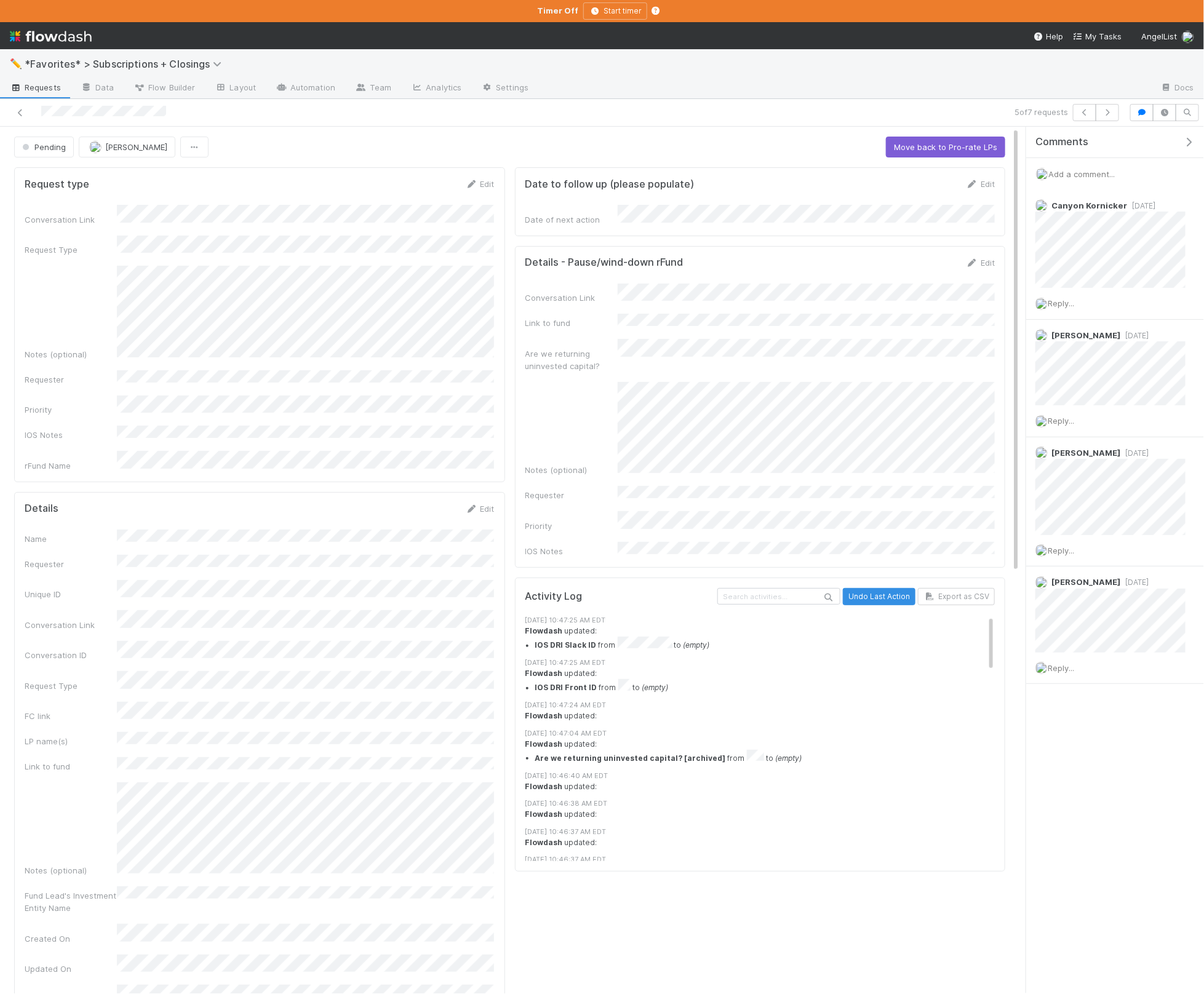
click at [1068, 177] on span "Add a comment..." at bounding box center [1081, 174] width 67 height 10
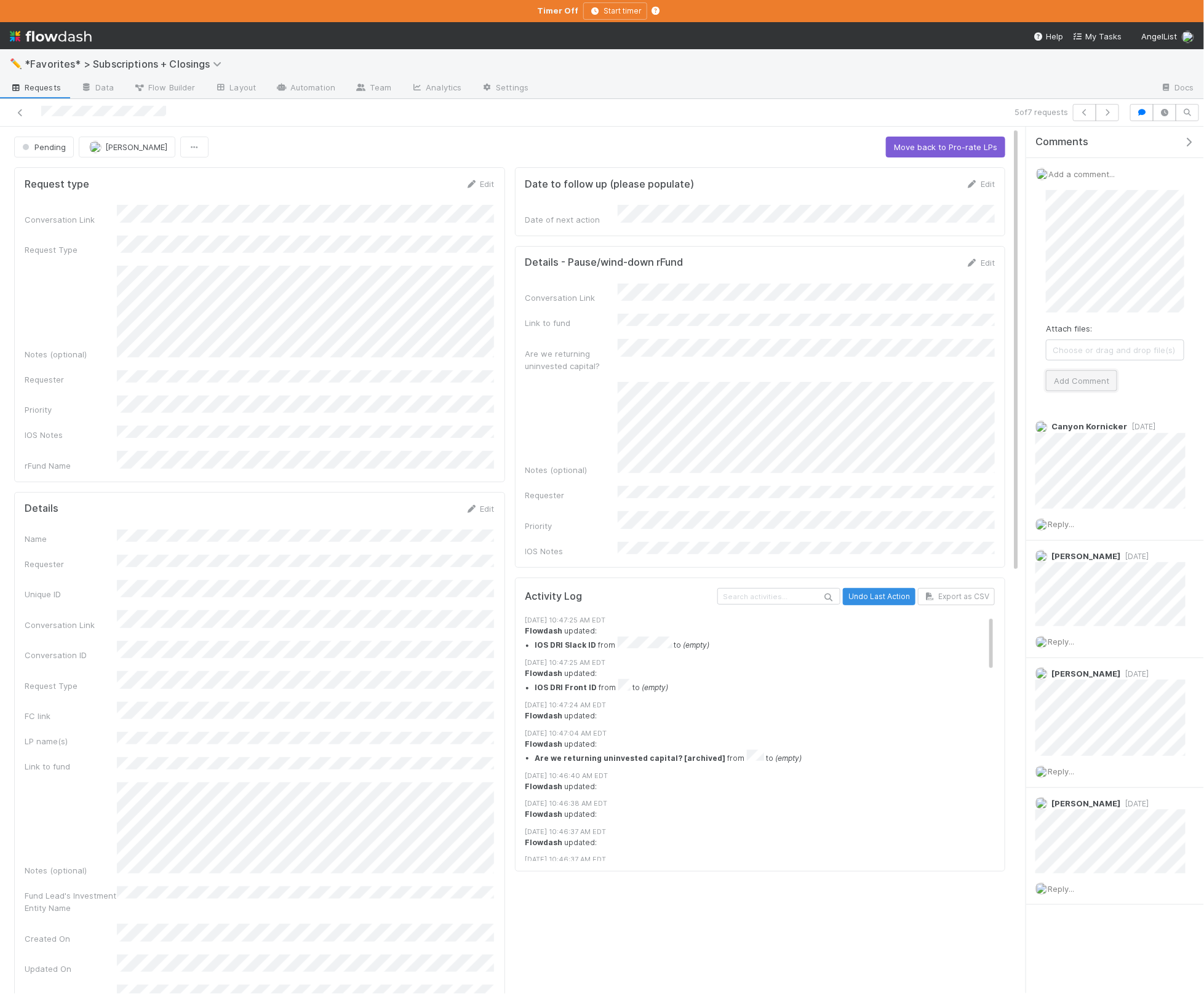
click at [1109, 374] on button "Add Comment" at bounding box center [1081, 381] width 71 height 21
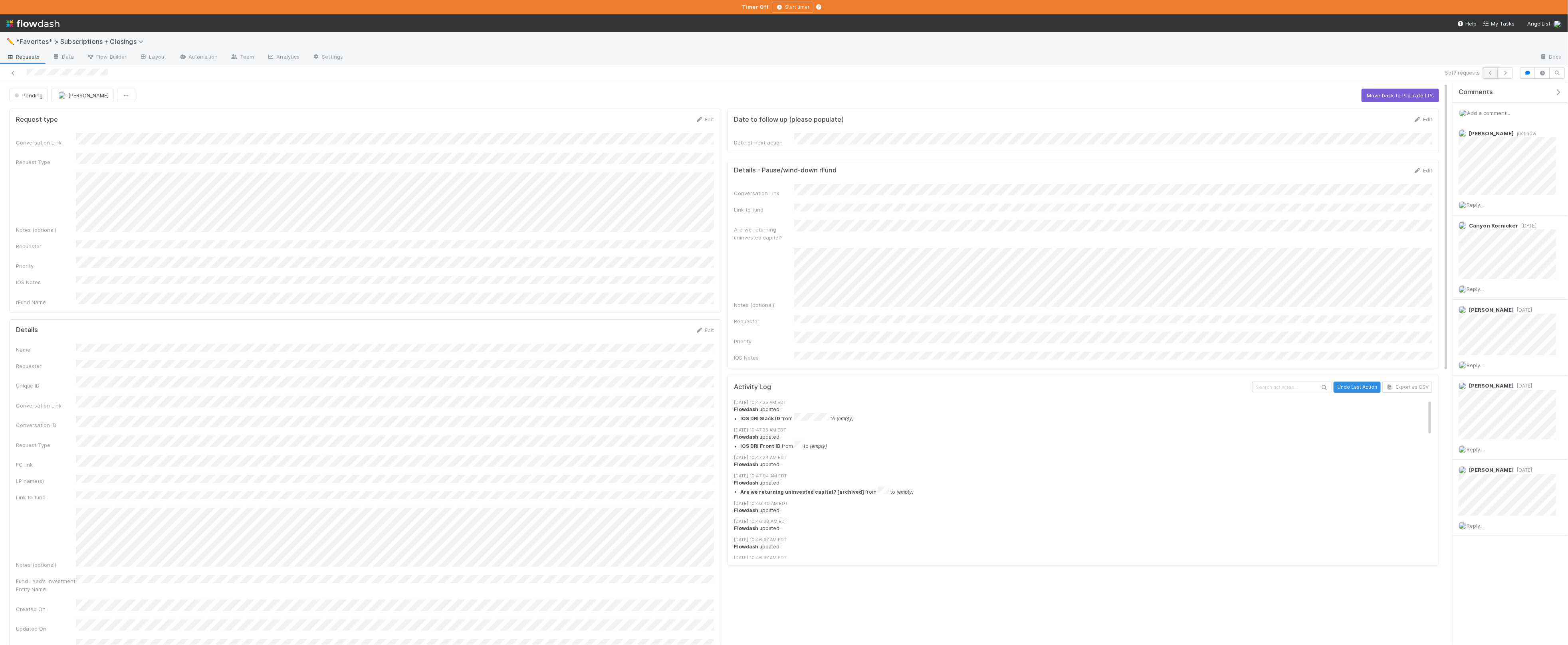
click at [1488, 74] on icon "button" at bounding box center [1490, 73] width 8 height 5
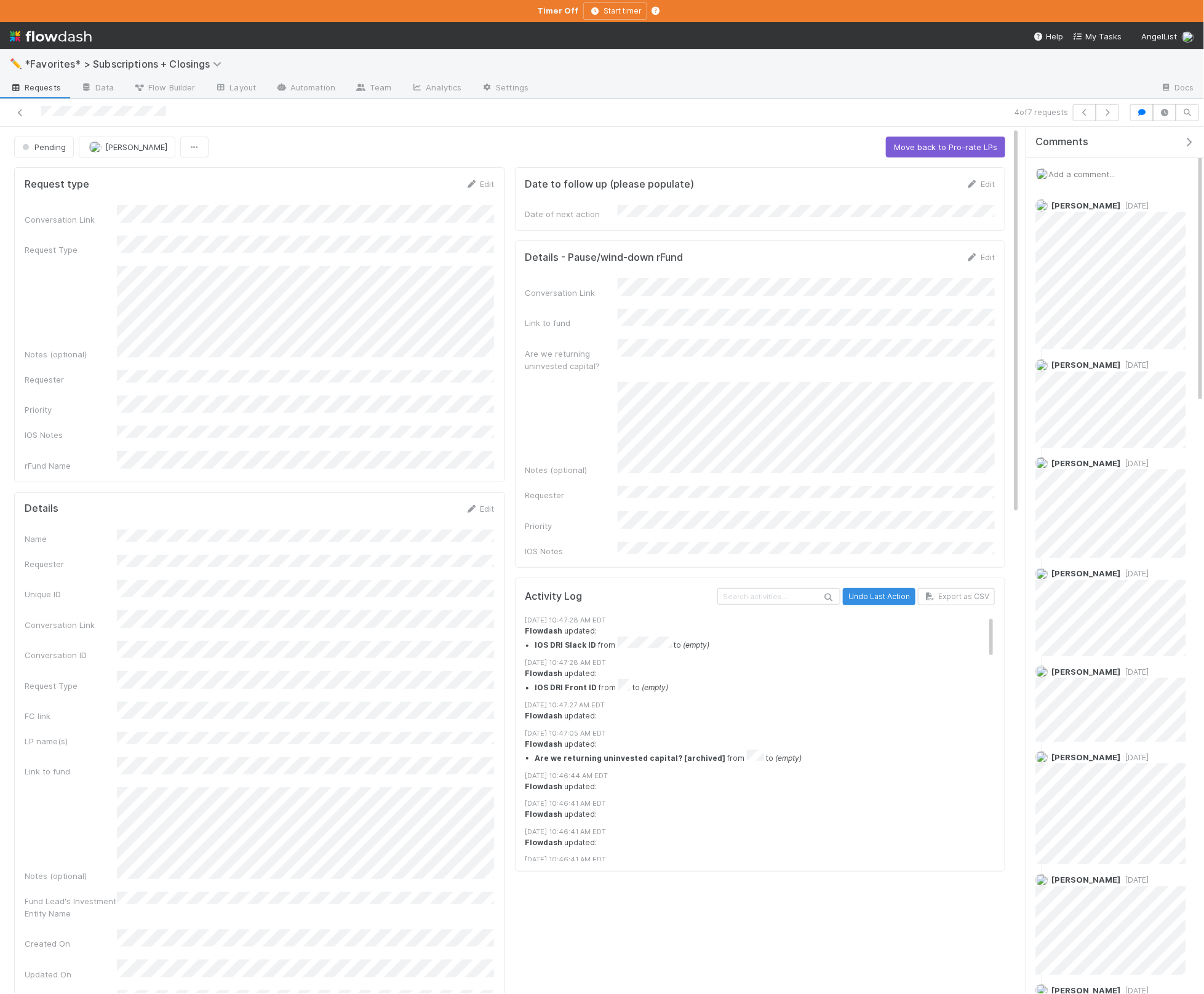
click at [1081, 177] on span "Add a comment..." at bounding box center [1081, 174] width 67 height 10
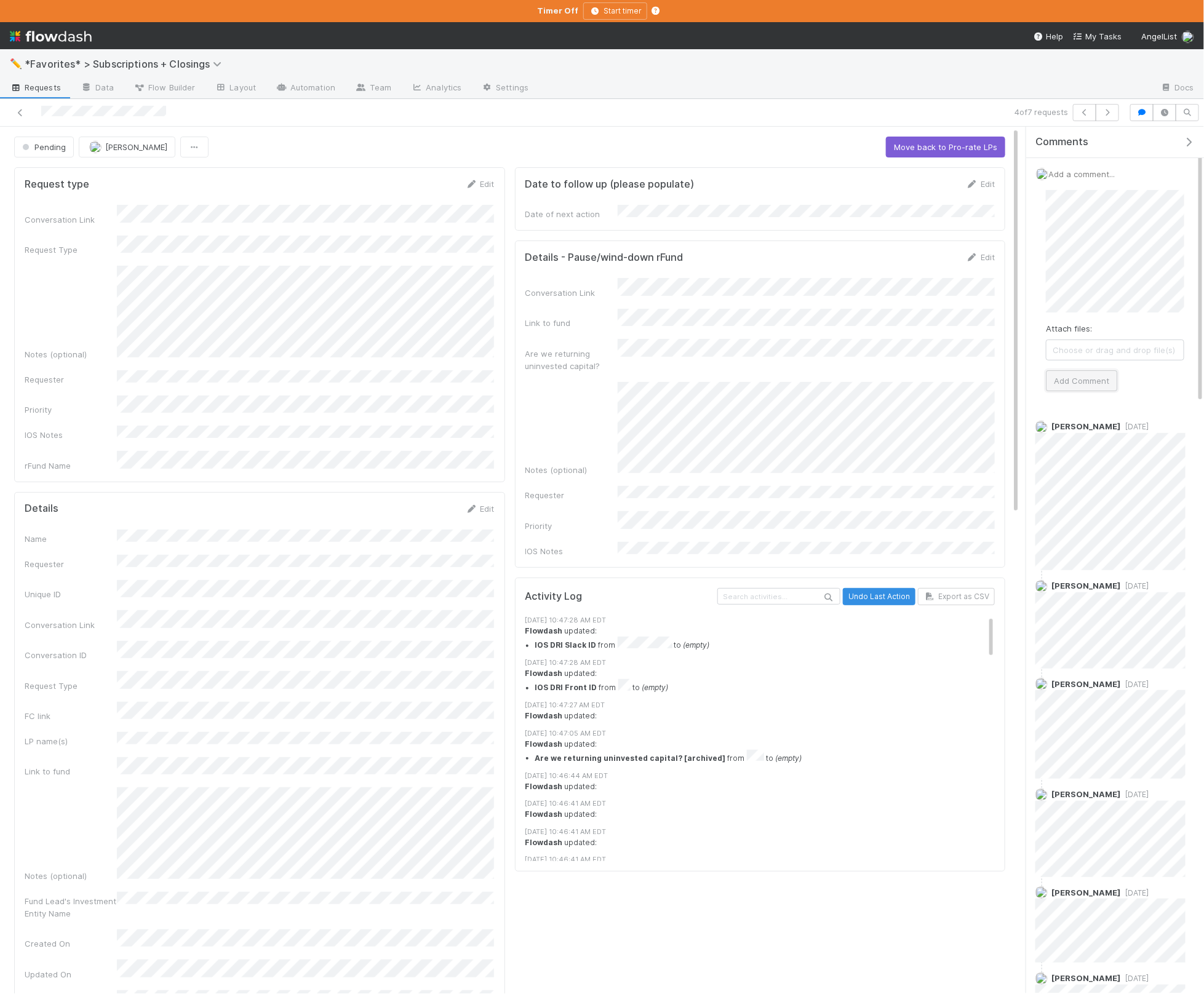
click at [1095, 384] on button "Add Comment" at bounding box center [1081, 381] width 71 height 21
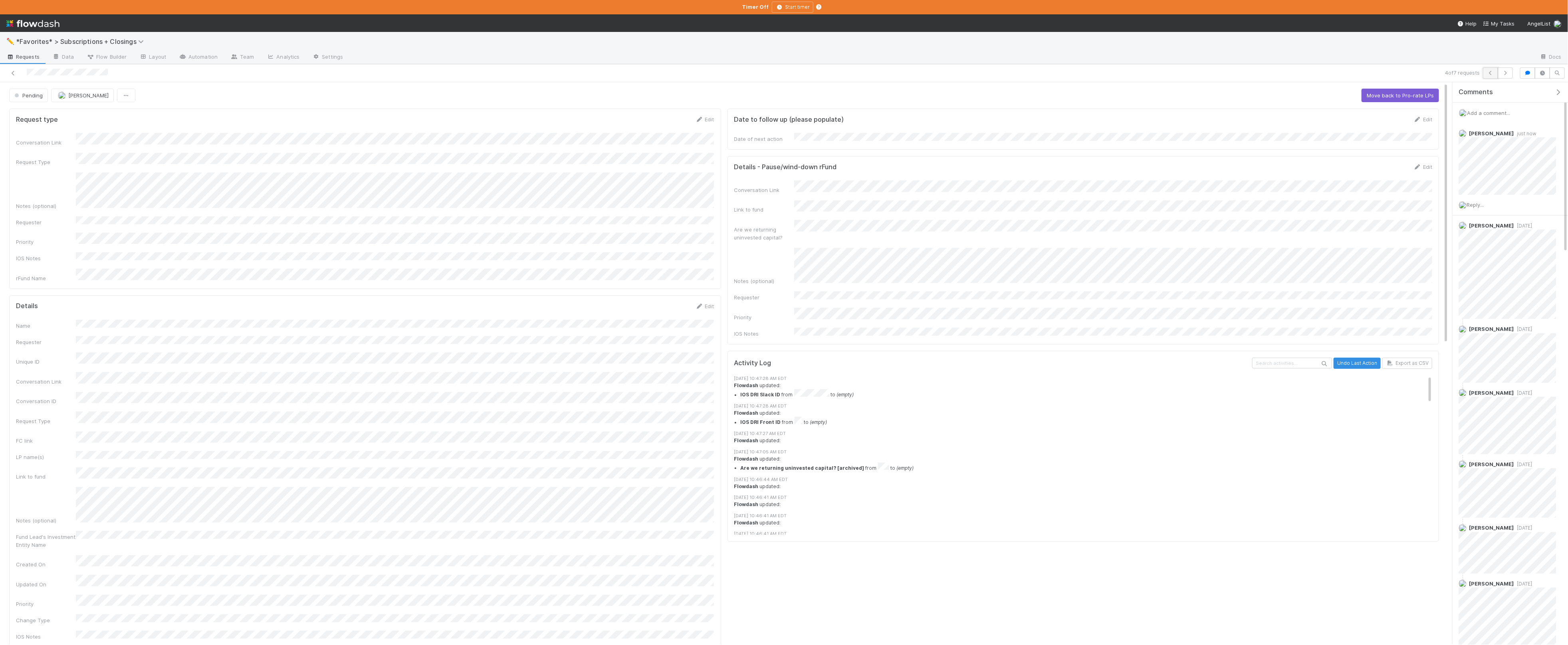
click at [1490, 73] on icon "button" at bounding box center [1490, 73] width 8 height 5
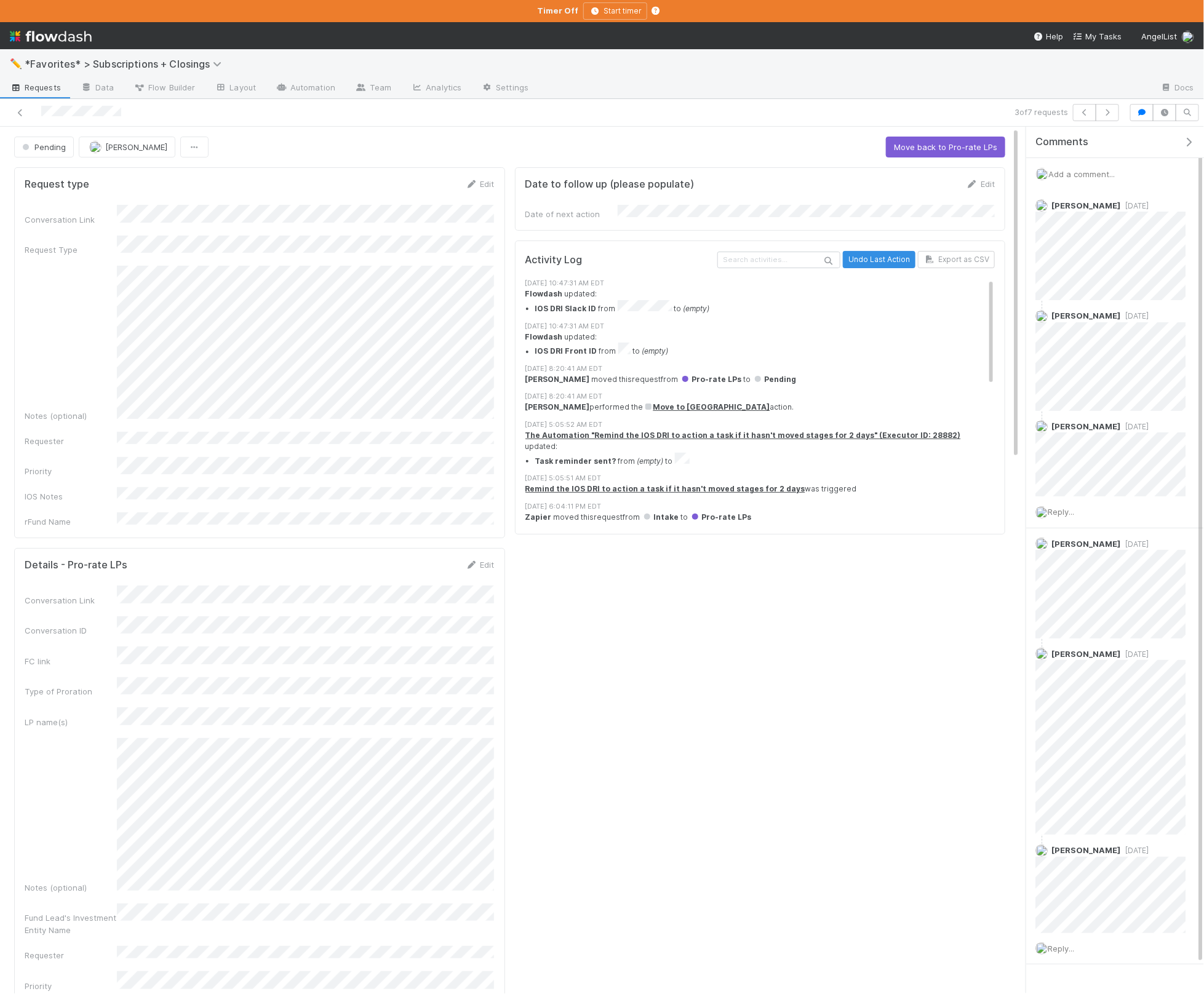
click at [1093, 164] on div "Add a comment..." at bounding box center [1115, 174] width 178 height 32
click at [1091, 172] on span "Add a comment..." at bounding box center [1081, 174] width 67 height 10
drag, startPoint x: 1114, startPoint y: 373, endPoint x: 1108, endPoint y: 376, distance: 6.7
click at [1107, 377] on button "Add Comment" at bounding box center [1081, 381] width 71 height 21
click at [48, 147] on span "Pending" at bounding box center [43, 147] width 47 height 10
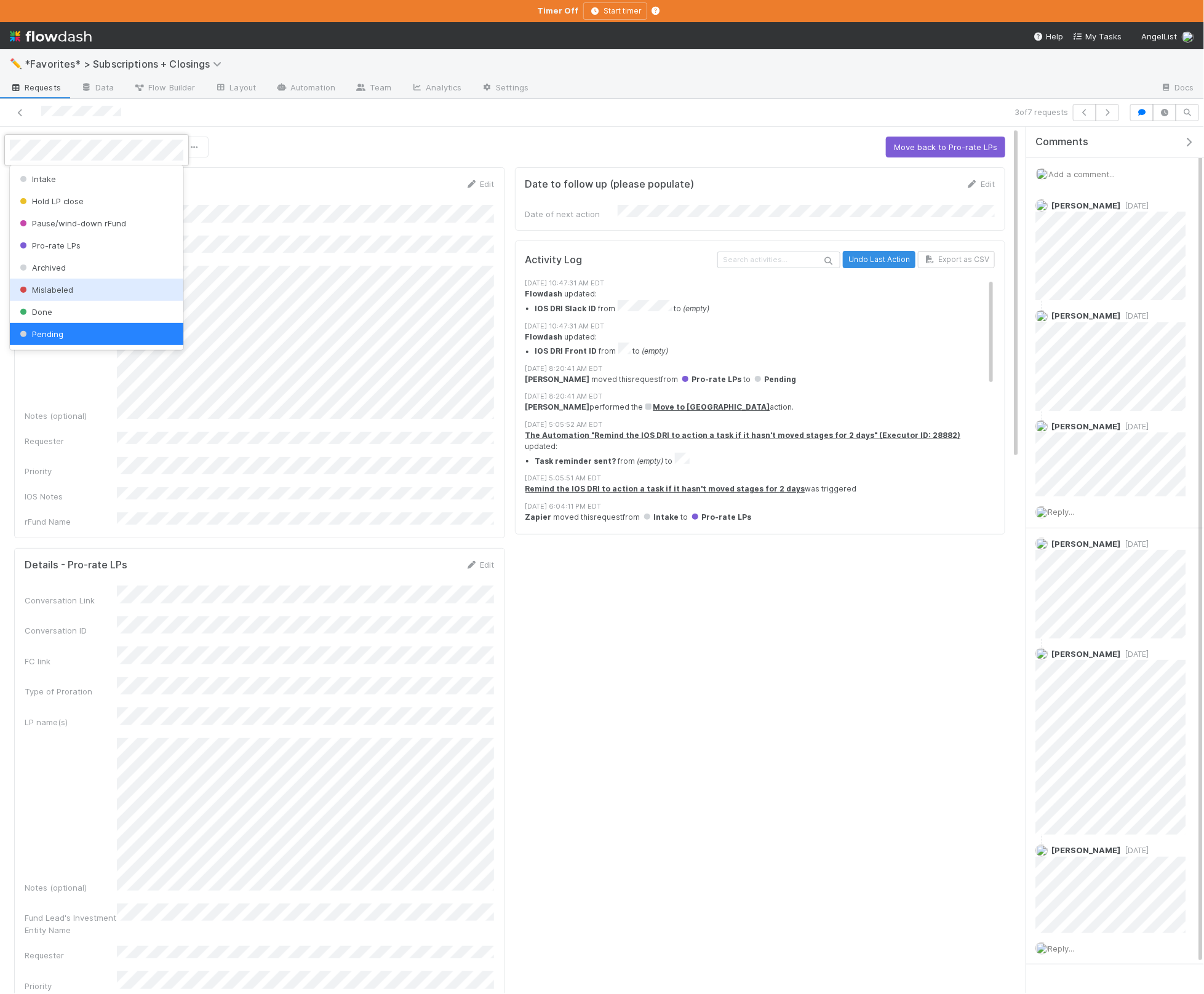
scroll to position [2, 0]
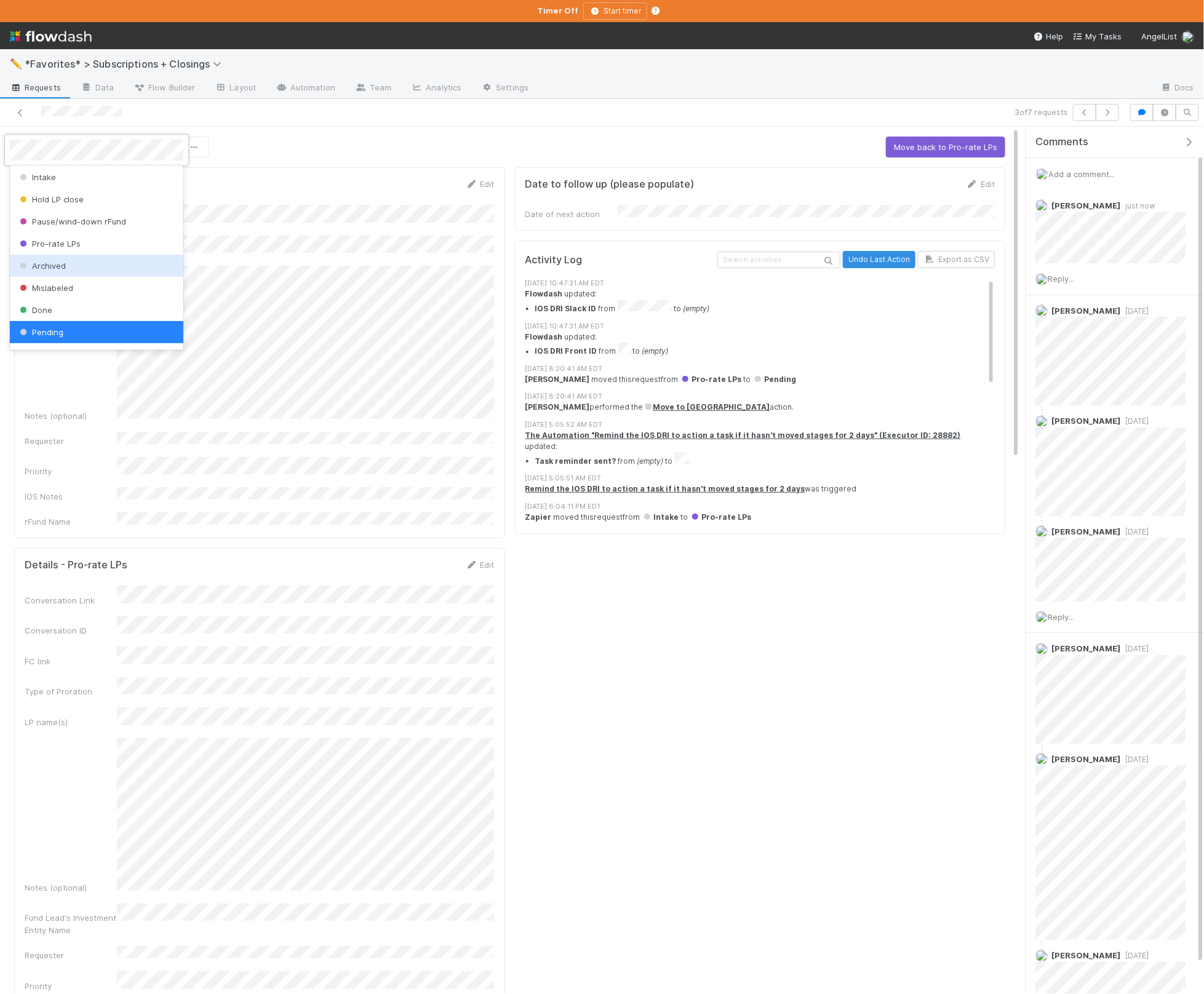
click at [107, 273] on div "Archived" at bounding box center [96, 265] width 174 height 22
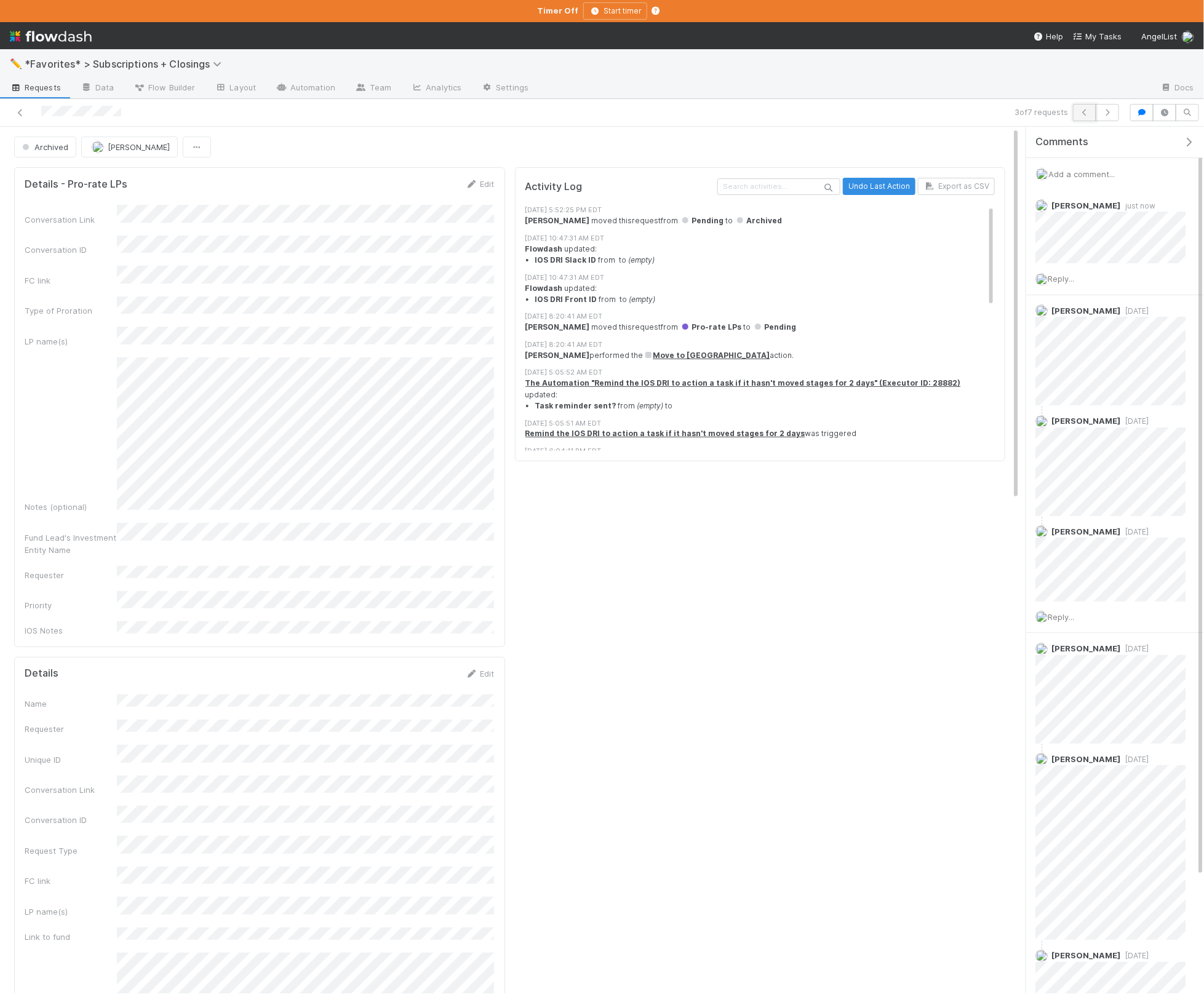
click at [1081, 120] on button "button" at bounding box center [1084, 112] width 24 height 17
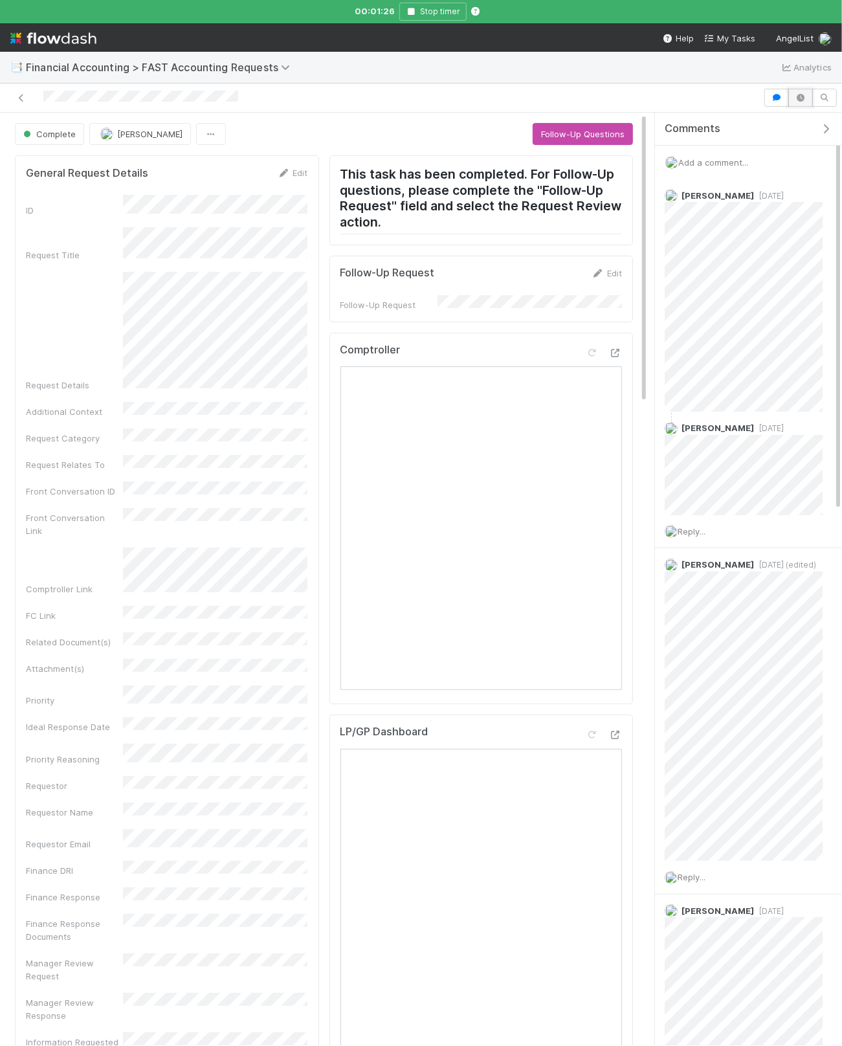
click at [795, 98] on icon "button" at bounding box center [800, 98] width 13 height 8
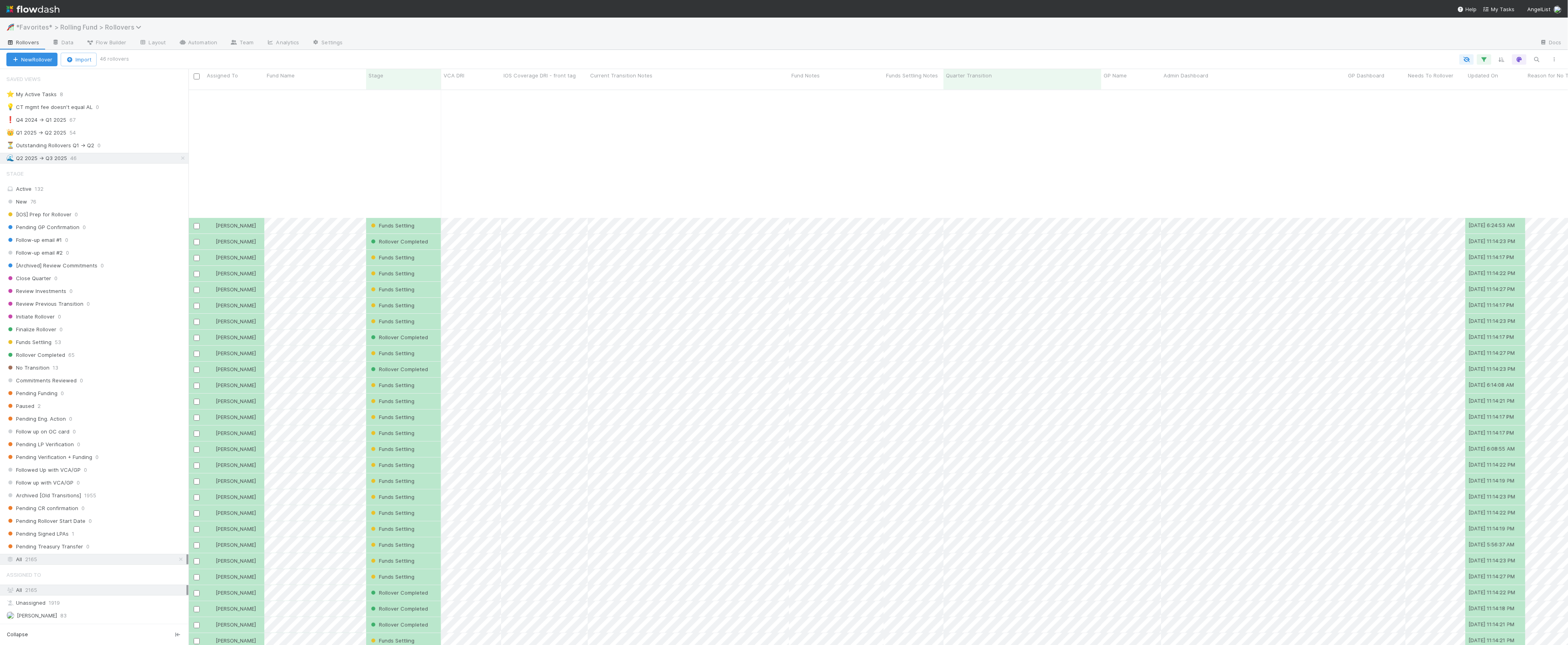
scroll to position [562, 1380]
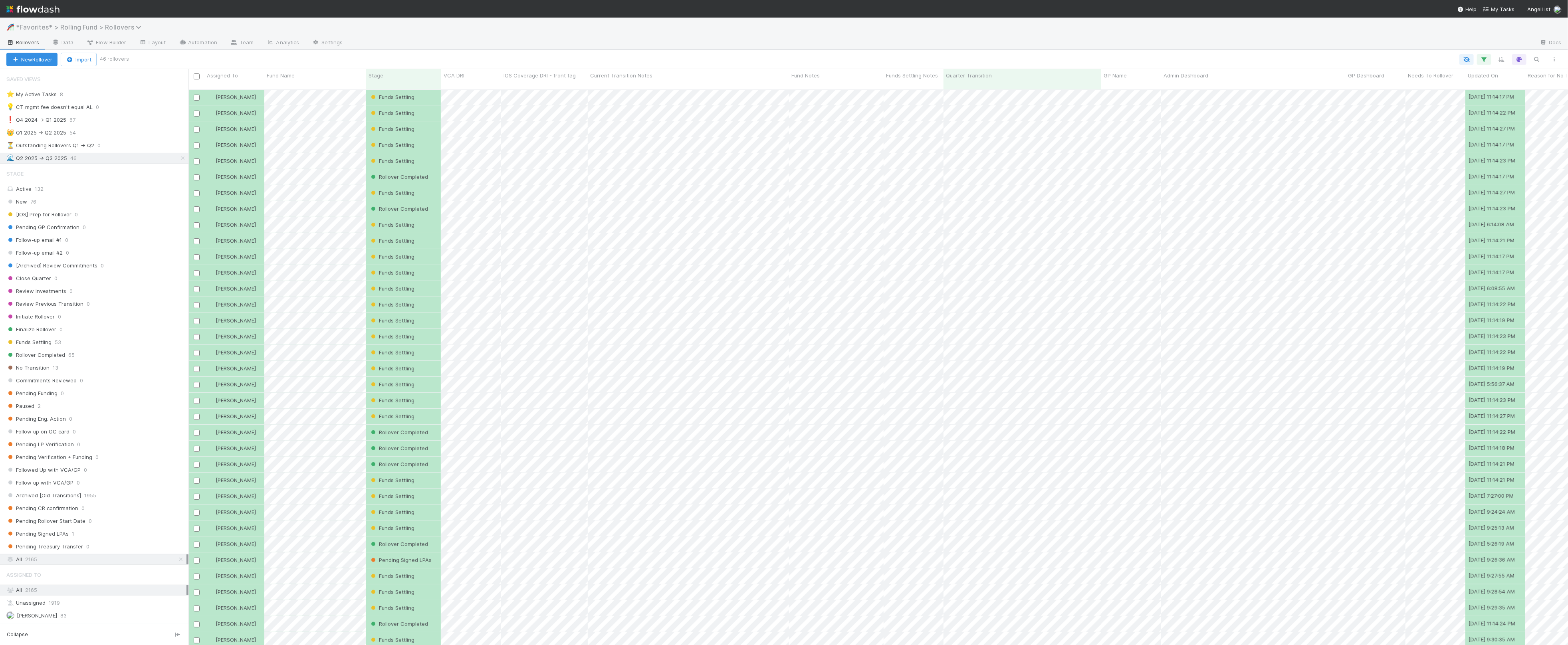
click at [53, 29] on span "*Favorites* > Rolling Fund > Rollovers" at bounding box center [81, 27] width 130 height 8
click at [96, 116] on div "✏️ *Favorites* > Subscriptions + Closings" at bounding box center [104, 119] width 190 height 8
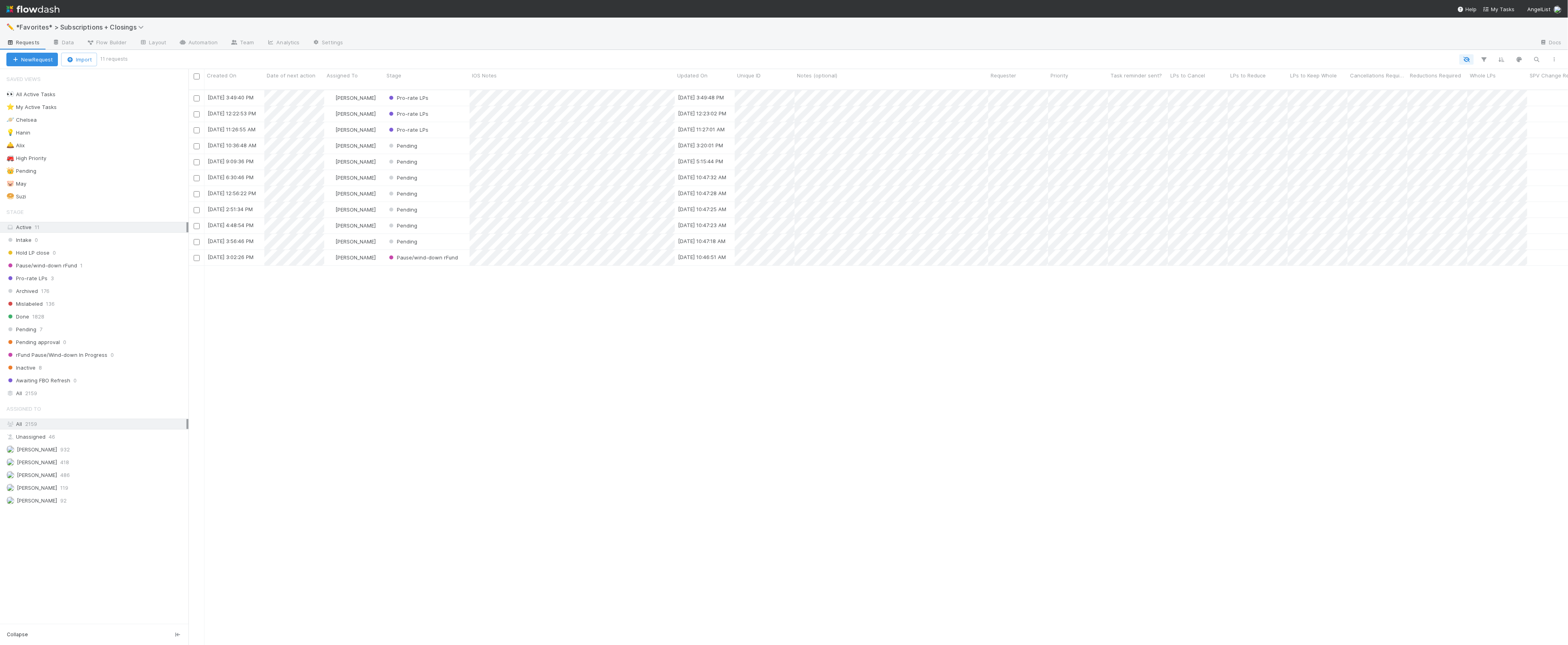
scroll to position [562, 1380]
click at [86, 147] on div "🛎️ Alix 4" at bounding box center [97, 146] width 182 height 10
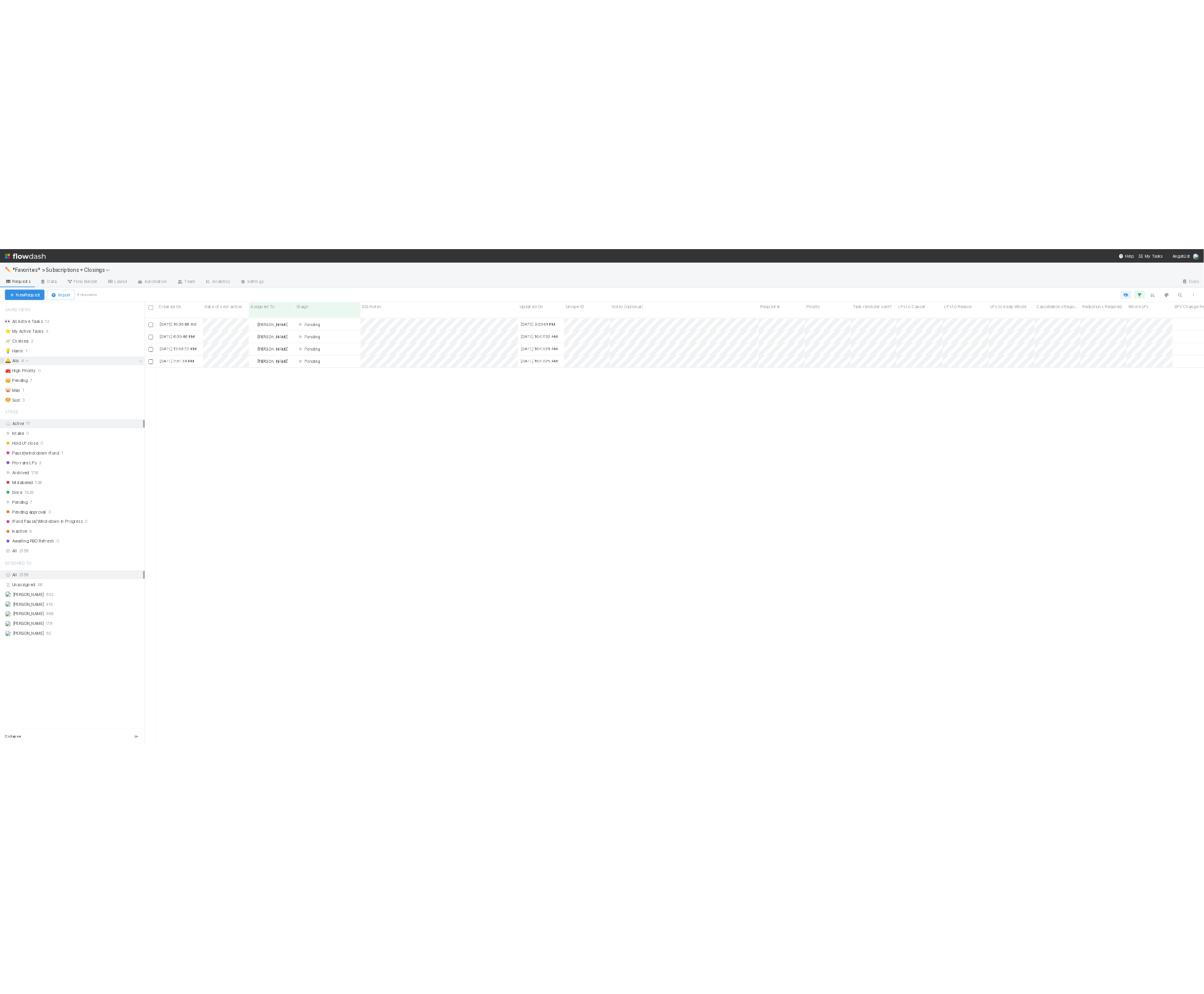
scroll to position [866, 2126]
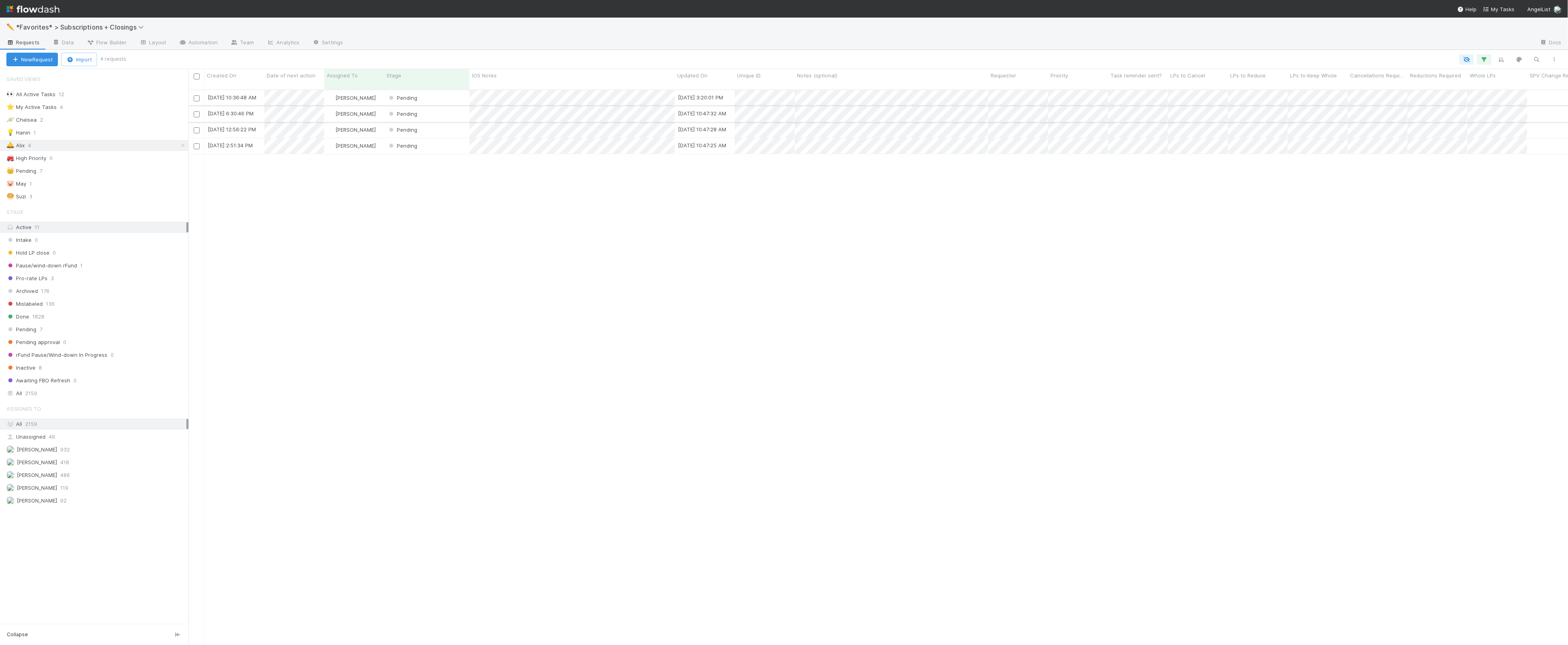
click at [449, 112] on div "Pending" at bounding box center [427, 113] width 86 height 15
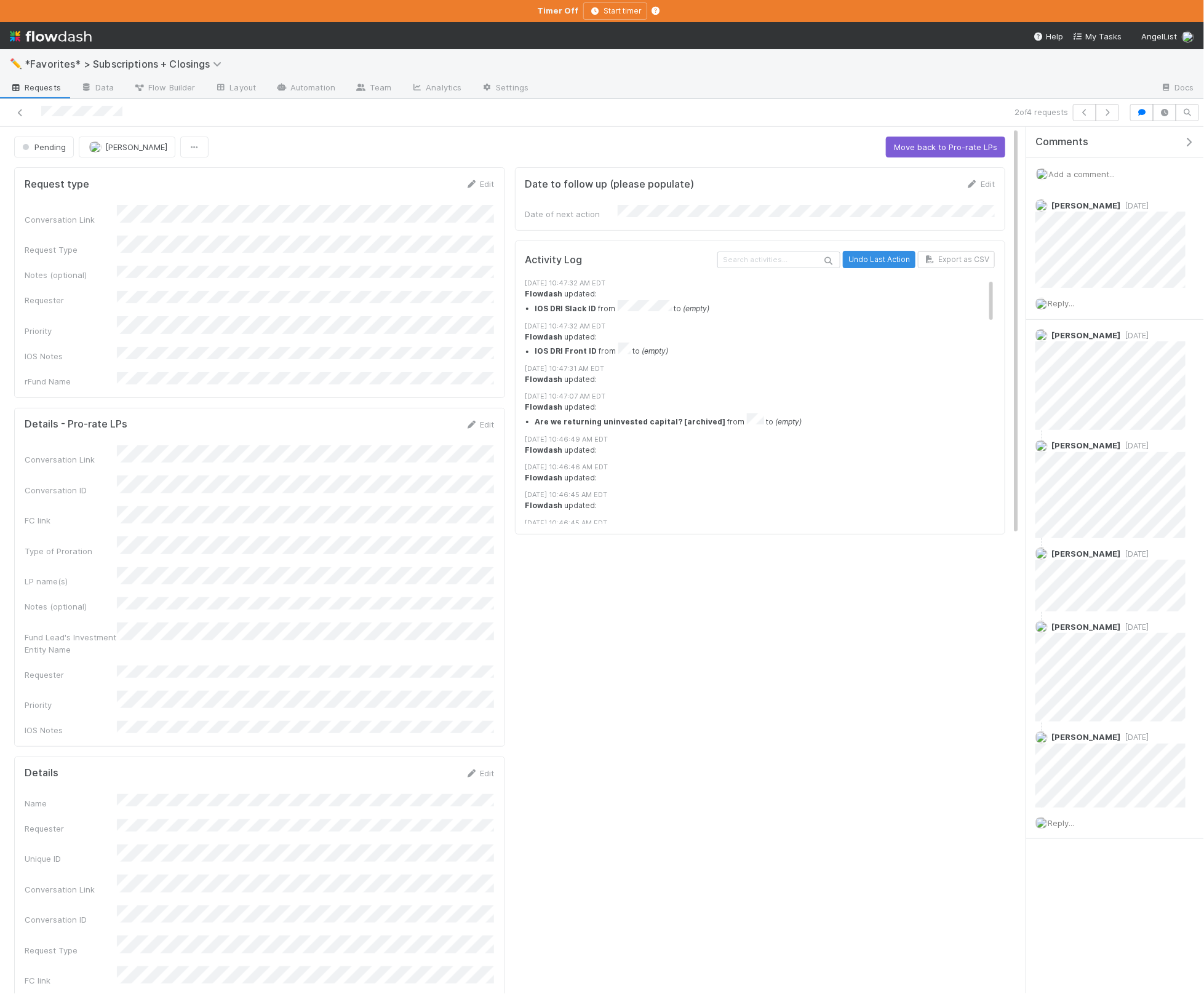
click at [54, 147] on span "Pending" at bounding box center [43, 147] width 47 height 10
click at [74, 268] on div "Archived" at bounding box center [96, 265] width 174 height 22
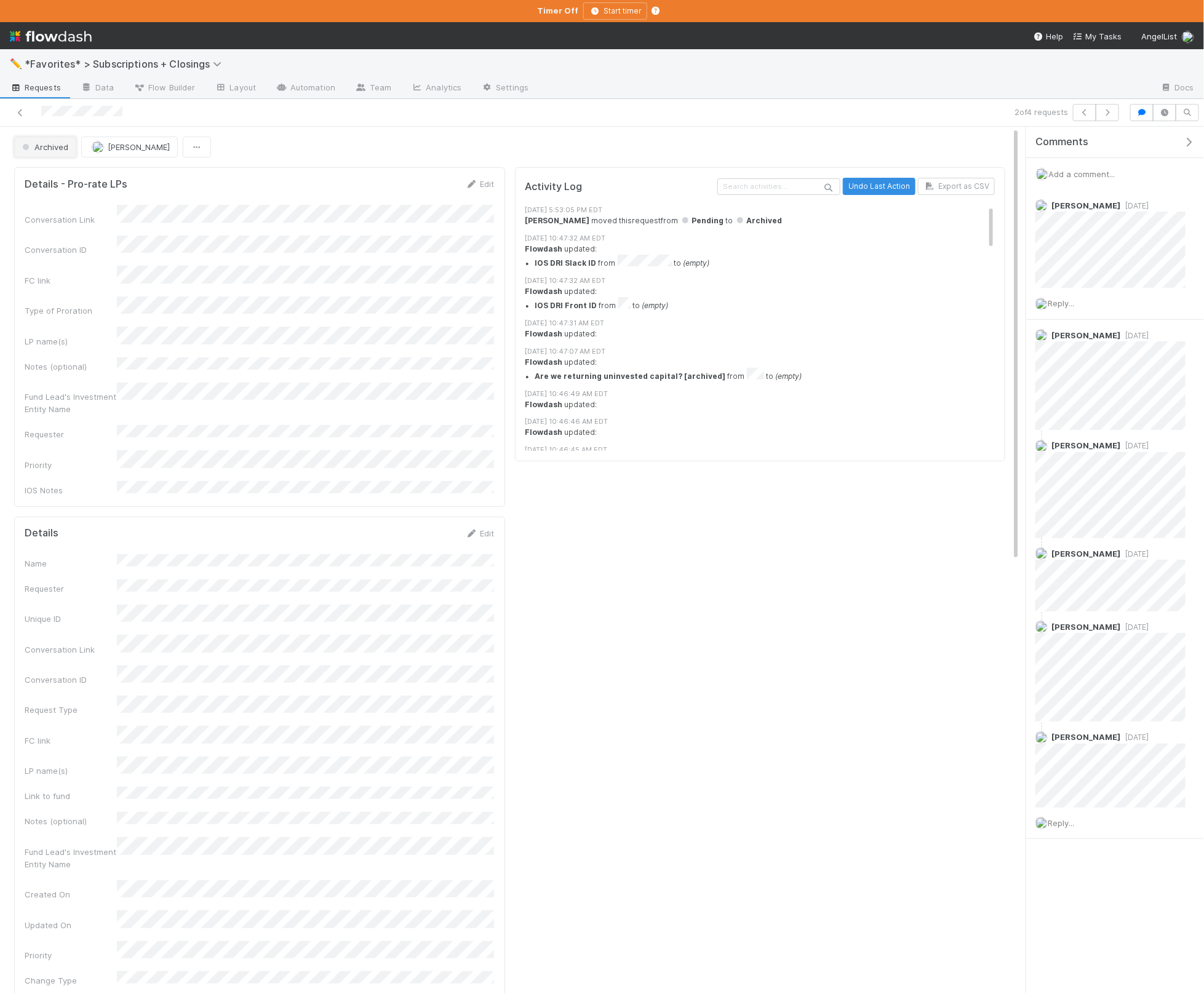
click at [45, 157] on button "Archived" at bounding box center [45, 147] width 62 height 21
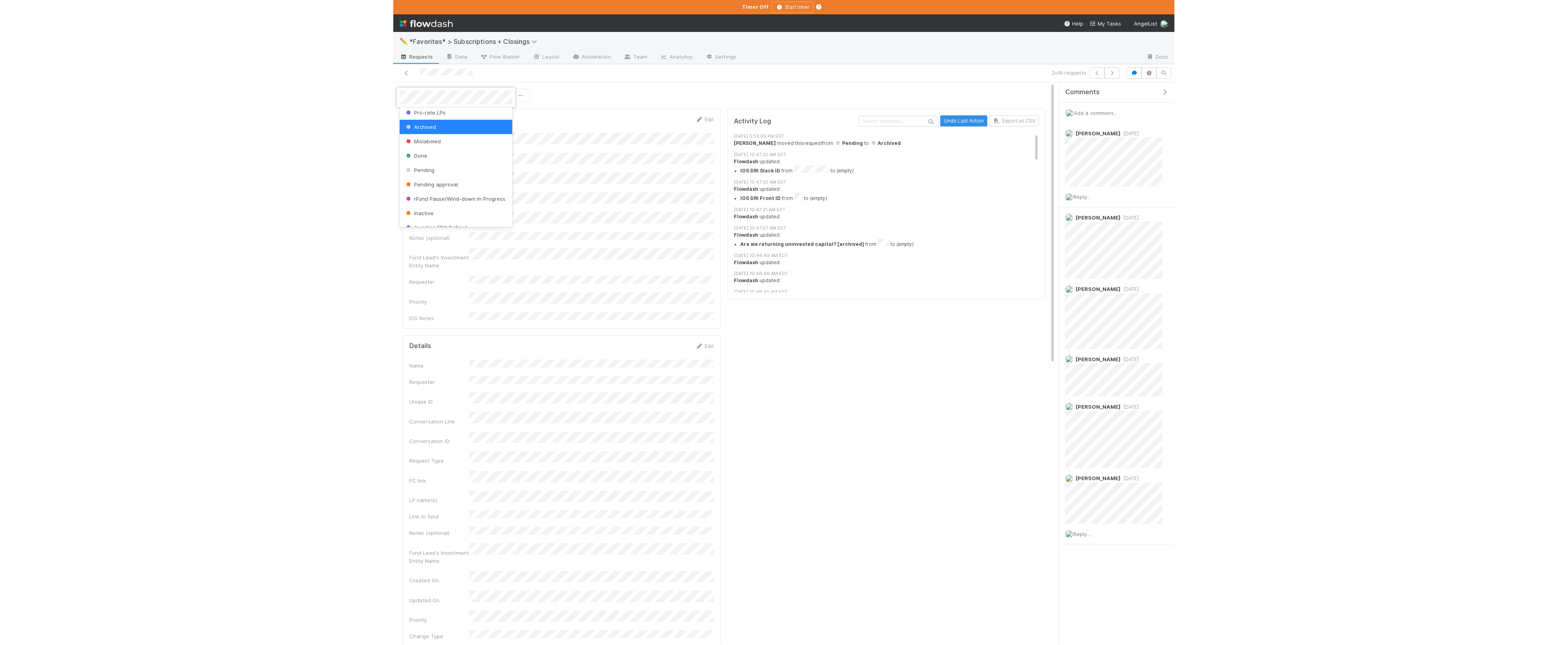
scroll to position [56, 0]
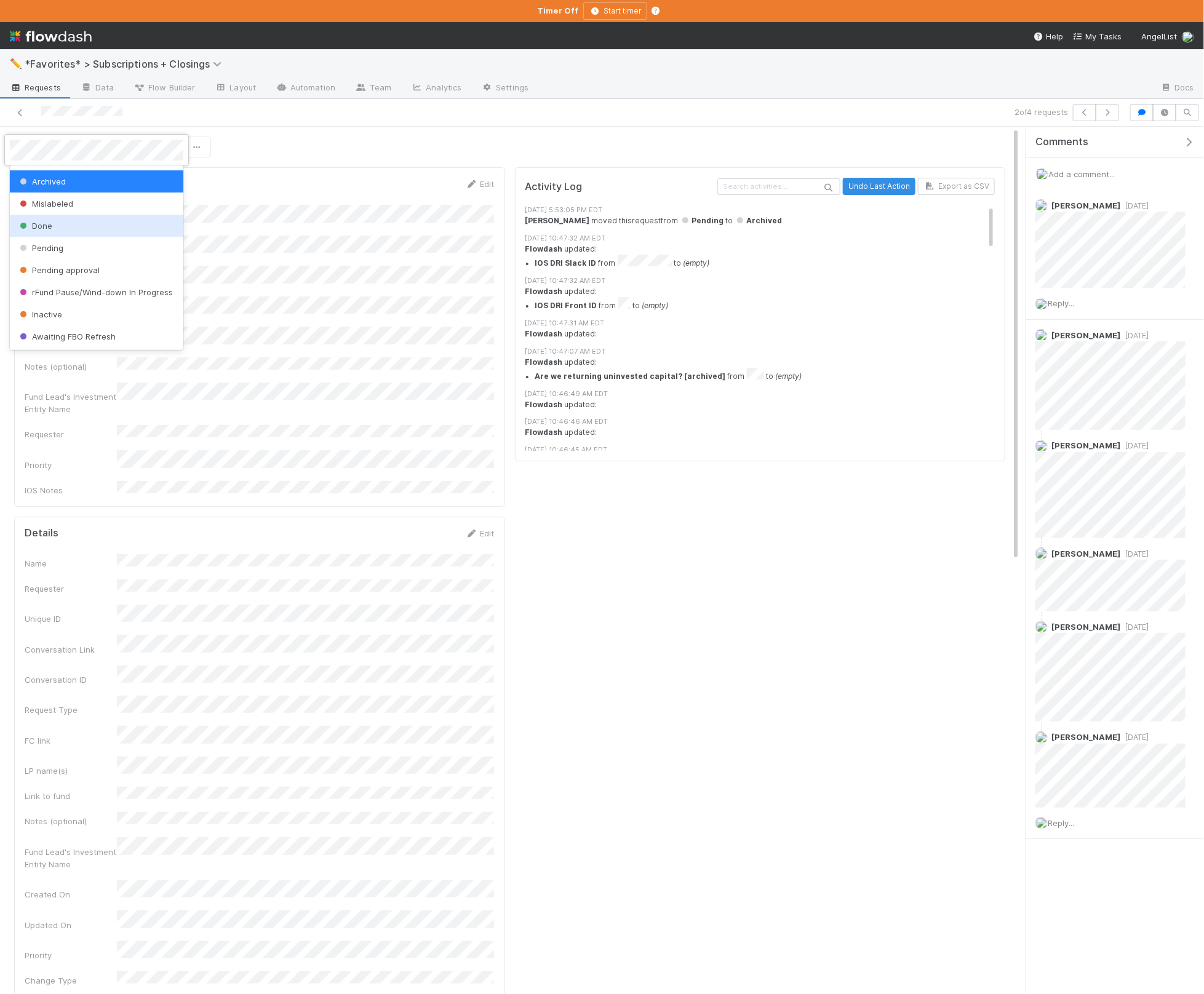
click at [64, 220] on div "Done" at bounding box center [96, 225] width 174 height 22
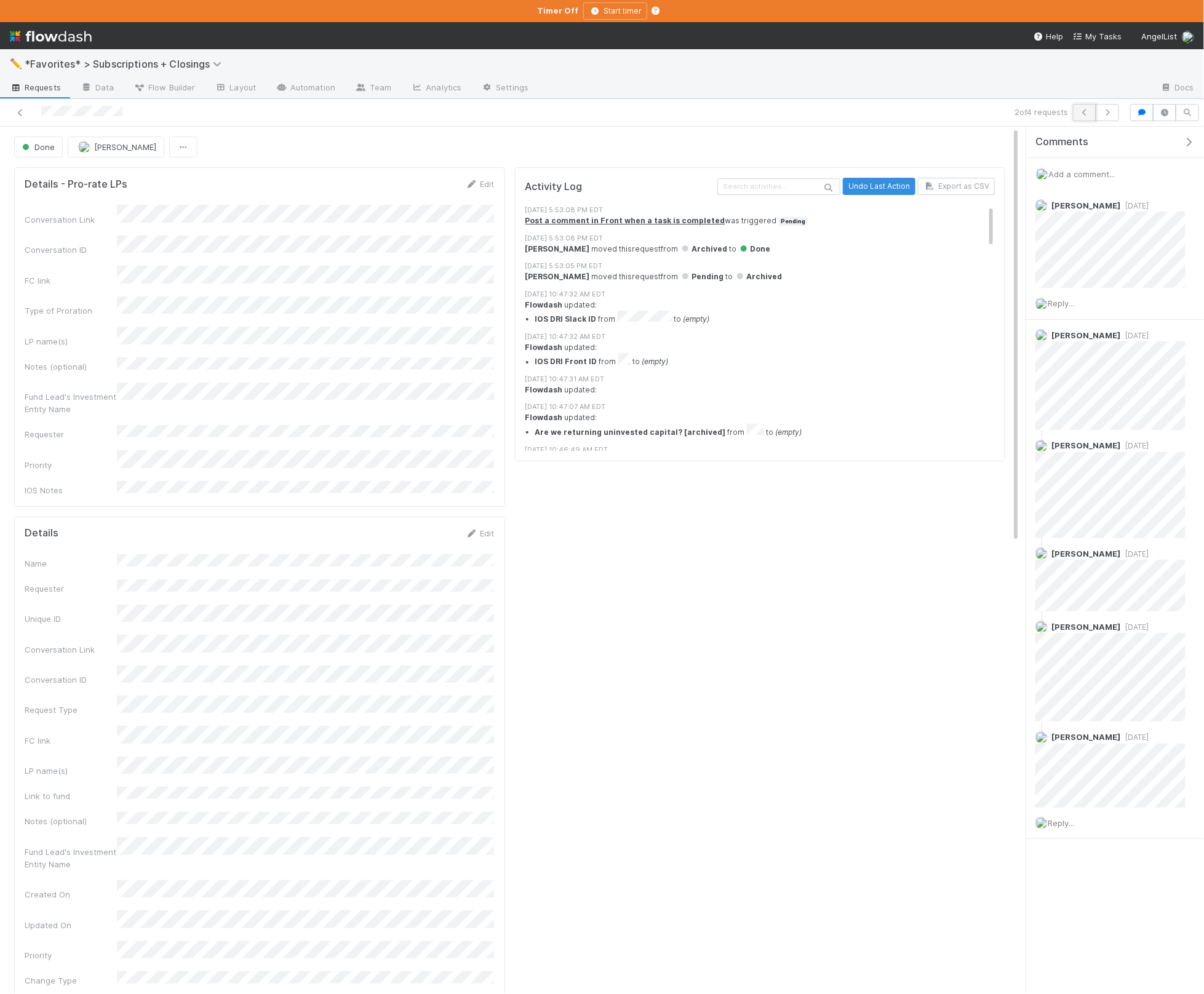
click at [1078, 118] on button "button" at bounding box center [1084, 112] width 24 height 17
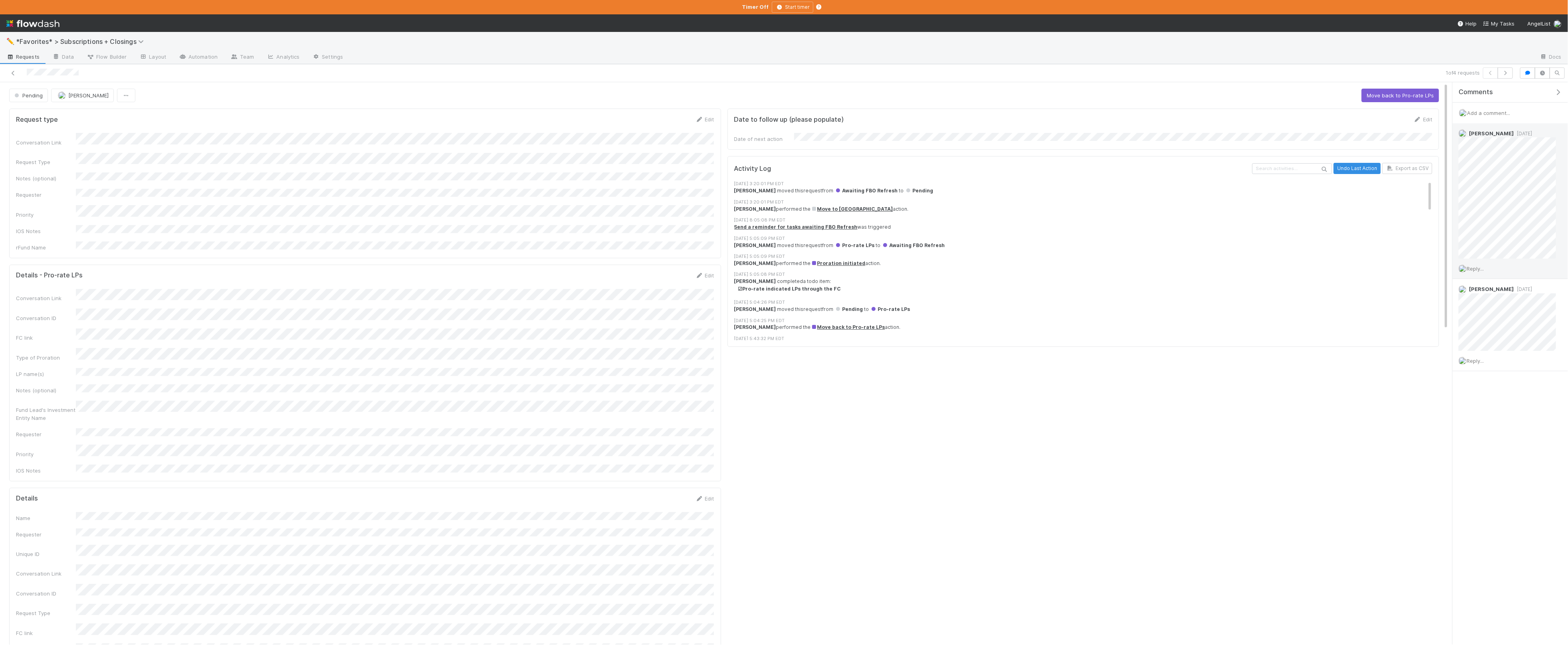
click at [1479, 272] on span "Reply..." at bounding box center [1475, 268] width 17 height 6
click at [1495, 393] on div "Attach files: Choose or drag and drop file(s) Add Reply" at bounding box center [1512, 346] width 88 height 139
click at [1495, 401] on button "Add Reply" at bounding box center [1486, 408] width 36 height 14
